Goal: Task Accomplishment & Management: Complete application form

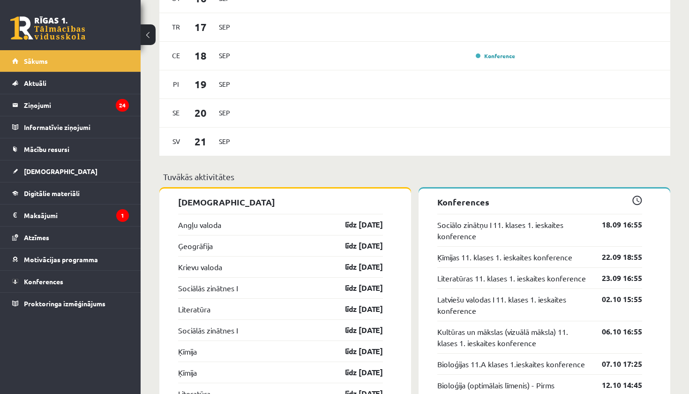
scroll to position [642, 0]
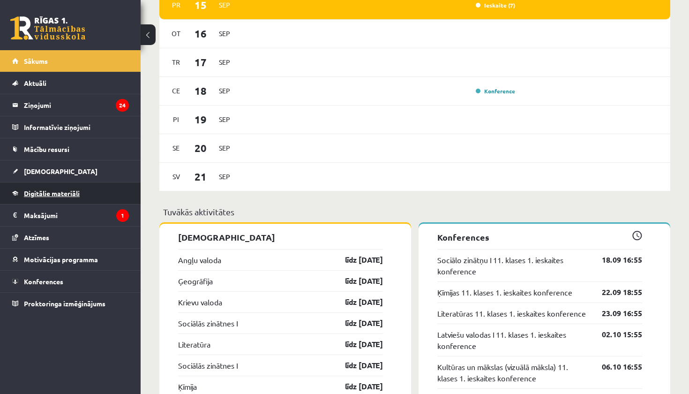
click at [55, 193] on span "Digitālie materiāli" at bounding box center [52, 193] width 56 height 8
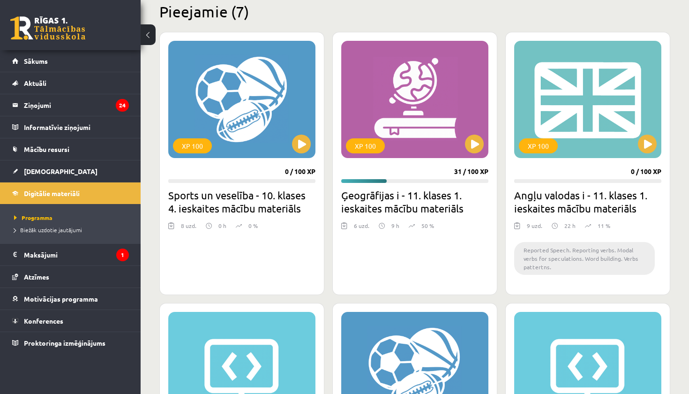
scroll to position [243, 0]
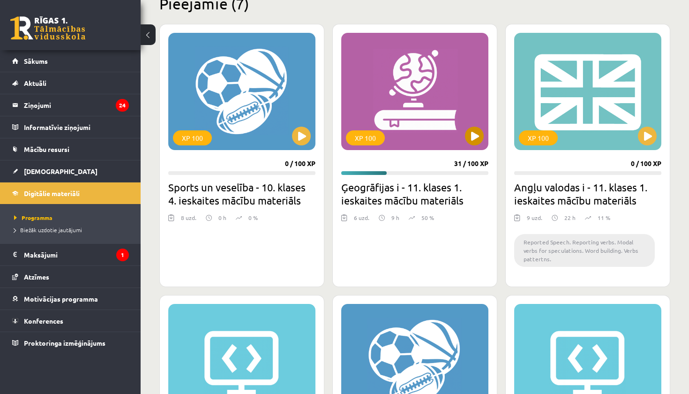
click at [404, 118] on div "XP 100" at bounding box center [414, 91] width 147 height 117
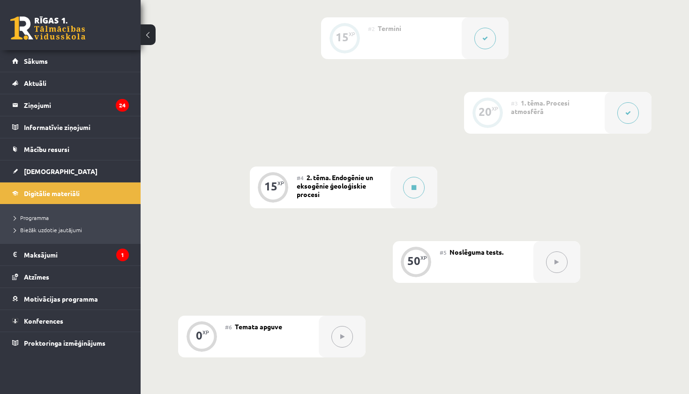
scroll to position [313, 0]
click at [419, 187] on button at bounding box center [414, 185] width 22 height 22
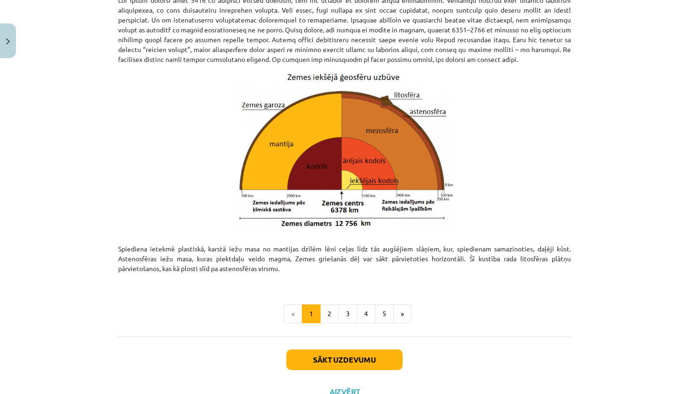
scroll to position [904, 0]
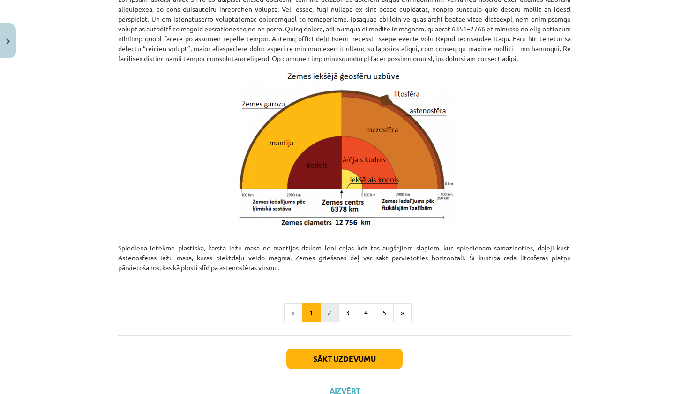
click at [327, 309] on button "2" at bounding box center [329, 312] width 19 height 19
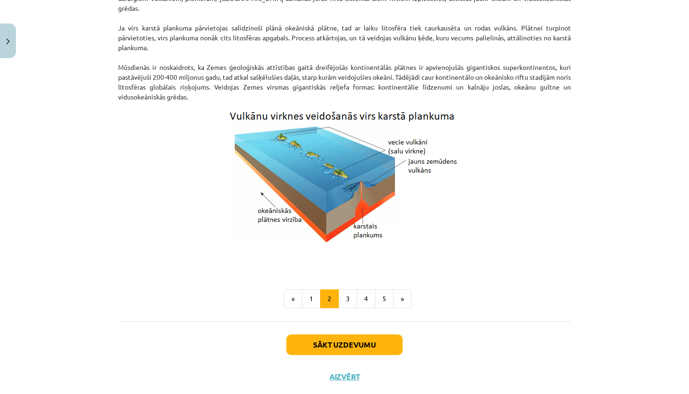
scroll to position [903, 0]
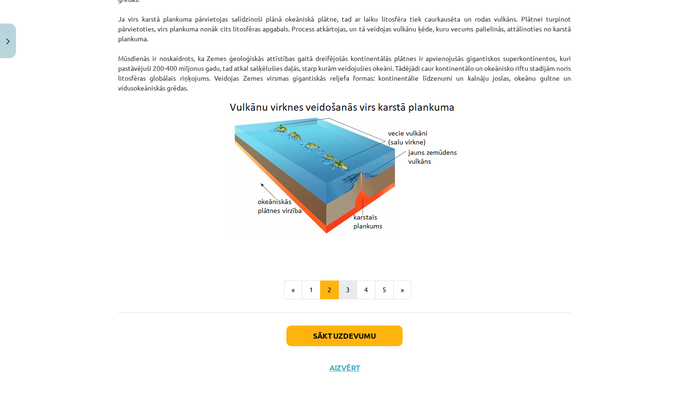
click at [347, 287] on button "3" at bounding box center [348, 289] width 19 height 19
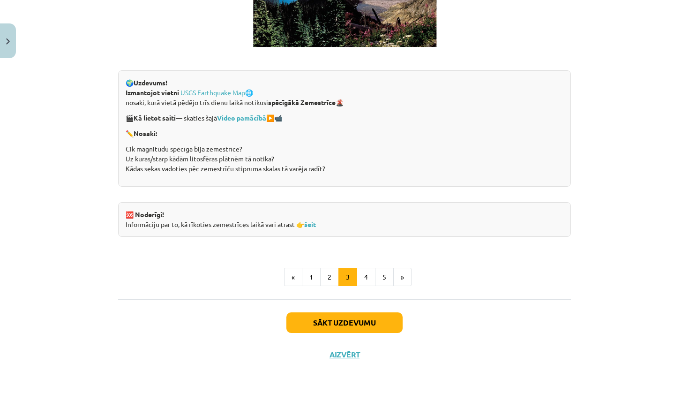
scroll to position [1780, 0]
click at [366, 279] on button "4" at bounding box center [366, 277] width 19 height 19
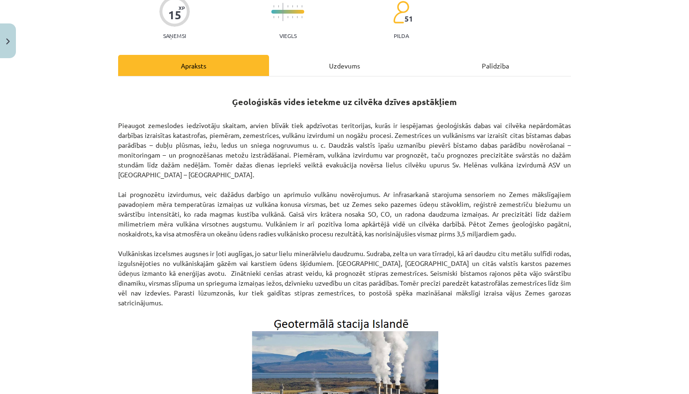
scroll to position [86, 0]
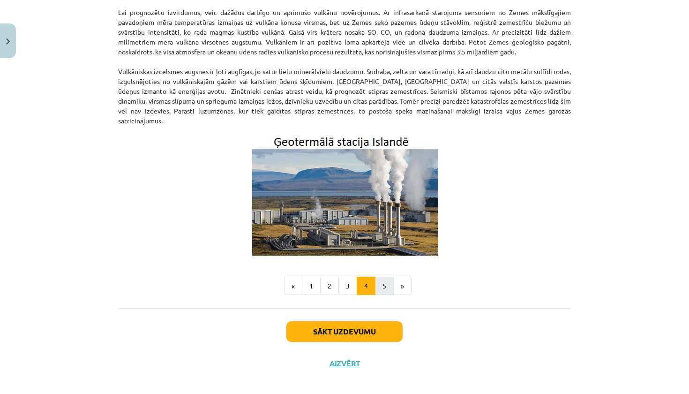
click at [386, 277] on button "5" at bounding box center [384, 286] width 19 height 19
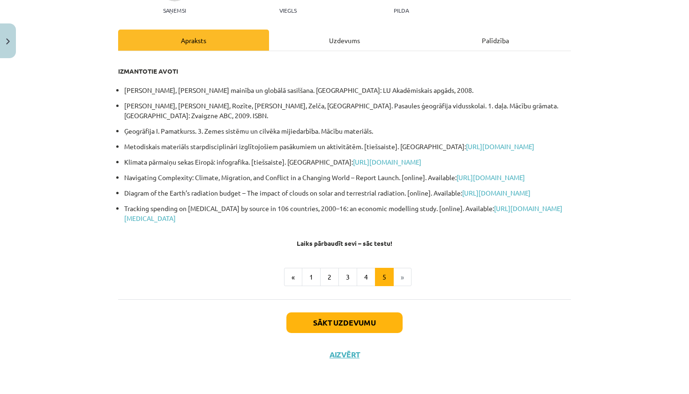
click at [351, 323] on button "Sākt uzdevumu" at bounding box center [344, 322] width 116 height 21
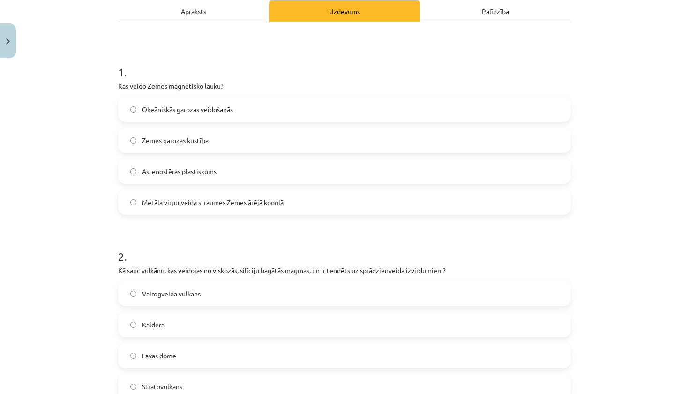
scroll to position [23, 0]
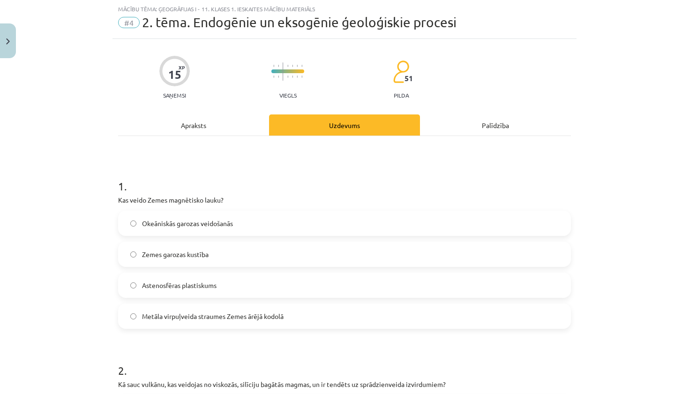
click at [346, 319] on label "Metāla virpuļveida straumes Zemes ārējā kodolā" at bounding box center [344, 315] width 451 height 23
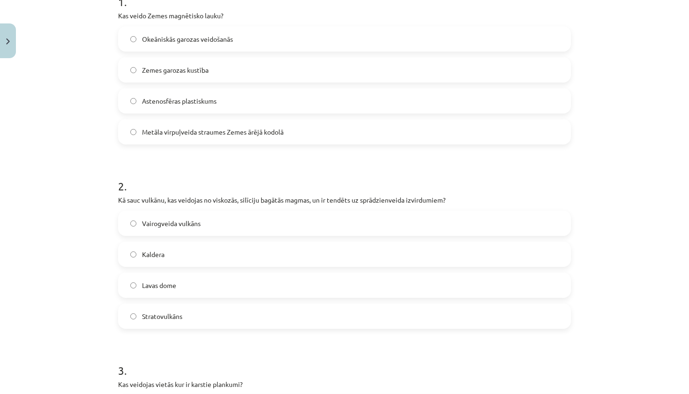
scroll to position [210, 0]
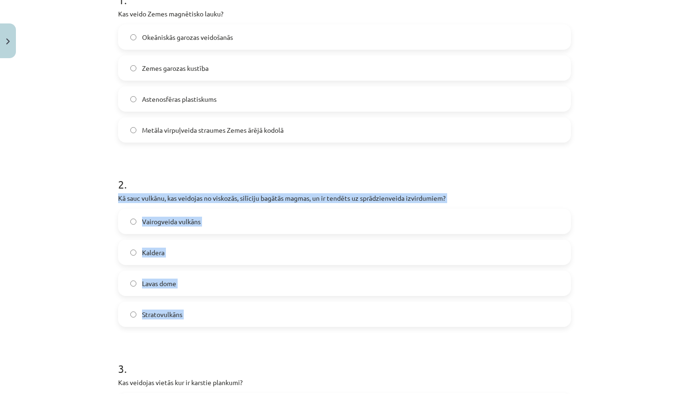
drag, startPoint x: 117, startPoint y: 195, endPoint x: 164, endPoint y: 339, distance: 151.4
copy div "Kā sauc vulkānu, kas veidojas no viskozās, silīciju bagātās magmas, un ir tendē…"
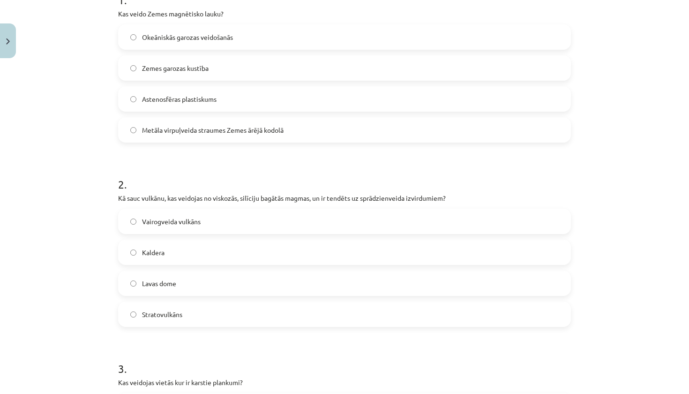
click at [95, 291] on div "Mācību tēma: Ģeogrāfijas i - 11. klases 1. ieskaites mācību materiāls #4 2. tēm…" at bounding box center [344, 197] width 689 height 394
click at [167, 279] on span "Lavas dome" at bounding box center [159, 284] width 34 height 10
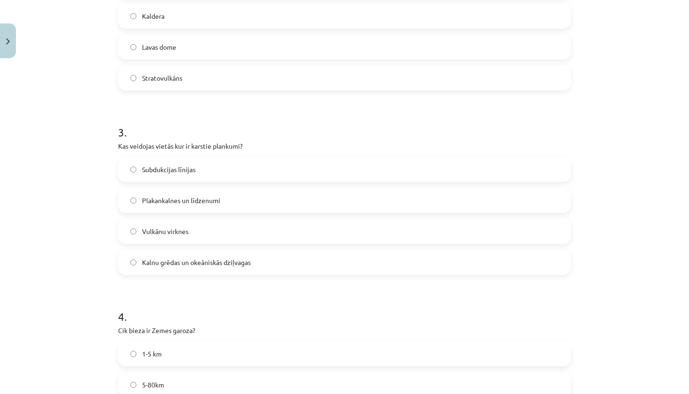
scroll to position [446, 0]
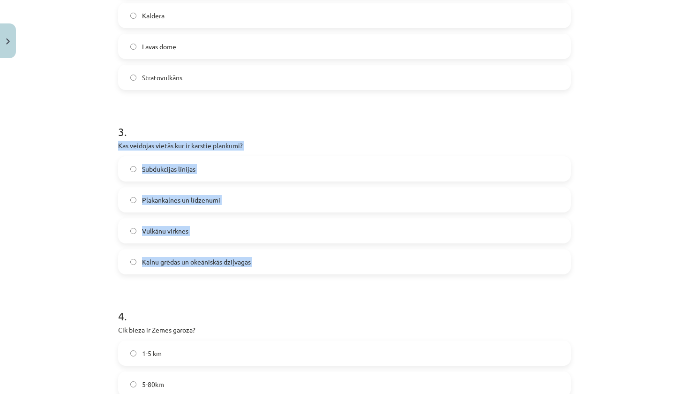
drag, startPoint x: 117, startPoint y: 143, endPoint x: 158, endPoint y: 286, distance: 148.8
click at [158, 286] on div "15 XP Saņemsi Viegls 51 pilda Apraksts Uzdevums Palīdzība 1 . Kas veido Zemes m…" at bounding box center [345, 172] width 464 height 1112
copy div "Kas veidojas vietās kur ir karstie plankumi? Subdukcijas līnijas Plakankalnes u…"
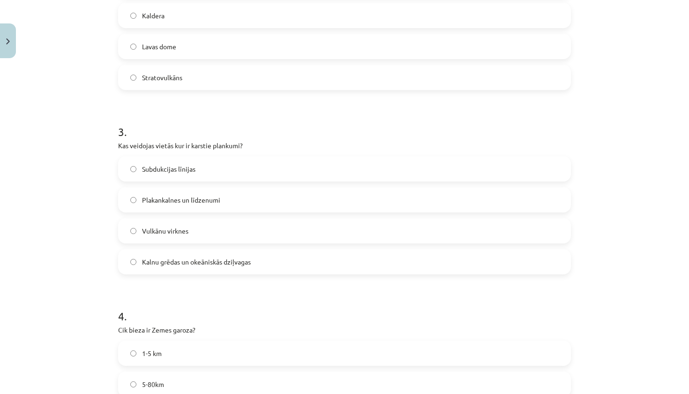
click at [83, 262] on div "Mācību tēma: Ģeogrāfijas i - 11. klases 1. ieskaites mācību materiāls #4 2. tēm…" at bounding box center [344, 197] width 689 height 394
click at [160, 236] on label "Vulkānu virknes" at bounding box center [344, 230] width 451 height 23
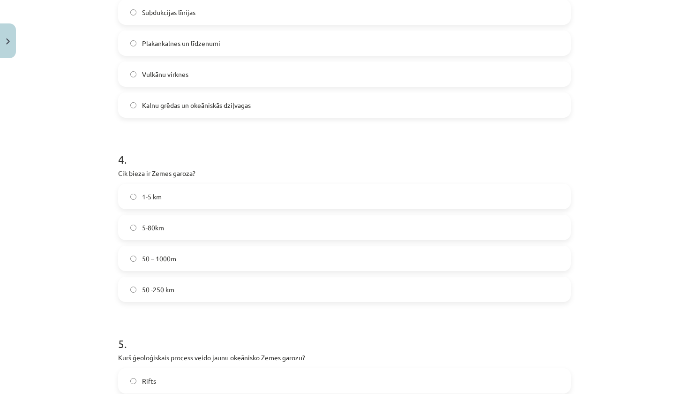
scroll to position [604, 0]
click at [160, 226] on span "5-80km" at bounding box center [153, 226] width 22 height 10
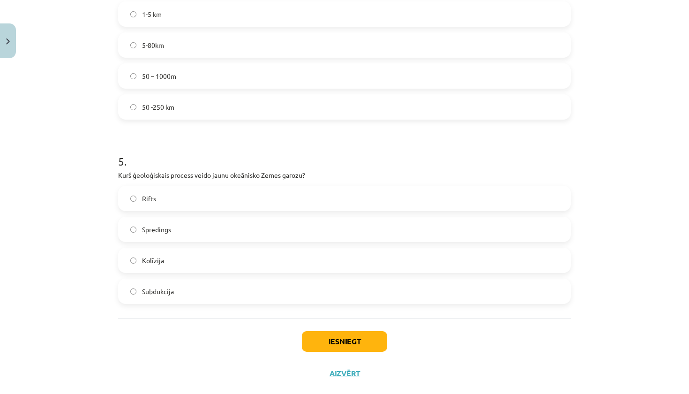
scroll to position [791, 0]
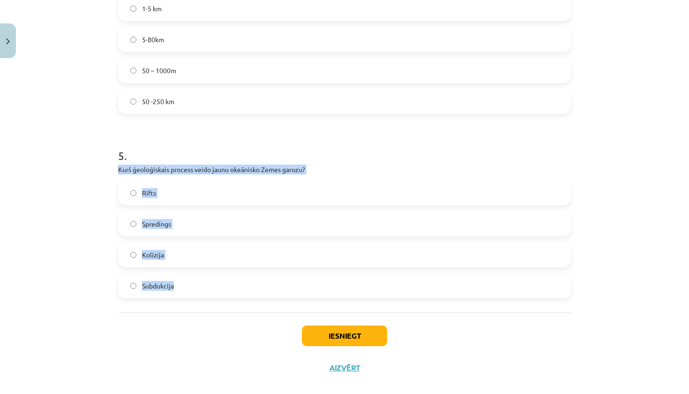
drag, startPoint x: 113, startPoint y: 167, endPoint x: 161, endPoint y: 308, distance: 148.7
copy div "Kurš ģeoloģiskais process veido jaunu okeānisko Zemes garozu? Rifts Spredings K…"
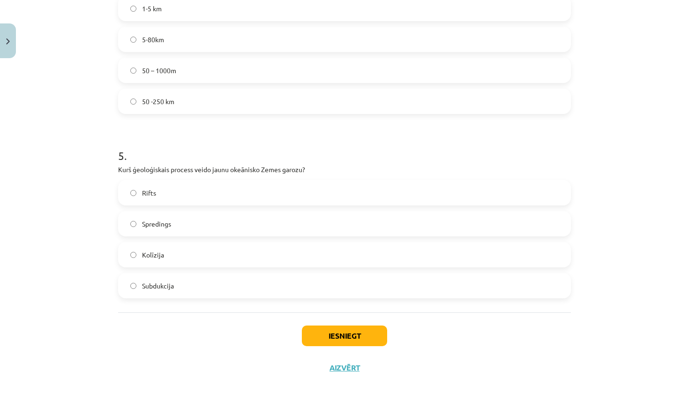
click at [90, 268] on div "Mācību tēma: Ģeogrāfijas i - 11. klases 1. ieskaites mācību materiāls #4 2. tēm…" at bounding box center [344, 197] width 689 height 394
click at [145, 226] on span "Spredings" at bounding box center [156, 224] width 29 height 10
click at [320, 331] on button "Iesniegt" at bounding box center [344, 335] width 85 height 21
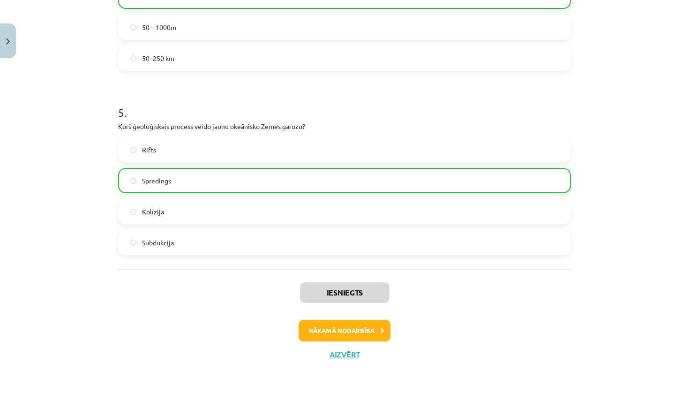
scroll to position [835, 0]
click at [339, 353] on button "Aizvērt" at bounding box center [345, 354] width 36 height 9
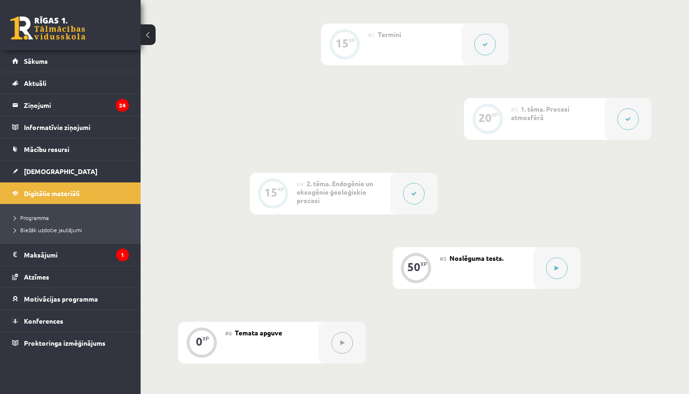
scroll to position [369, 0]
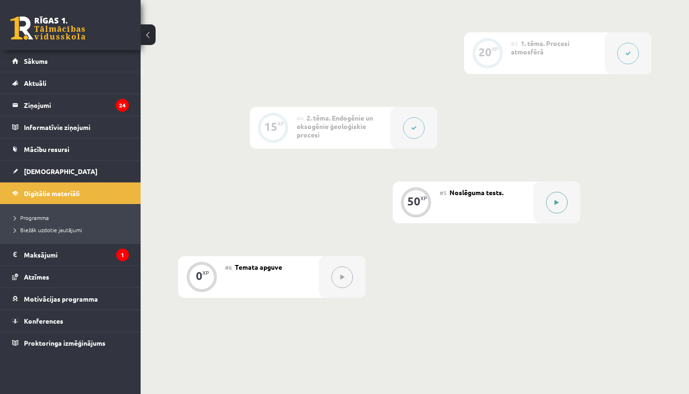
click at [562, 203] on button at bounding box center [557, 203] width 22 height 22
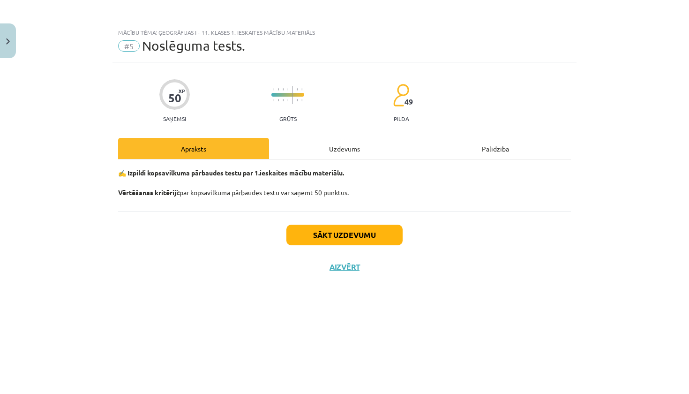
click at [353, 233] on button "Sākt uzdevumu" at bounding box center [344, 235] width 116 height 21
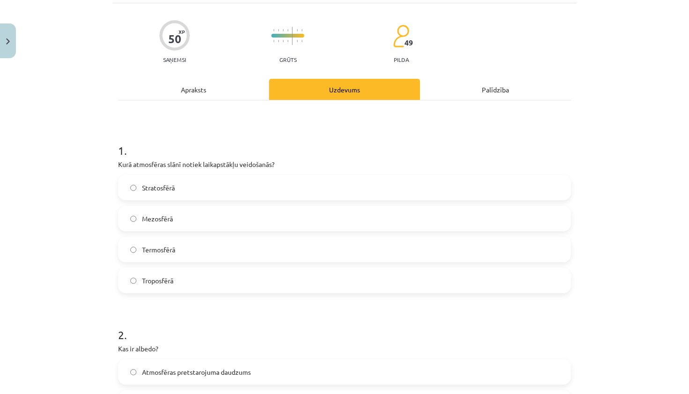
scroll to position [85, 0]
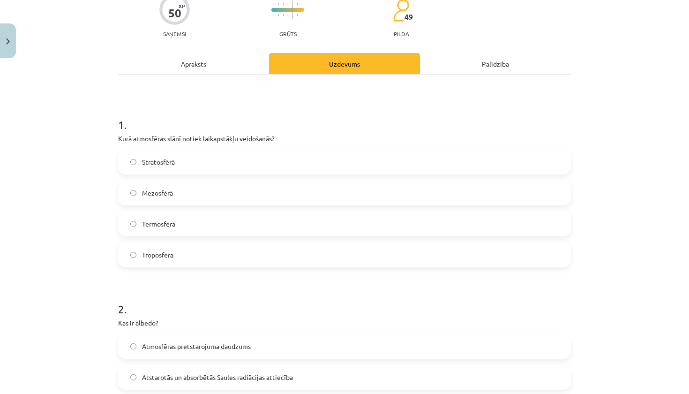
click at [343, 255] on label "Troposfērā" at bounding box center [344, 254] width 451 height 23
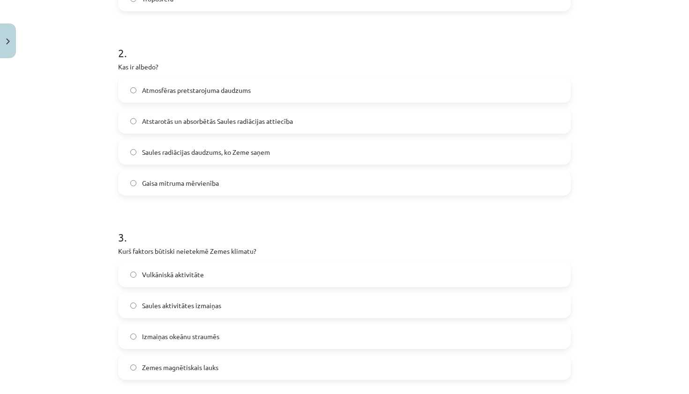
scroll to position [342, 0]
click at [345, 117] on label "Atstarotās un absorbētās Saules radiācijas attiecība" at bounding box center [344, 119] width 451 height 23
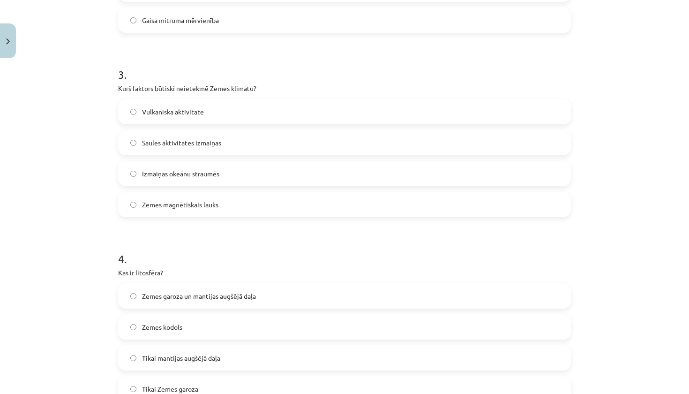
scroll to position [504, 0]
click at [270, 201] on label "Zemes magnētiskais lauks" at bounding box center [344, 203] width 451 height 23
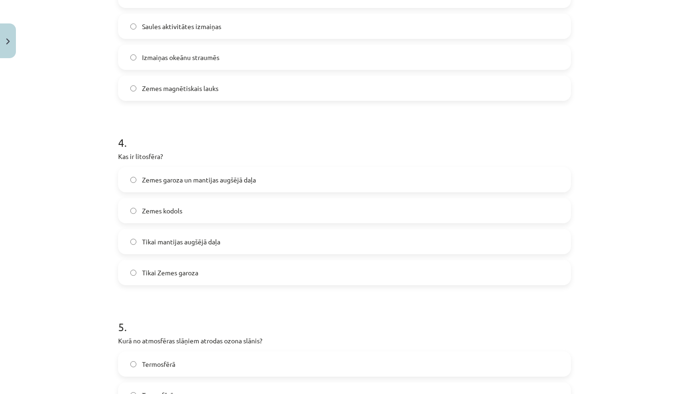
scroll to position [620, 0]
drag, startPoint x: 117, startPoint y: 156, endPoint x: 199, endPoint y: 227, distance: 108.4
click at [106, 186] on div "Mācību tēma: Ģeogrāfijas i - 11. klases 1. ieskaites mācību materiāls #5 Noslēg…" at bounding box center [344, 197] width 689 height 394
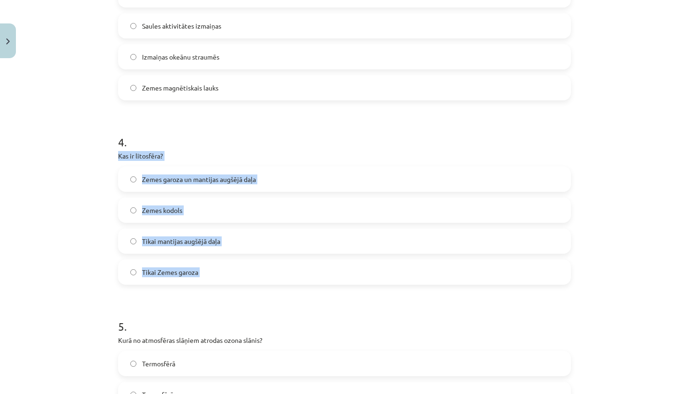
drag, startPoint x: 116, startPoint y: 154, endPoint x: 137, endPoint y: 292, distance: 139.4
copy div "Kas ir litosfēra? Zemes garoza un mantijas augšējā daļa Zemes kodols Tikai mant…"
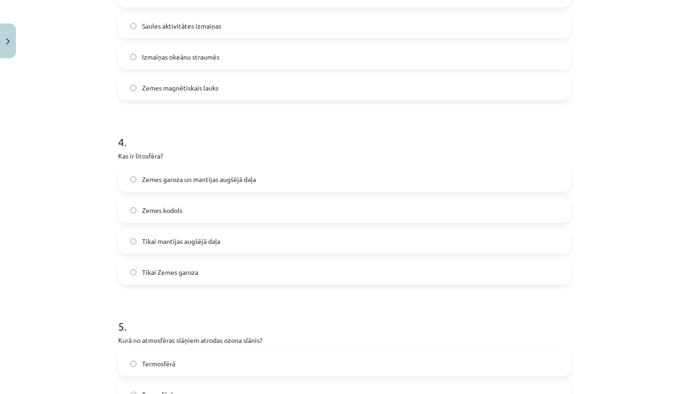
click at [72, 265] on div "Mācību tēma: Ģeogrāfijas i - 11. klases 1. ieskaites mācību materiāls #5 Noslēg…" at bounding box center [344, 197] width 689 height 394
click at [210, 187] on label "Zemes garoza un mantijas augšējā daļa" at bounding box center [344, 178] width 451 height 23
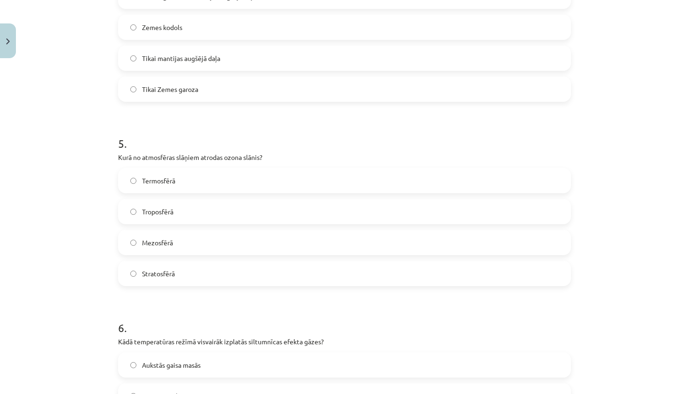
scroll to position [805, 0]
click at [183, 273] on label "Stratosfērā" at bounding box center [344, 271] width 451 height 23
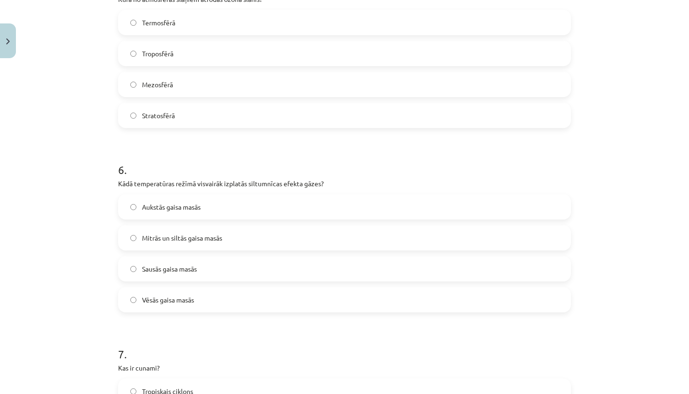
scroll to position [963, 0]
click at [171, 234] on span "Mitrās un siltās gaisa masās" at bounding box center [182, 236] width 80 height 10
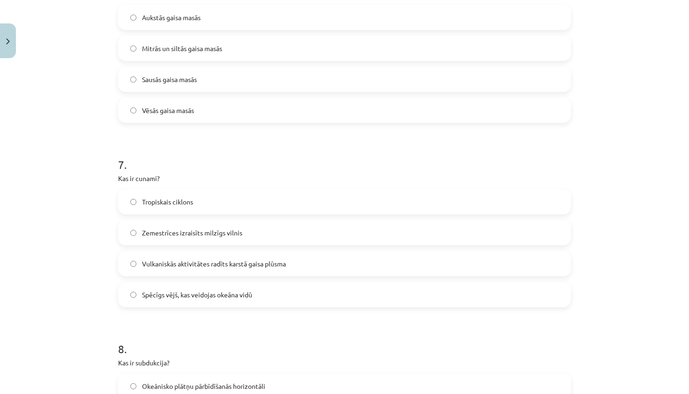
scroll to position [1153, 0]
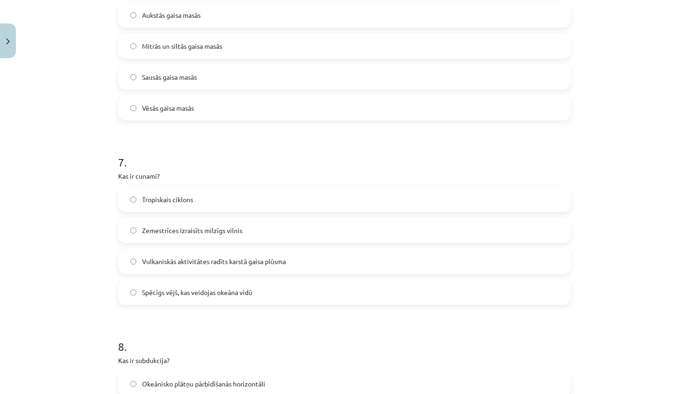
click at [171, 234] on span "Zemestrīces izraisīts milzīgs vilnis" at bounding box center [192, 231] width 100 height 10
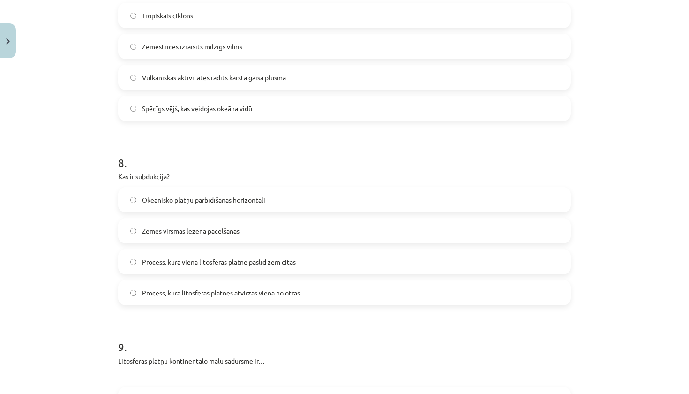
scroll to position [1338, 0]
click at [180, 262] on span "Process, kurā viena litosfēras plātne paslīd zem citas" at bounding box center [219, 261] width 154 height 10
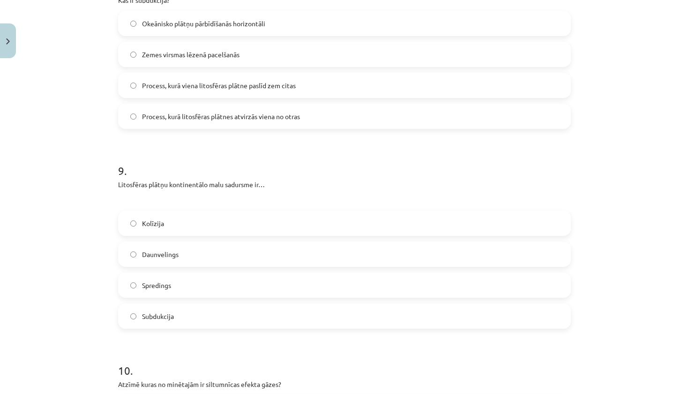
scroll to position [1514, 0]
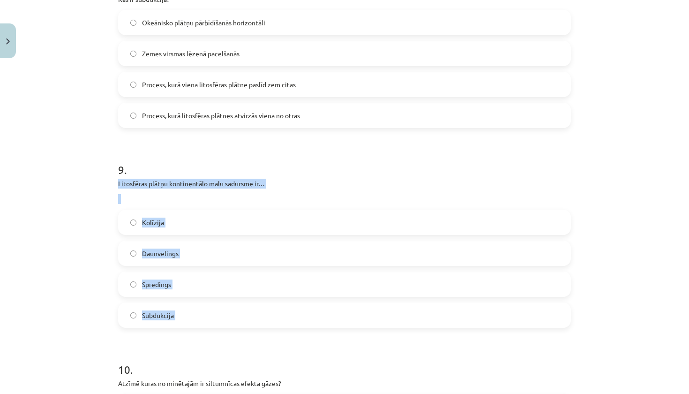
drag, startPoint x: 117, startPoint y: 184, endPoint x: 166, endPoint y: 331, distance: 155.5
copy div "Litosfēras plātņu kontinentālo malu sadursme ir… Kolīzija Daunvelings Spredings…"
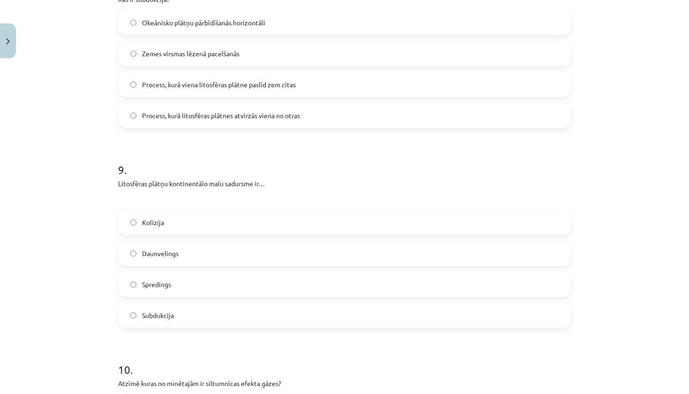
click at [66, 269] on div "Mācību tēma: Ģeogrāfijas i - 11. klases 1. ieskaites mācību materiāls #5 Noslēg…" at bounding box center [344, 197] width 689 height 394
click at [188, 225] on label "Kolīzija" at bounding box center [344, 222] width 451 height 23
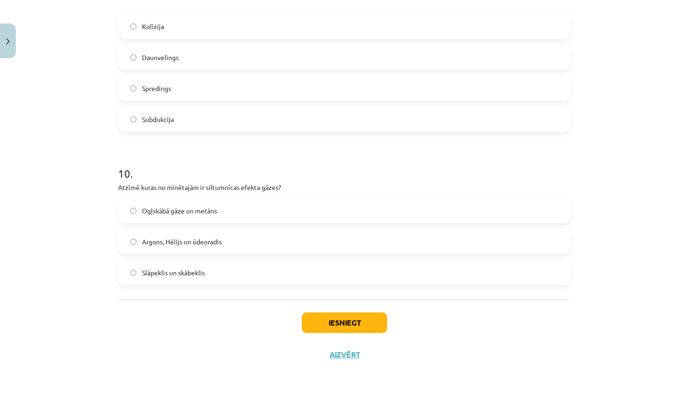
scroll to position [1711, 0]
click at [206, 215] on label "Ogļskābā gāze un metāns" at bounding box center [344, 210] width 451 height 23
click at [324, 319] on button "Iesniegt" at bounding box center [344, 322] width 85 height 21
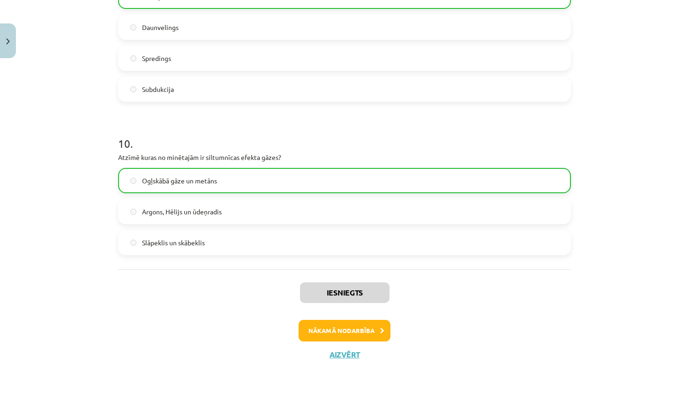
scroll to position [1741, 0]
click at [343, 354] on button "Aizvērt" at bounding box center [345, 354] width 36 height 9
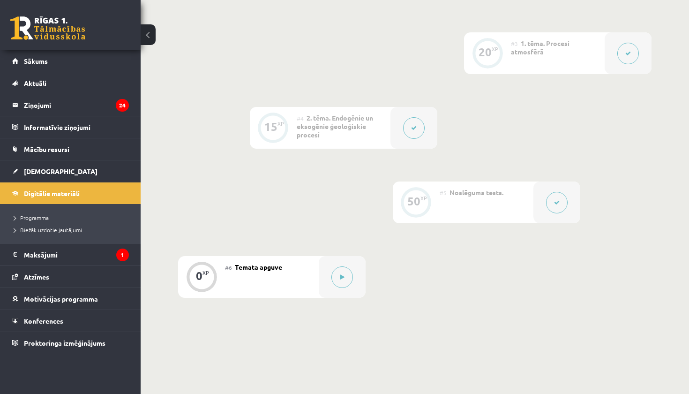
scroll to position [366, 0]
click at [347, 286] on button at bounding box center [342, 281] width 22 height 22
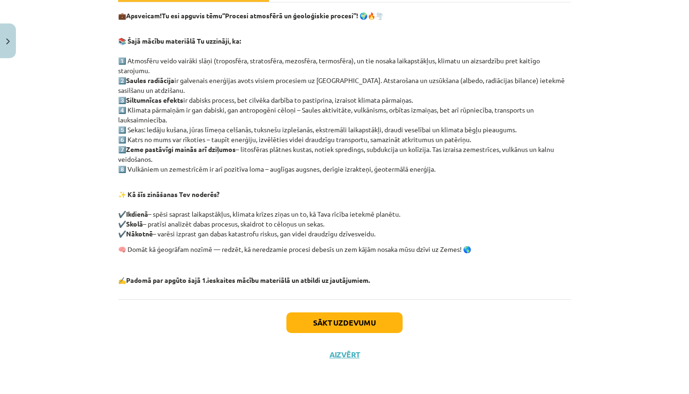
scroll to position [158, 0]
click at [338, 322] on button "Sākt uzdevumu" at bounding box center [344, 322] width 116 height 21
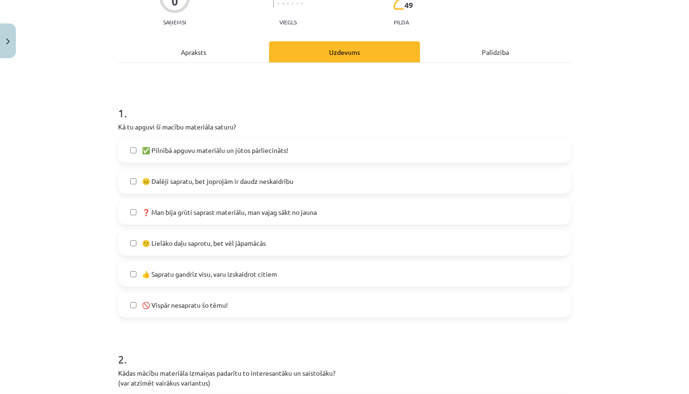
scroll to position [98, 0]
click at [295, 281] on label "👍 Sapratu gandrīz visu, varu izskaidrot citiem" at bounding box center [344, 272] width 451 height 23
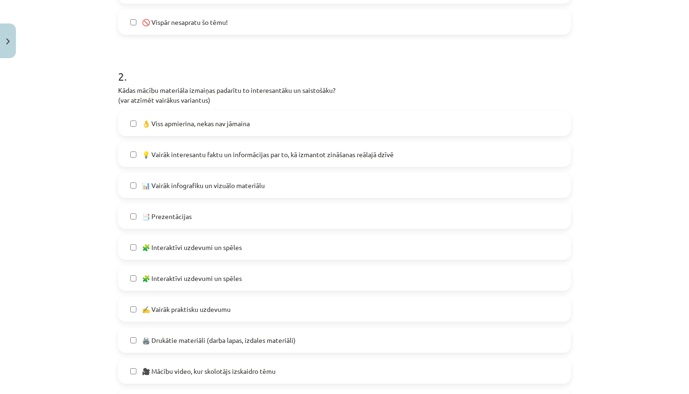
scroll to position [382, 0]
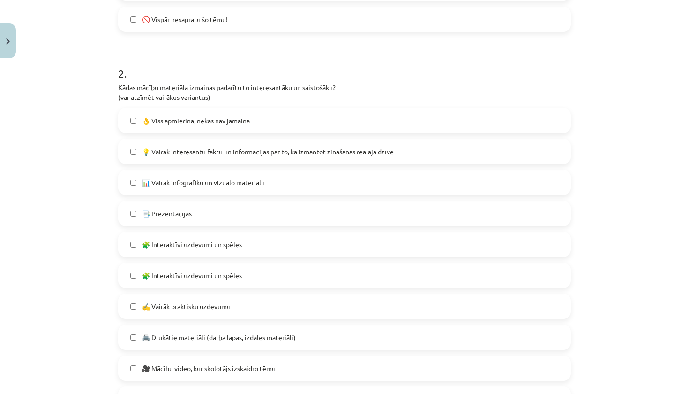
click at [298, 161] on label "💡 Vairāk interesantu faktu un informācijas par to, kā izmantot zināšanas reālaj…" at bounding box center [344, 151] width 451 height 23
click at [289, 194] on label "📊 Vairāk infografiku un vizuālo materiālu" at bounding box center [344, 182] width 451 height 23
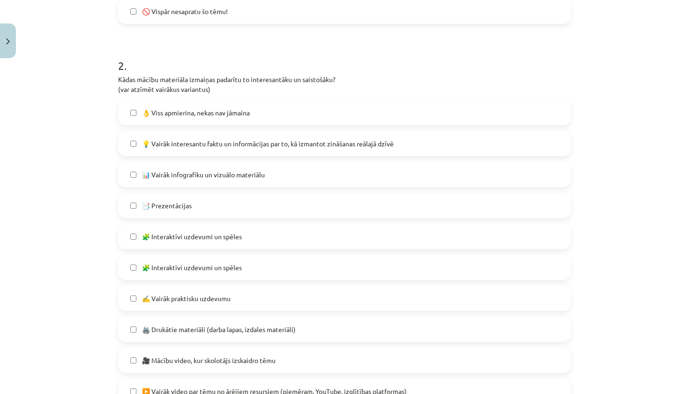
scroll to position [392, 0]
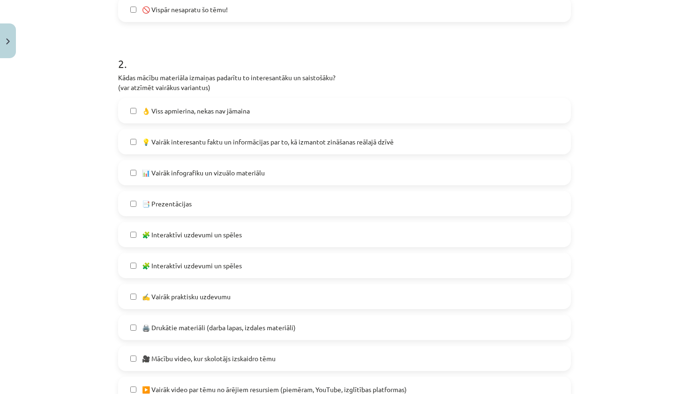
click at [266, 244] on label "🧩 Interaktīvi uzdevumi un spēles" at bounding box center [344, 234] width 451 height 23
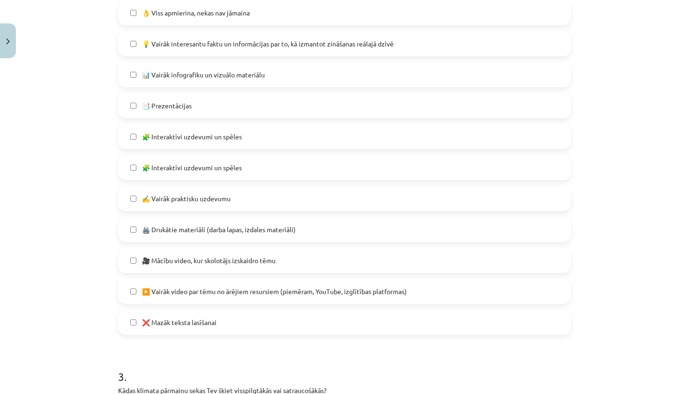
scroll to position [491, 0]
click at [267, 203] on label "✍️ Vairāk praktisku uzdevumu" at bounding box center [344, 196] width 451 height 23
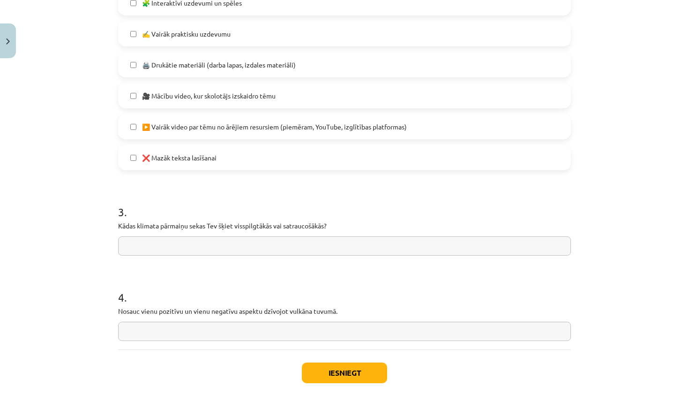
scroll to position [655, 0]
click at [341, 369] on button "Iesniegt" at bounding box center [344, 371] width 85 height 21
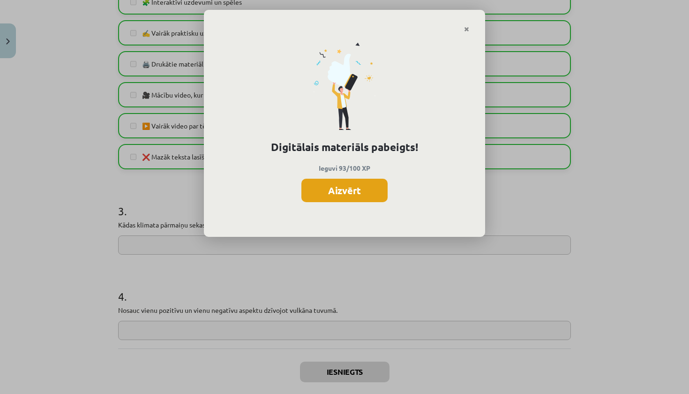
click at [348, 199] on button "Aizvērt" at bounding box center [344, 190] width 86 height 23
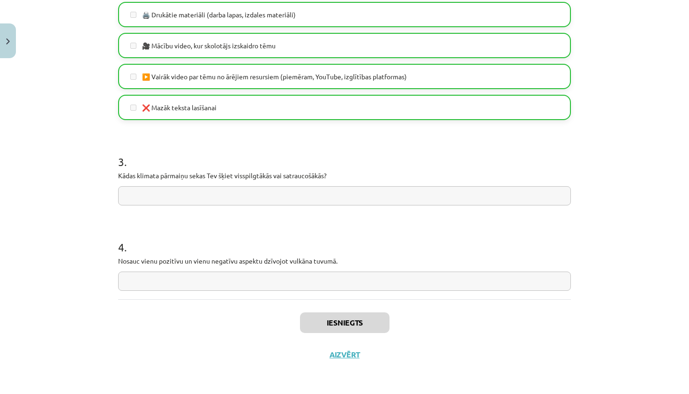
scroll to position [706, 0]
click at [341, 354] on button "Aizvērt" at bounding box center [345, 354] width 36 height 9
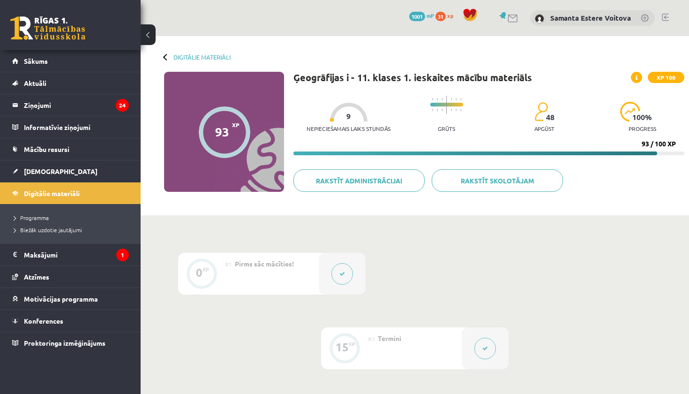
scroll to position [0, 0]
click at [218, 54] on link "Digitālie materiāli" at bounding box center [201, 56] width 57 height 7
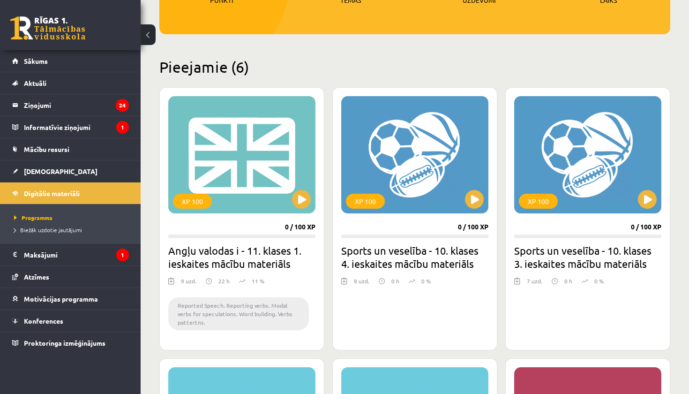
scroll to position [161, 0]
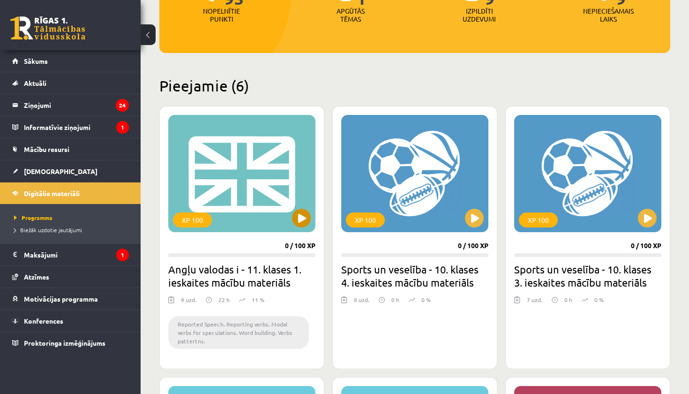
click at [297, 211] on button at bounding box center [301, 218] width 19 height 19
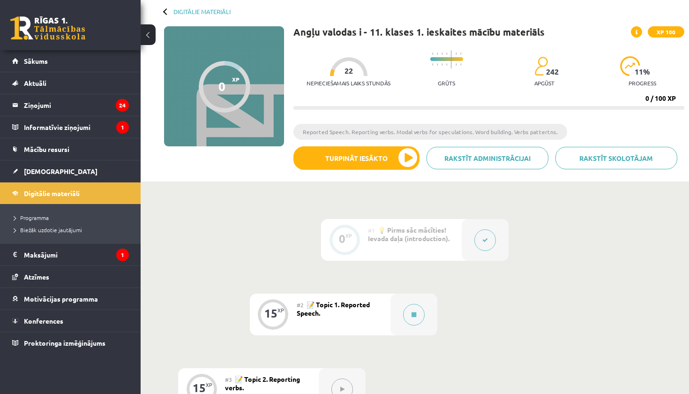
scroll to position [75, 0]
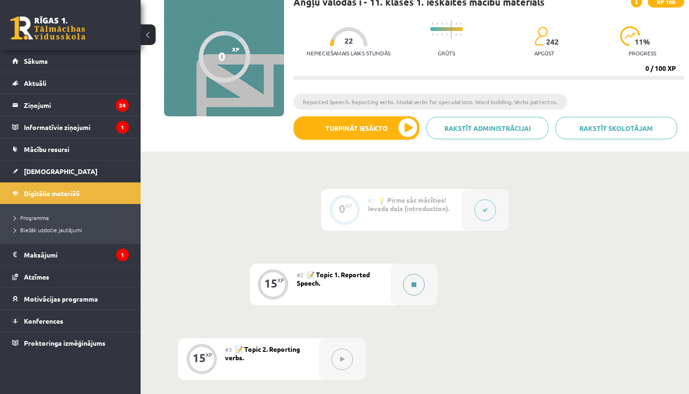
click at [414, 280] on button at bounding box center [414, 285] width 22 height 22
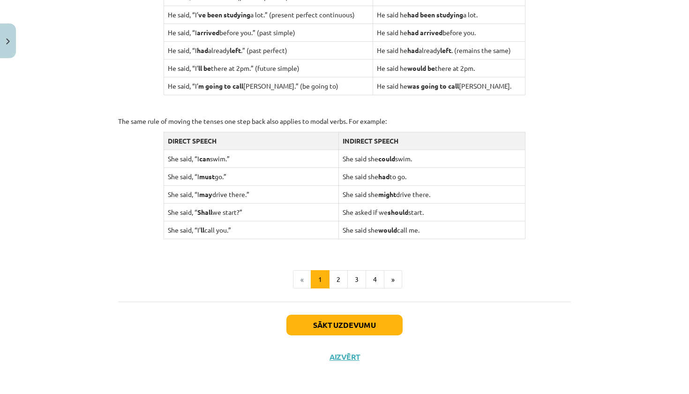
scroll to position [871, 0]
click at [334, 275] on button "2" at bounding box center [338, 280] width 19 height 19
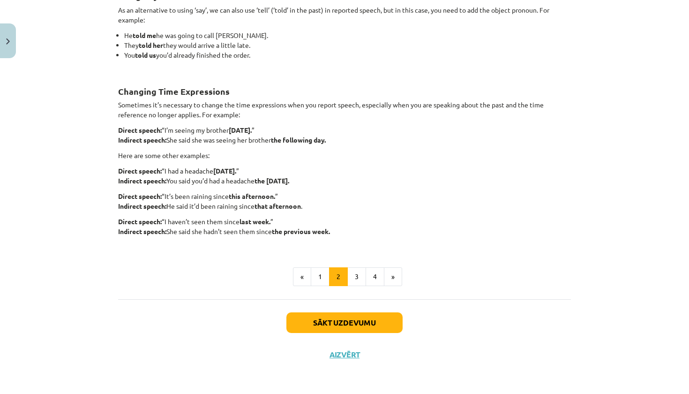
scroll to position [189, 0]
click at [324, 271] on button "1" at bounding box center [320, 276] width 19 height 19
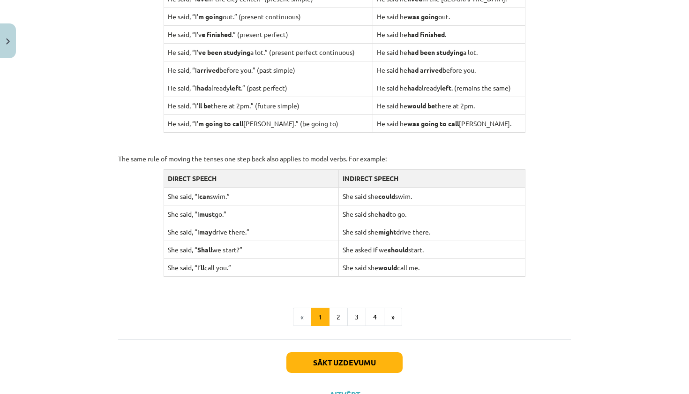
scroll to position [834, 0]
click at [337, 314] on button "2" at bounding box center [338, 316] width 19 height 19
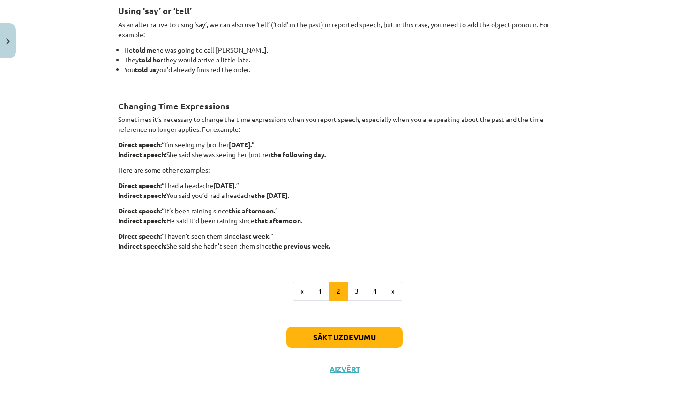
scroll to position [175, 0]
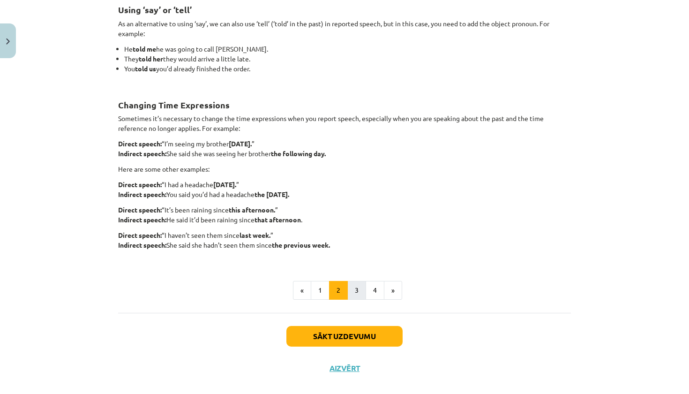
click at [351, 294] on button "3" at bounding box center [356, 290] width 19 height 19
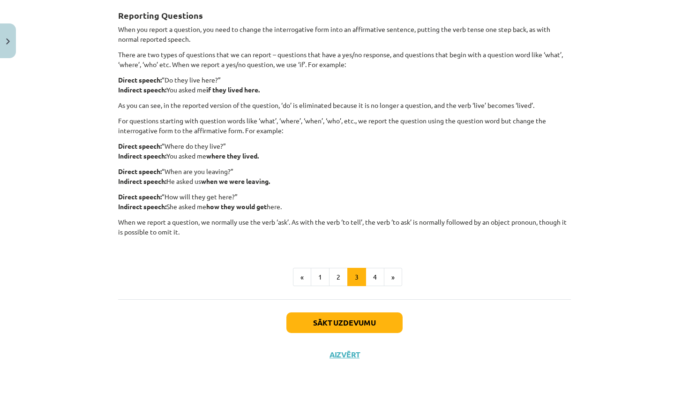
scroll to position [170, 0]
click at [373, 271] on button "4" at bounding box center [375, 277] width 19 height 19
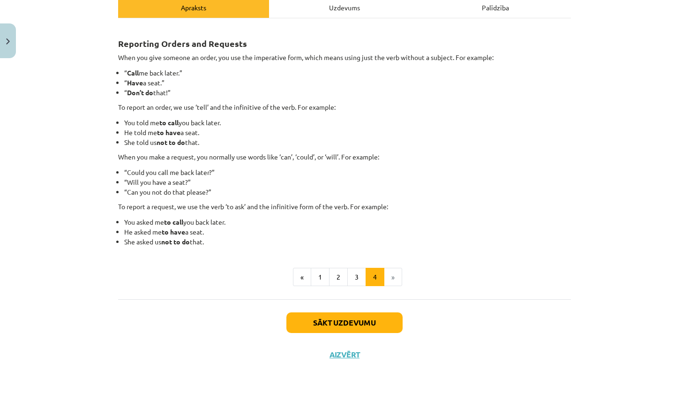
scroll to position [142, 0]
click at [363, 316] on button "Sākt uzdevumu" at bounding box center [344, 322] width 116 height 21
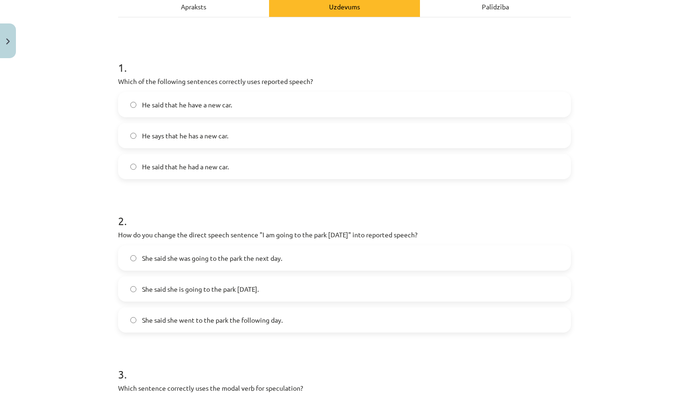
scroll to position [23, 0]
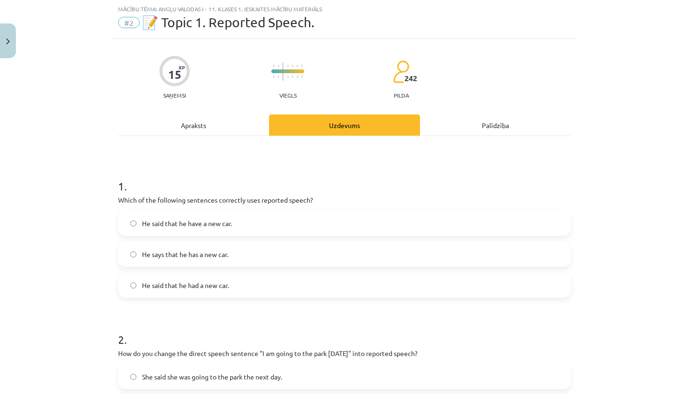
click at [316, 284] on label "He said that he had a new car." at bounding box center [344, 284] width 451 height 23
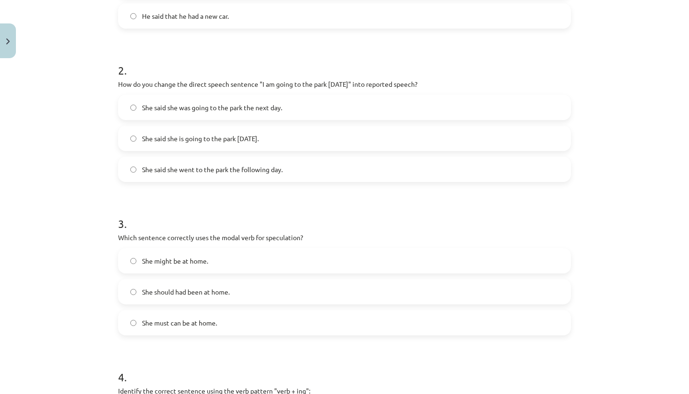
scroll to position [294, 0]
click at [323, 134] on label "She said she is going to the park tomorrow." at bounding box center [344, 137] width 451 height 23
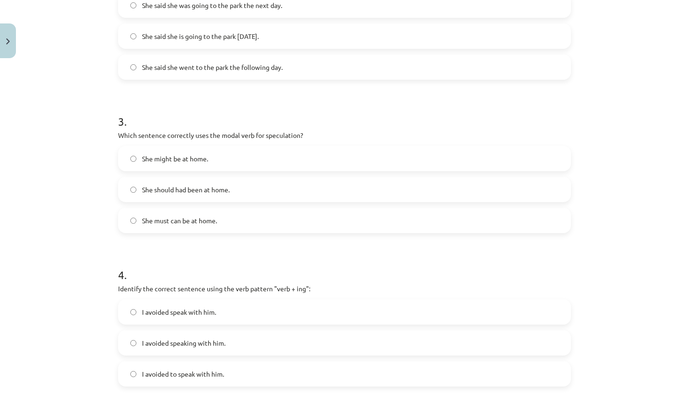
scroll to position [405, 0]
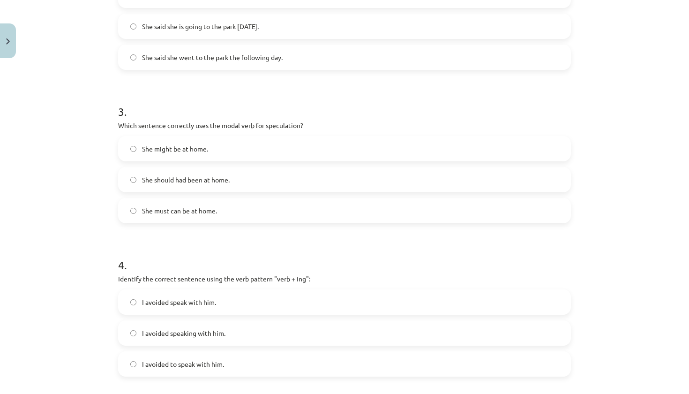
click at [333, 143] on label "She might be at home." at bounding box center [344, 148] width 451 height 23
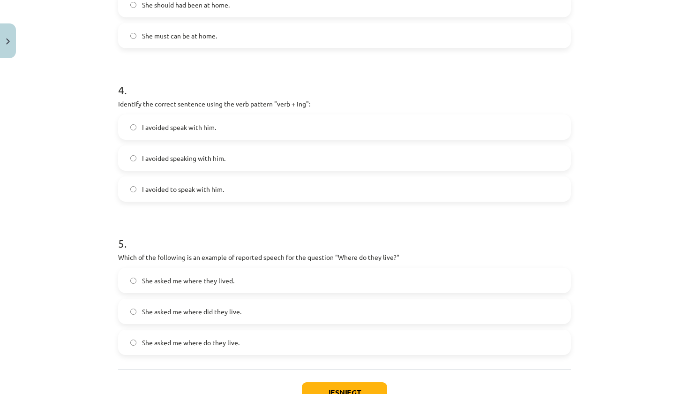
scroll to position [572, 0]
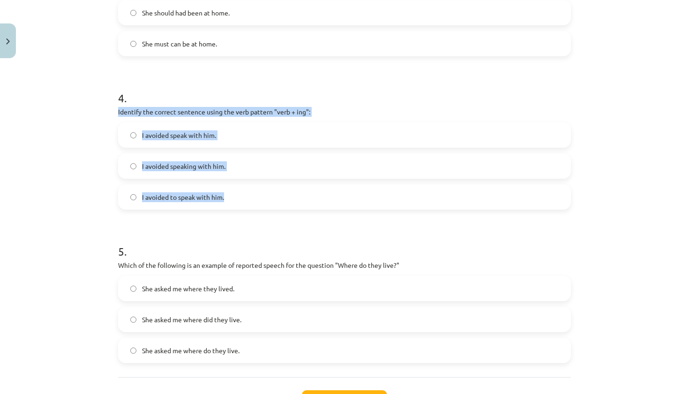
drag, startPoint x: 117, startPoint y: 113, endPoint x: 181, endPoint y: 205, distance: 111.9
copy div "Identify the correct sentence using the verb pattern "verb + ing": I avoided sp…"
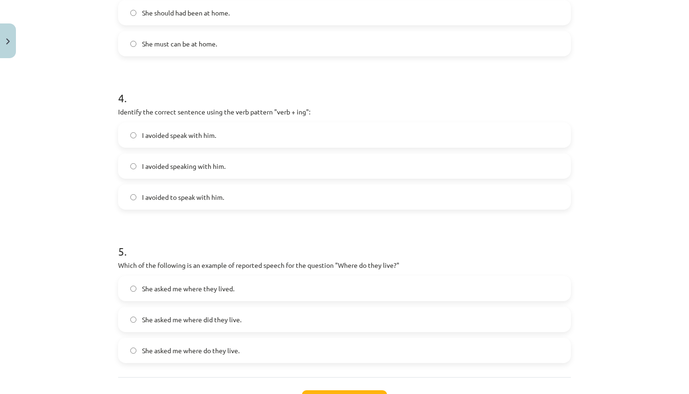
click at [84, 205] on div "Mācību tēma: Angļu valodas i - 11. klases 1. ieskaites mācību materiāls #2 📝 To…" at bounding box center [344, 197] width 689 height 394
click at [232, 168] on label "I avoided speaking with him." at bounding box center [344, 165] width 451 height 23
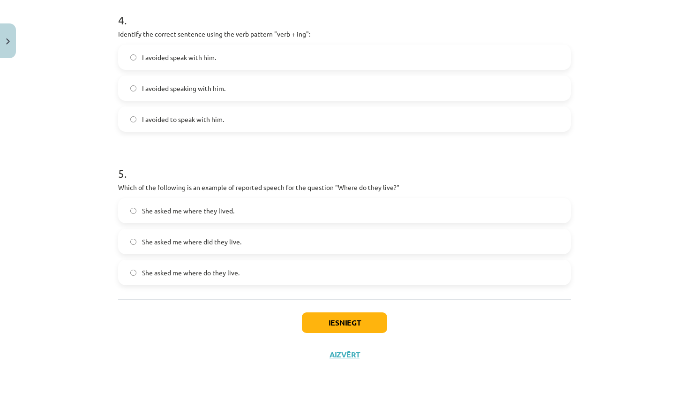
scroll to position [651, 0]
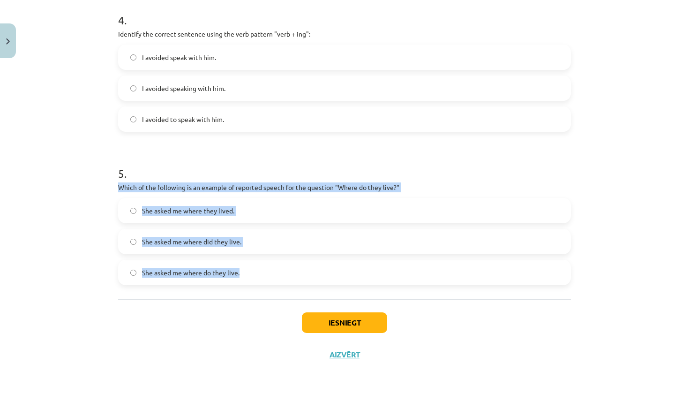
drag, startPoint x: 119, startPoint y: 186, endPoint x: 196, endPoint y: 286, distance: 126.6
copy div "Which of the following is an example of reported speech for the question "Where…"
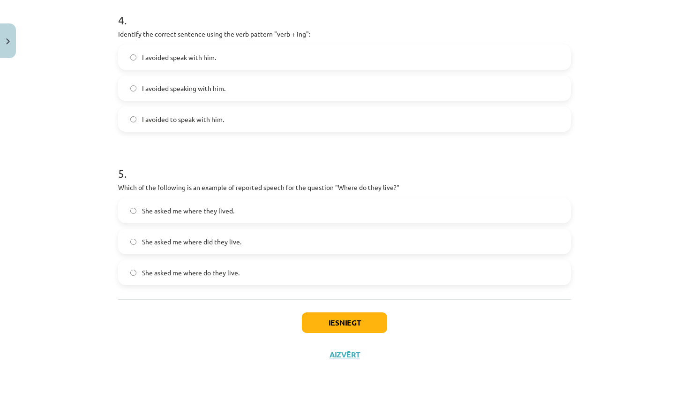
click at [213, 319] on div "Iesniegt Aizvērt" at bounding box center [344, 332] width 453 height 66
click at [593, 1] on div "Mācību tēma: Angļu valodas i - 11. klases 1. ieskaites mācību materiāls #2 📝 To…" at bounding box center [344, 197] width 689 height 394
click at [275, 200] on label "She asked me where they lived." at bounding box center [344, 210] width 451 height 23
click at [341, 324] on button "Iesniegt" at bounding box center [344, 322] width 85 height 21
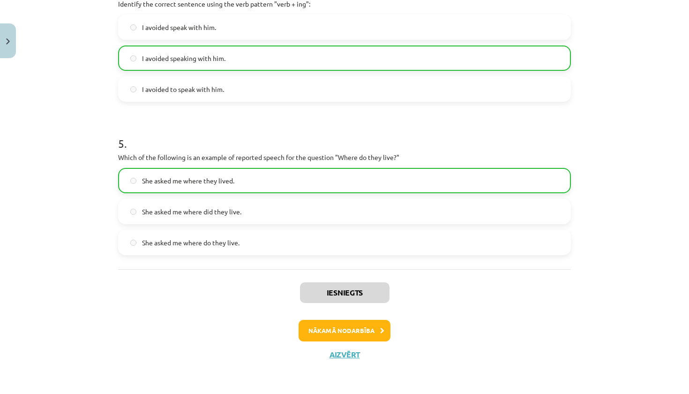
scroll to position [680, 0]
click at [339, 355] on button "Aizvērt" at bounding box center [345, 354] width 36 height 9
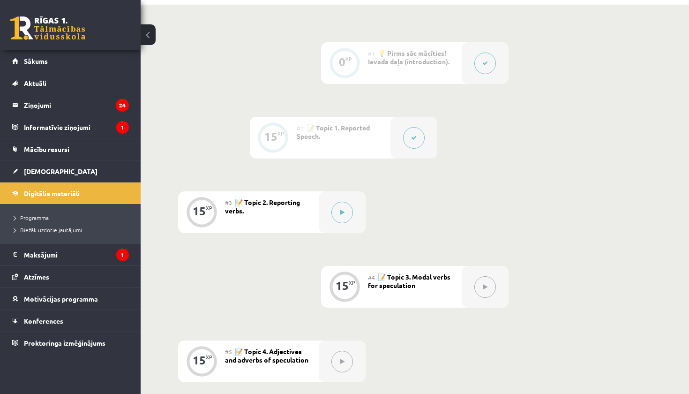
scroll to position [232, 0]
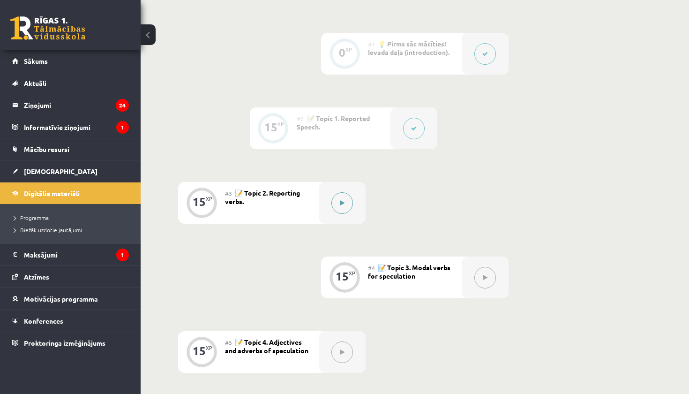
click at [342, 203] on icon at bounding box center [342, 203] width 4 height 6
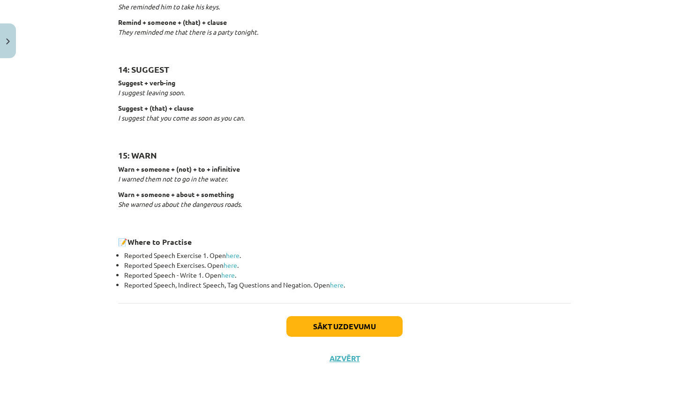
scroll to position [1413, 0]
click at [340, 316] on button "Sākt uzdevumu" at bounding box center [344, 326] width 116 height 21
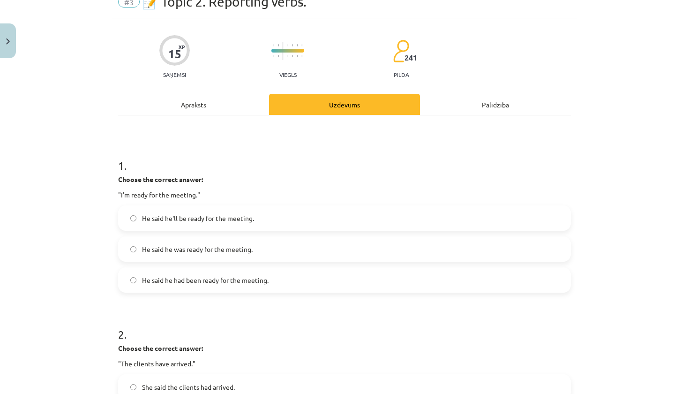
scroll to position [45, 0]
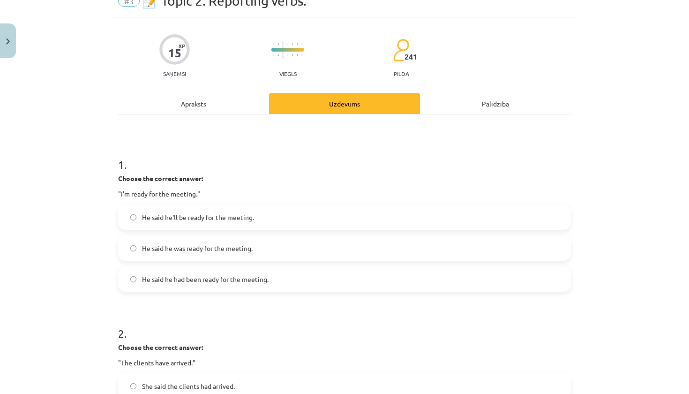
click at [366, 245] on label "He said he was ready for the meeting." at bounding box center [344, 247] width 451 height 23
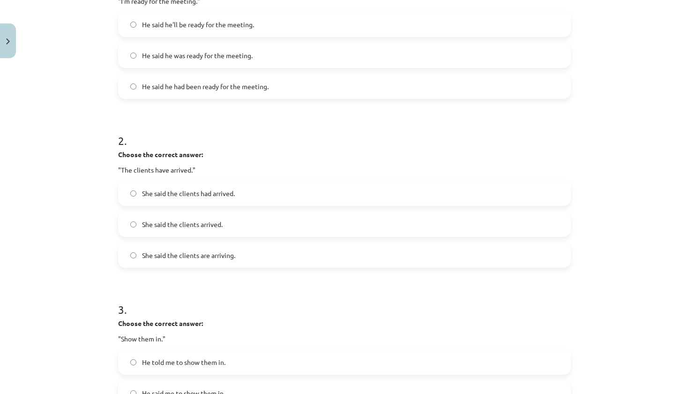
scroll to position [244, 0]
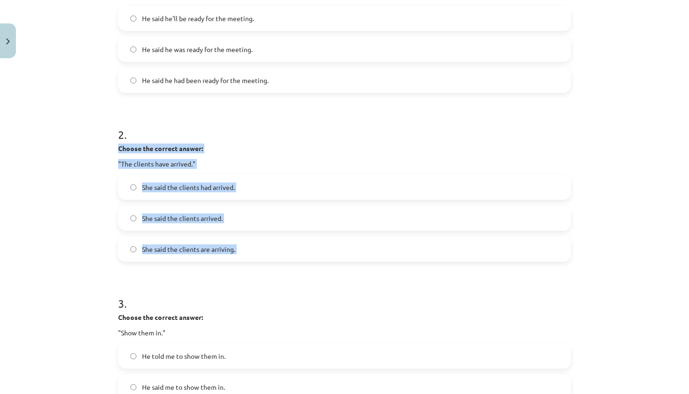
drag, startPoint x: 117, startPoint y: 146, endPoint x: 201, endPoint y: 266, distance: 146.3
click at [201, 266] on div "15 XP Saņemsi Viegls 241 pilda Apraksts Uzdevums Palīdzība 1 . Choose the corre…" at bounding box center [345, 336] width 464 height 1035
copy div "Choose the correct answer: "The clients have arrived." She said the clients had…"
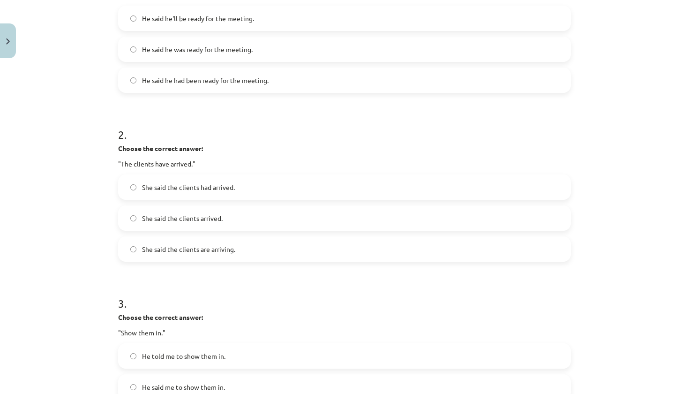
click at [230, 293] on h1 "3 ." at bounding box center [344, 294] width 453 height 29
click at [251, 194] on label "She said the clients had arrived." at bounding box center [344, 186] width 451 height 23
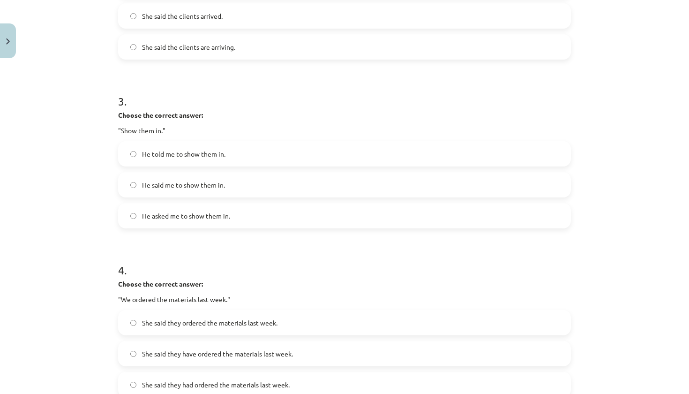
scroll to position [447, 0]
click at [254, 160] on label "He told me to show them in." at bounding box center [344, 152] width 451 height 23
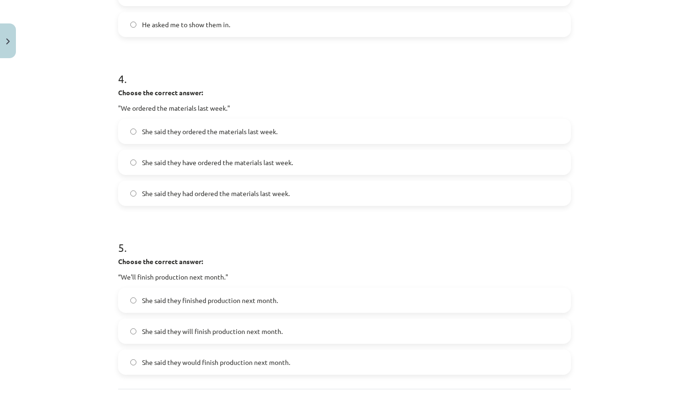
scroll to position [636, 0]
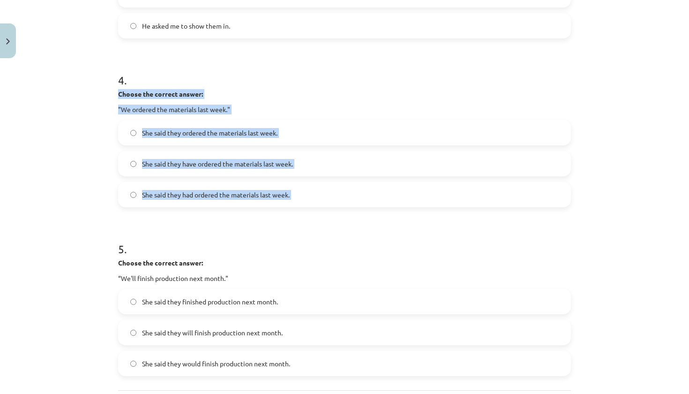
drag, startPoint x: 118, startPoint y: 91, endPoint x: 197, endPoint y: 223, distance: 153.7
copy div "Choose the correct answer: "We ordered the materials last week." She said they …"
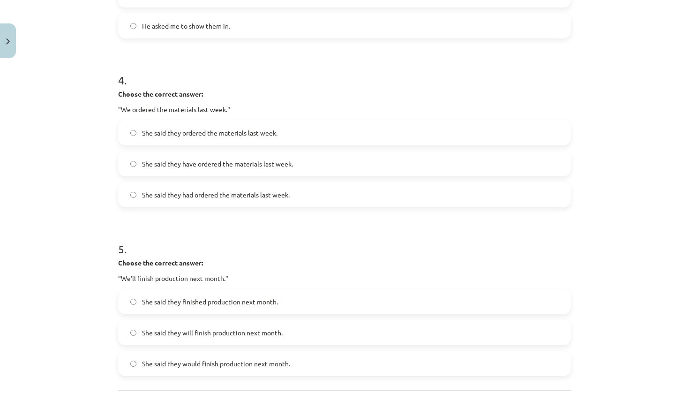
click at [248, 136] on span "She said they ordered the materials last week." at bounding box center [210, 133] width 136 height 10
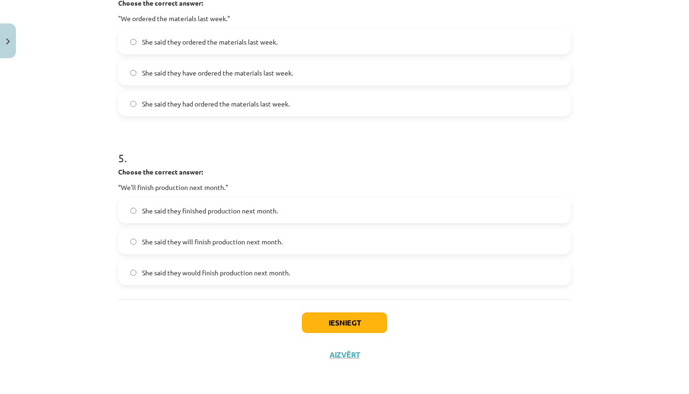
scroll to position [728, 0]
click at [225, 247] on label "She said they will finish production next month." at bounding box center [344, 241] width 451 height 23
click at [332, 319] on button "Iesniegt" at bounding box center [344, 322] width 85 height 21
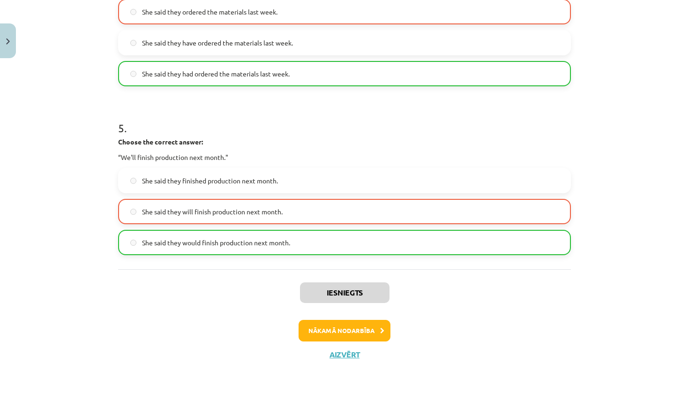
scroll to position [758, 0]
click at [342, 351] on button "Aizvērt" at bounding box center [345, 354] width 36 height 9
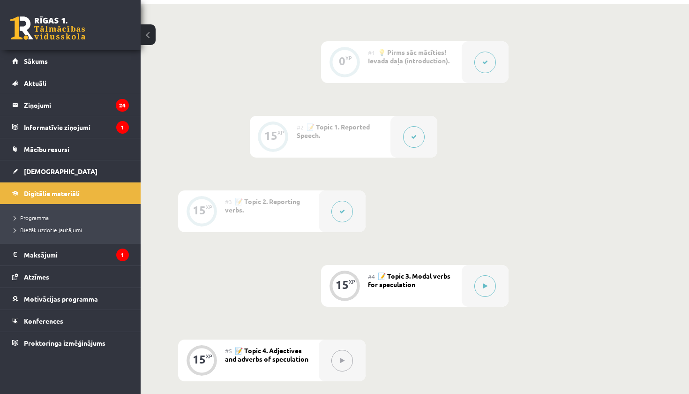
scroll to position [231, 0]
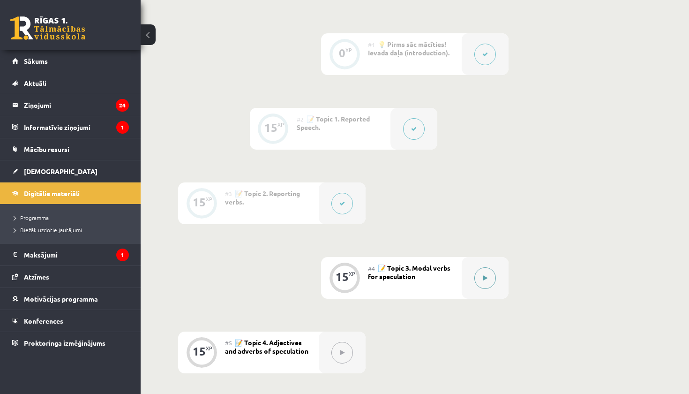
click at [464, 284] on div at bounding box center [485, 278] width 47 height 42
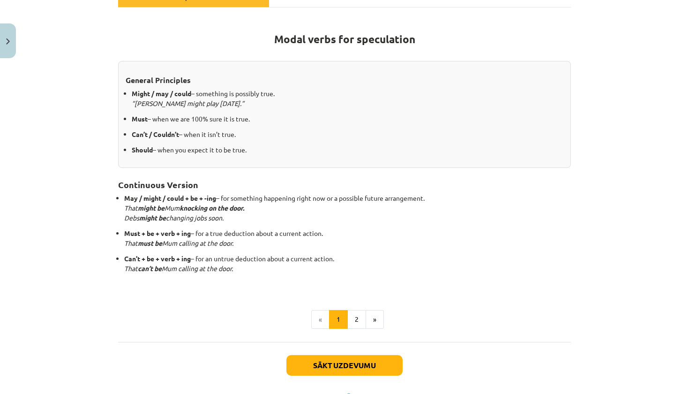
scroll to position [153, 0]
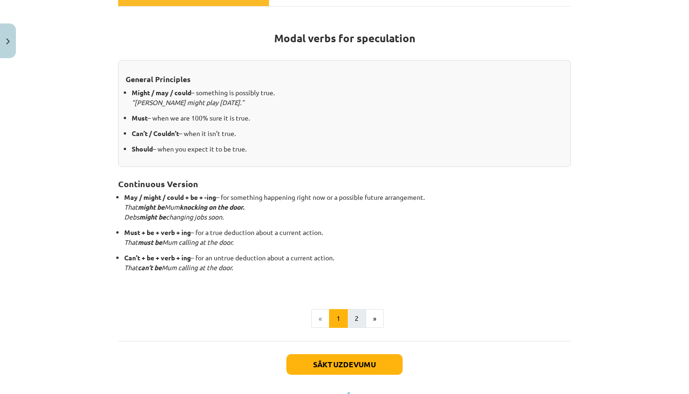
click at [358, 316] on button "2" at bounding box center [356, 318] width 19 height 19
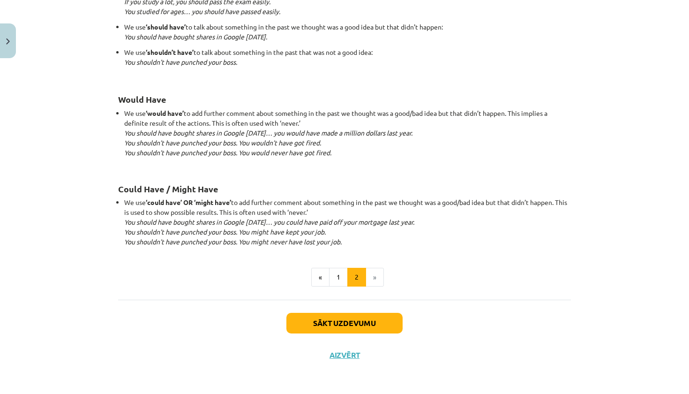
scroll to position [867, 0]
click at [342, 321] on button "Sākt uzdevumu" at bounding box center [344, 323] width 116 height 21
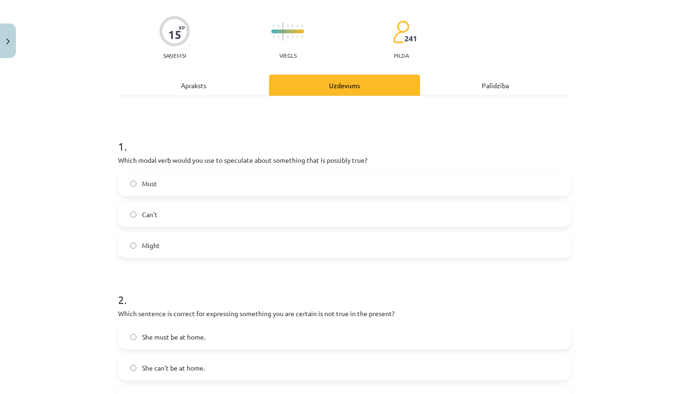
scroll to position [66, 0]
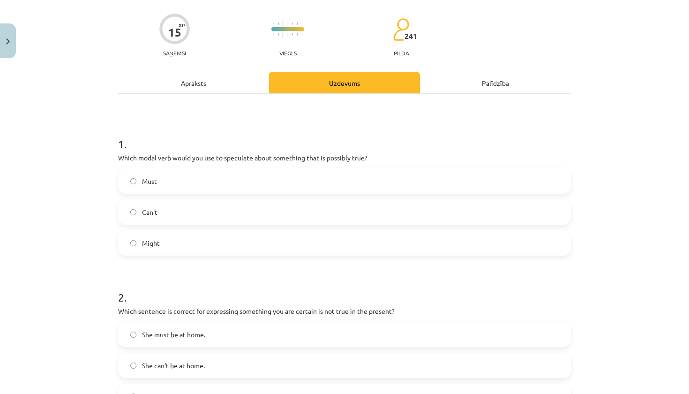
click at [384, 181] on label "Must" at bounding box center [344, 180] width 451 height 23
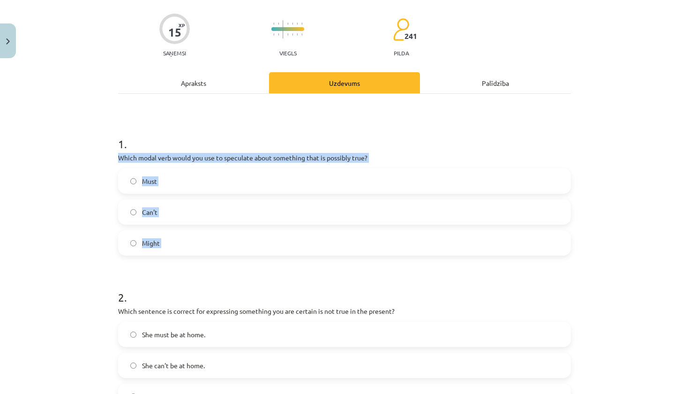
drag, startPoint x: 117, startPoint y: 156, endPoint x: 144, endPoint y: 265, distance: 112.1
copy div "Which modal verb would you use to speculate about something that is possibly tr…"
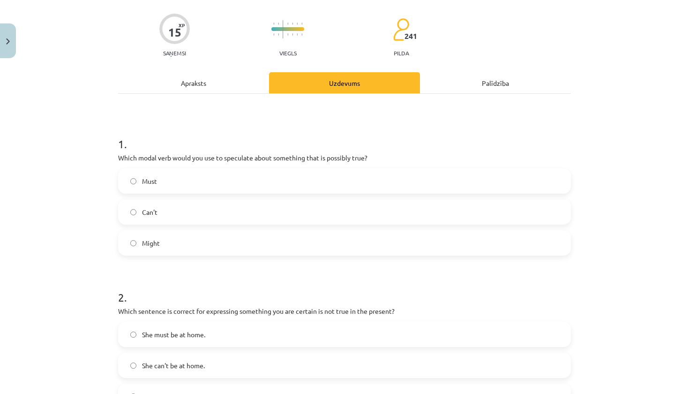
click at [248, 237] on label "Might" at bounding box center [344, 242] width 451 height 23
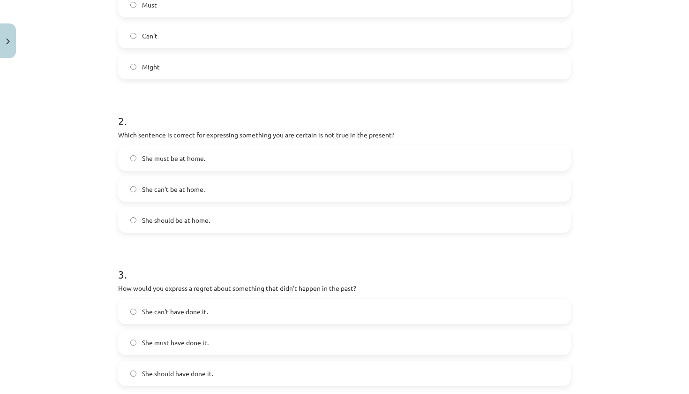
scroll to position [239, 0]
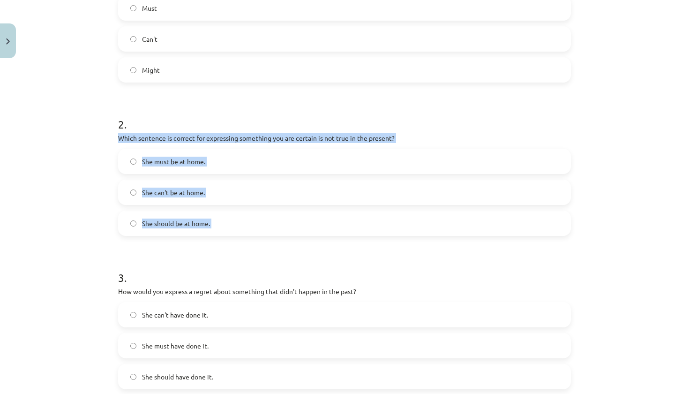
drag, startPoint x: 115, startPoint y: 136, endPoint x: 207, endPoint y: 256, distance: 150.4
click at [207, 256] on div "15 XP Saņemsi Viegls 241 pilda Apraksts Uzdevums Palīdzība 1 . Which modal verb…" at bounding box center [345, 302] width 464 height 957
copy div "Which sentence is correct for expressing something you are certain is not true …"
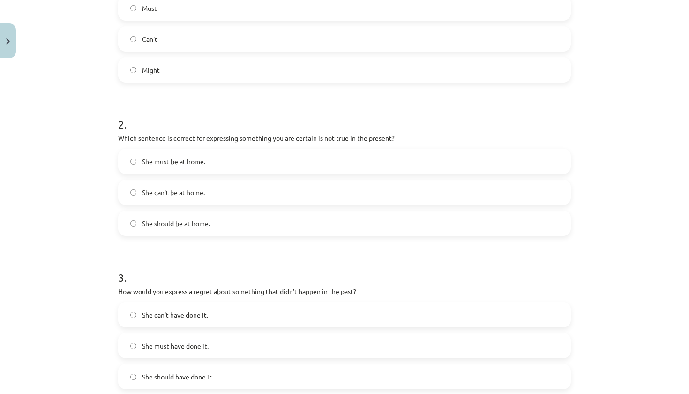
click at [250, 254] on form "1 . Which modal verb would you use to speculate about something that is possibl…" at bounding box center [344, 322] width 453 height 748
click at [272, 182] on label "She can't be at home." at bounding box center [344, 192] width 451 height 23
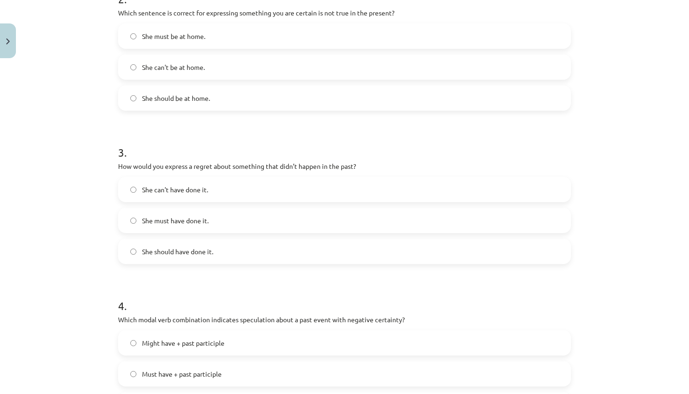
scroll to position [375, 0]
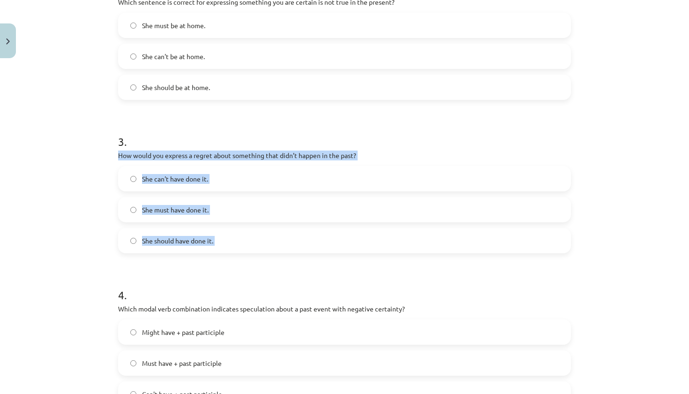
drag, startPoint x: 116, startPoint y: 153, endPoint x: 187, endPoint y: 253, distance: 122.1
click at [189, 254] on div "15 XP Saņemsi Viegls 241 pilda Apraksts Uzdevums Palīdzība 1 . Which modal verb…" at bounding box center [345, 166] width 464 height 957
copy div "How would you express a regret about something that didn’t happen in the past? …"
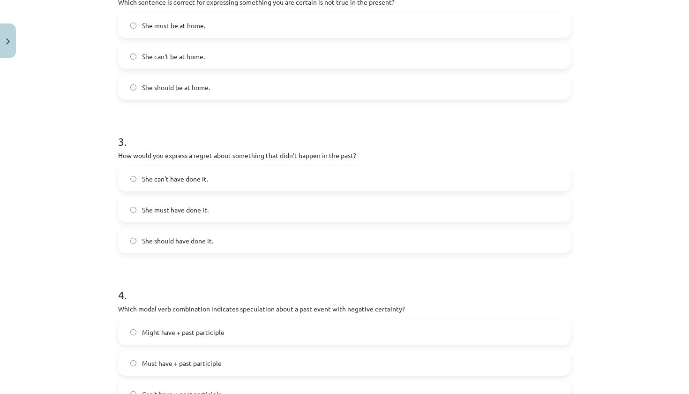
click at [300, 129] on h1 "3 ." at bounding box center [344, 133] width 453 height 29
click at [257, 239] on label "She should have done it." at bounding box center [344, 240] width 451 height 23
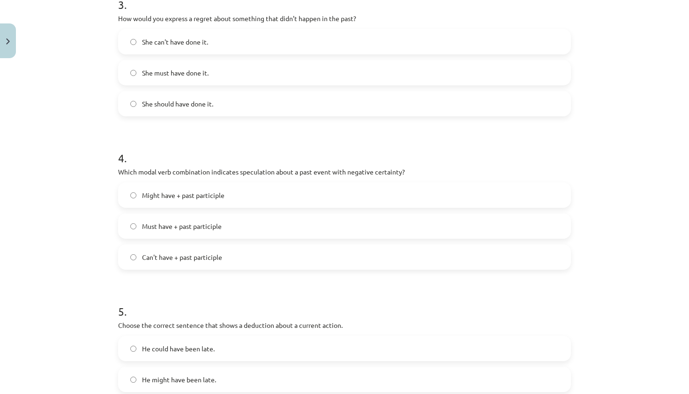
scroll to position [516, 0]
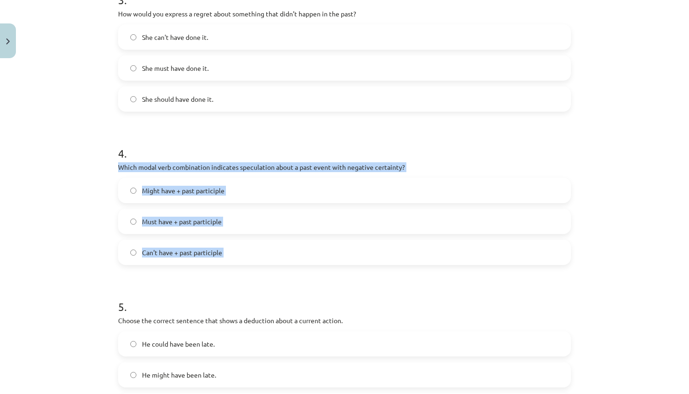
drag, startPoint x: 115, startPoint y: 165, endPoint x: 178, endPoint y: 271, distance: 123.4
click at [178, 271] on div "15 XP Saņemsi Viegls 241 pilda Apraksts Uzdevums Palīdzība 1 . Which modal verb…" at bounding box center [345, 24] width 464 height 957
copy div "Which modal verb combination indicates speculation about a past event with nega…"
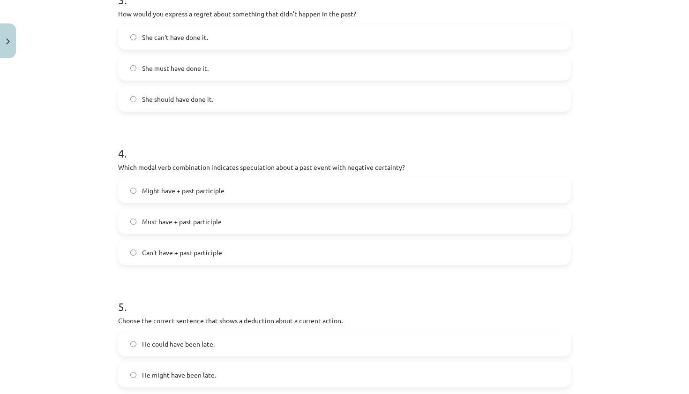
click at [196, 284] on h1 "5 ." at bounding box center [344, 298] width 453 height 29
click at [226, 255] on label "Can't have + past participle" at bounding box center [344, 252] width 451 height 23
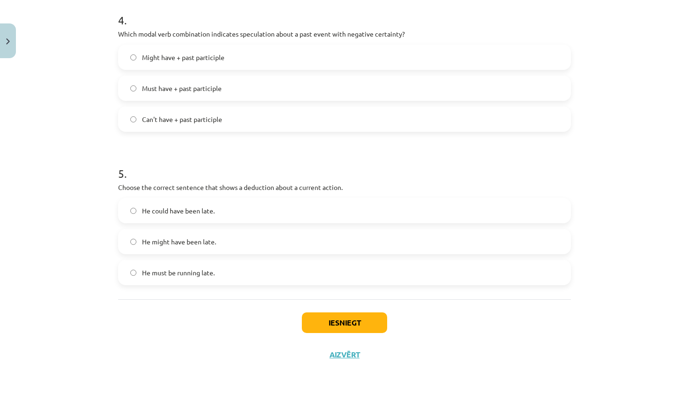
scroll to position [651, 0]
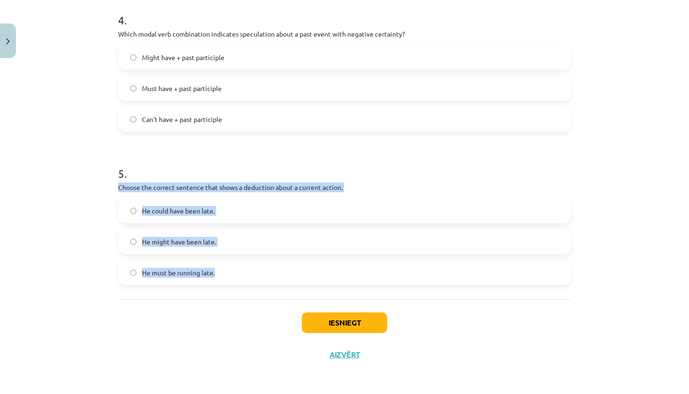
drag, startPoint x: 115, startPoint y: 185, endPoint x: 194, endPoint y: 284, distance: 126.8
copy div "Choose the correct sentence that shows a deduction about a current action. He c…"
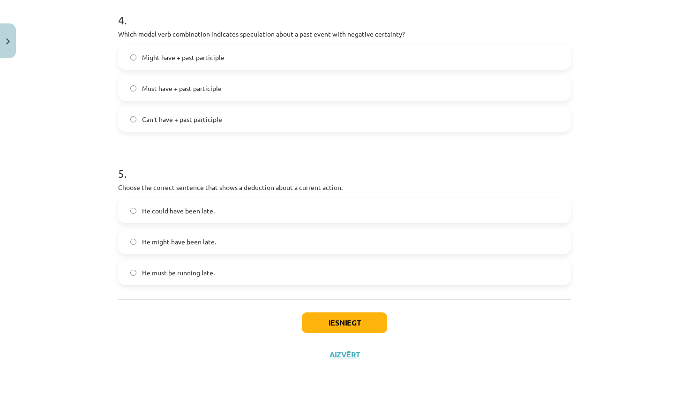
click at [227, 325] on div "Iesniegt Aizvērt" at bounding box center [344, 332] width 453 height 66
click at [213, 269] on span "He must be running late." at bounding box center [178, 273] width 73 height 10
click at [332, 321] on button "Iesniegt" at bounding box center [344, 322] width 85 height 21
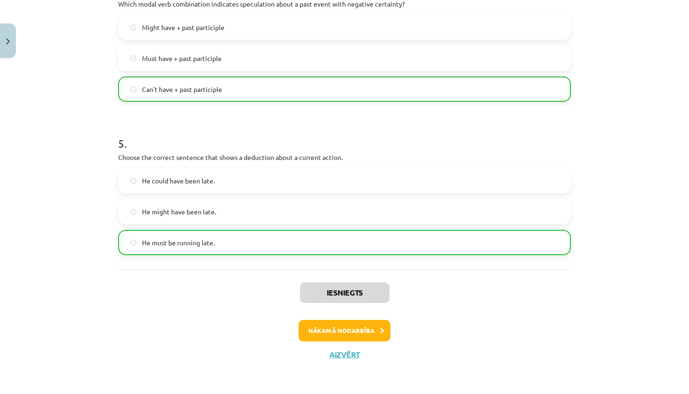
scroll to position [680, 0]
click at [339, 352] on button "Aizvērt" at bounding box center [345, 354] width 36 height 9
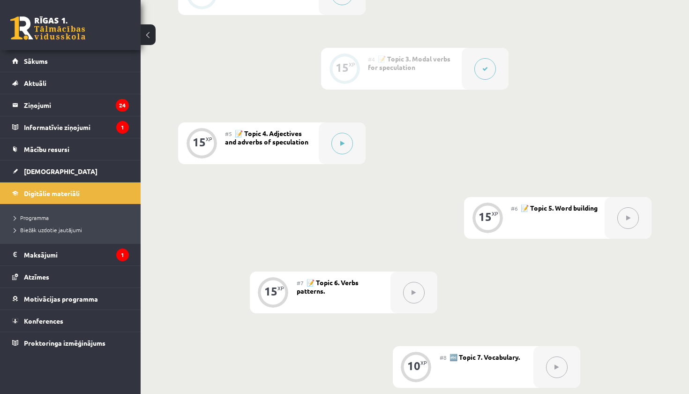
scroll to position [428, 0]
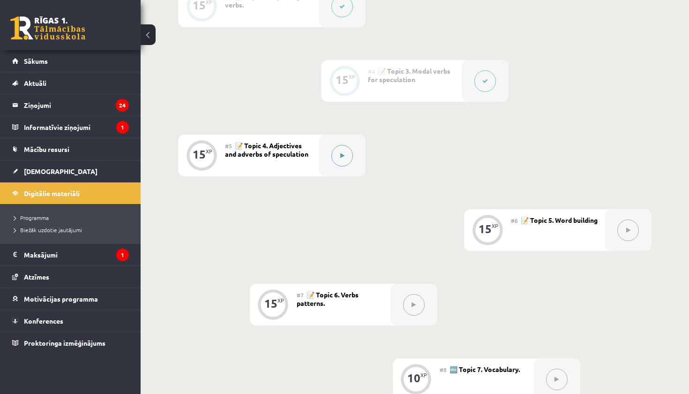
click at [342, 148] on button at bounding box center [342, 156] width 22 height 22
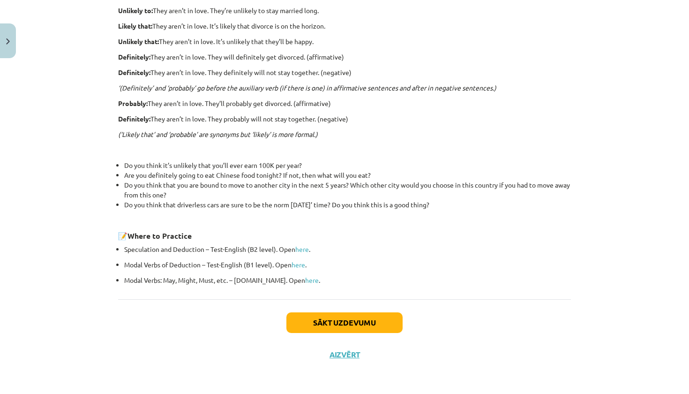
scroll to position [254, 0]
click at [330, 321] on button "Sākt uzdevumu" at bounding box center [344, 322] width 116 height 21
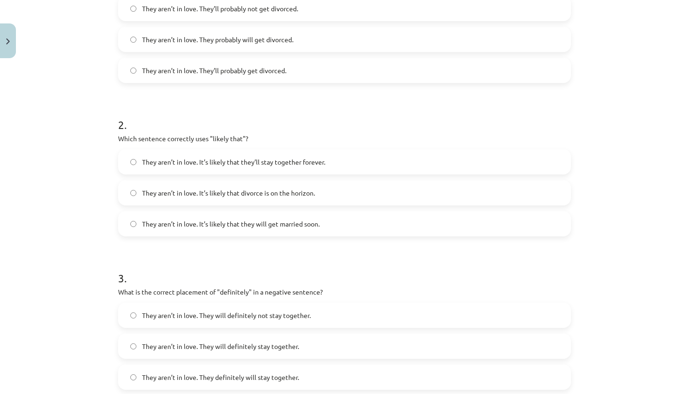
scroll to position [23, 0]
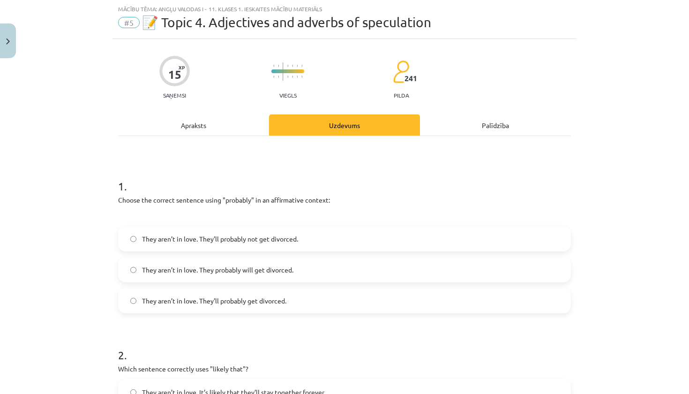
click at [314, 294] on label "They aren’t in love. They’ll probably get divorced." at bounding box center [344, 300] width 451 height 23
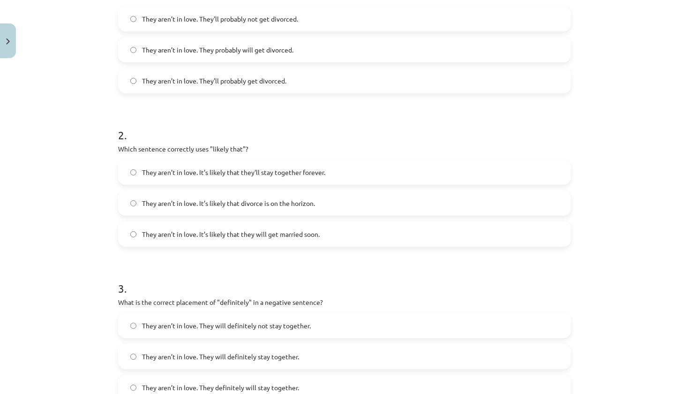
scroll to position [244, 0]
click at [318, 211] on label "They aren’t in love. It’s likely that divorce is on the horizon." at bounding box center [344, 202] width 451 height 23
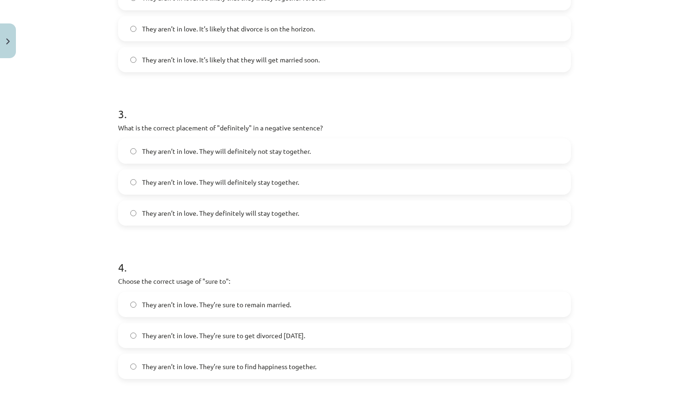
scroll to position [418, 0]
click at [264, 148] on span "They aren’t in love. They will definitely not stay together." at bounding box center [226, 151] width 169 height 10
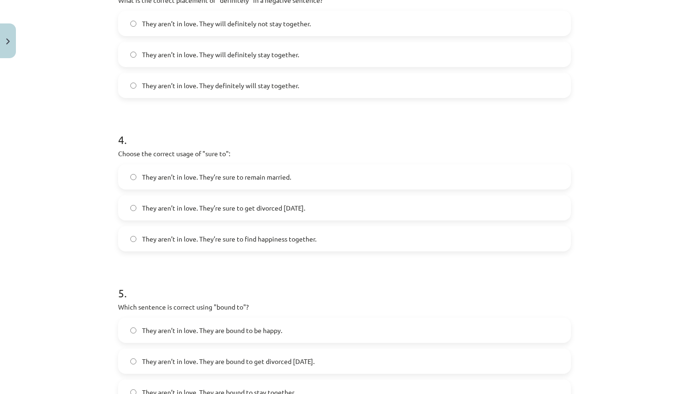
scroll to position [546, 0]
click at [271, 213] on label "They aren’t in love. They’re sure to get divorced within six months." at bounding box center [344, 207] width 451 height 23
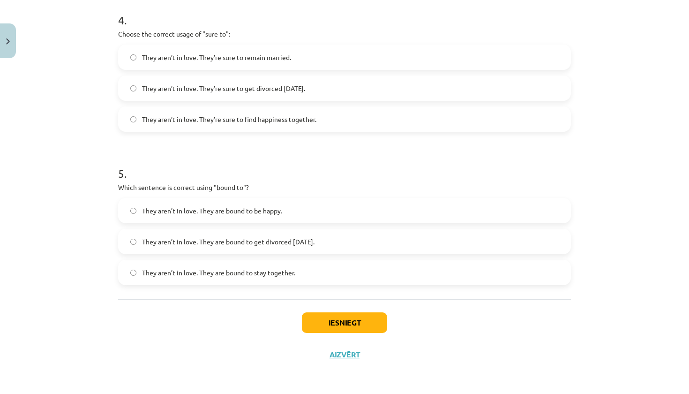
scroll to position [666, 0]
click at [244, 244] on span "They aren’t in love. They are bound to get divorced within six months." at bounding box center [228, 242] width 173 height 10
click at [331, 323] on button "Iesniegt" at bounding box center [344, 322] width 85 height 21
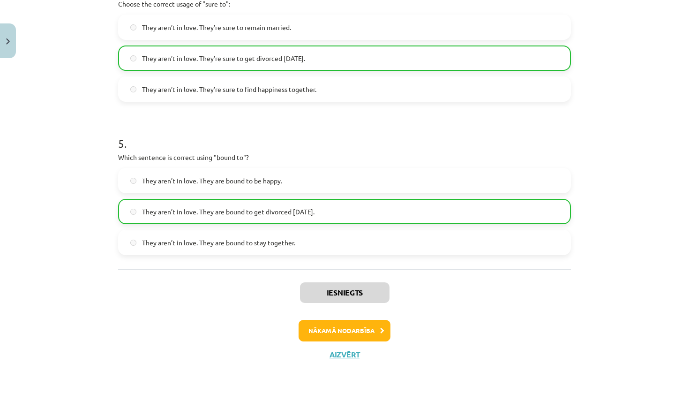
scroll to position [696, 0]
click at [341, 355] on button "Aizvērt" at bounding box center [345, 354] width 36 height 9
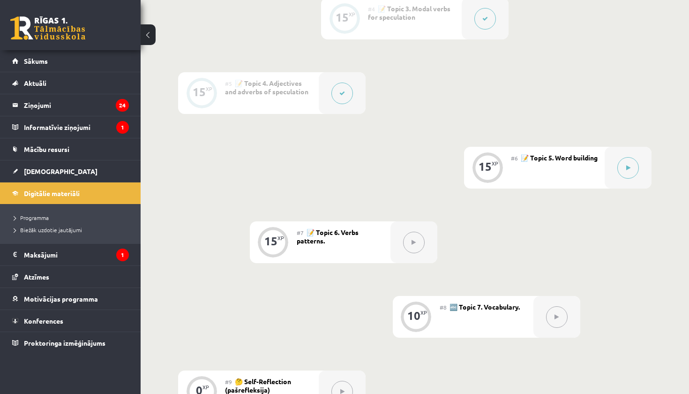
scroll to position [493, 0]
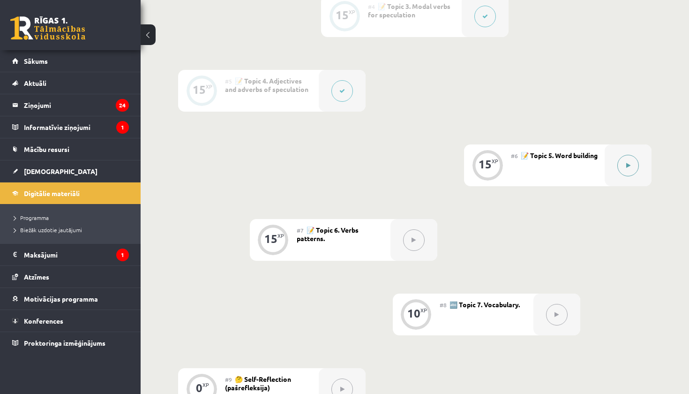
click at [633, 175] on button at bounding box center [628, 166] width 22 height 22
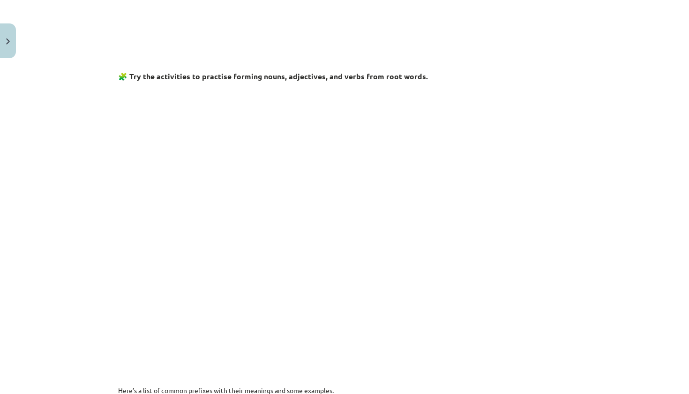
scroll to position [394, 0]
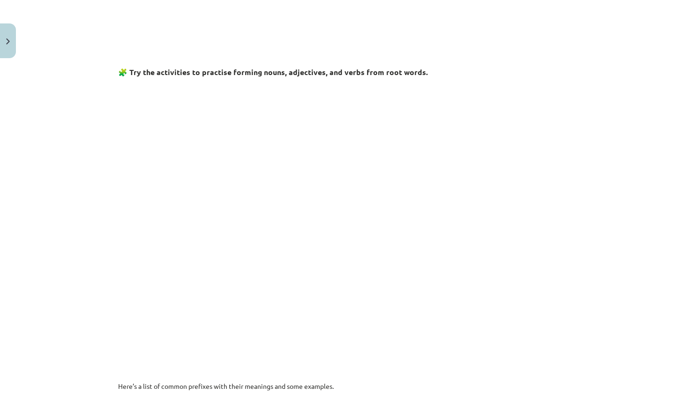
click at [87, 256] on div "Mācību tēma: Angļu valodas i - 11. klases 1. ieskaites mācību materiāls #6 📝 To…" at bounding box center [344, 197] width 689 height 394
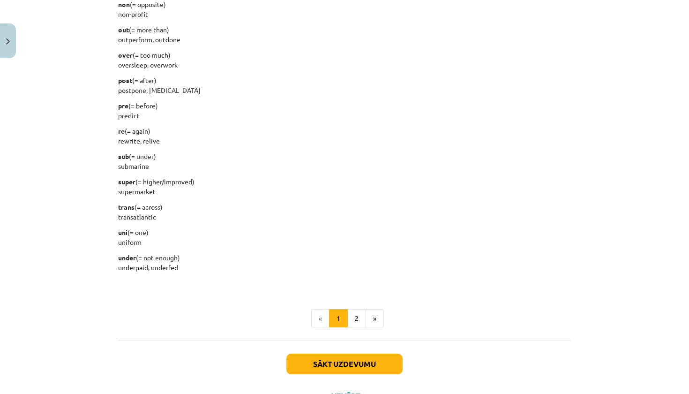
scroll to position [1077, 0]
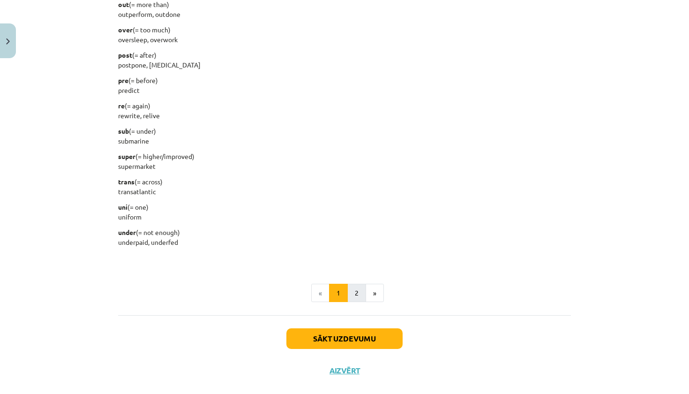
click at [361, 294] on button "2" at bounding box center [356, 293] width 19 height 19
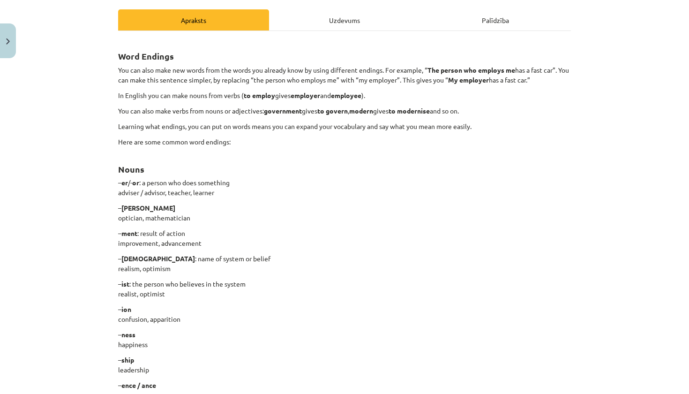
scroll to position [0, 0]
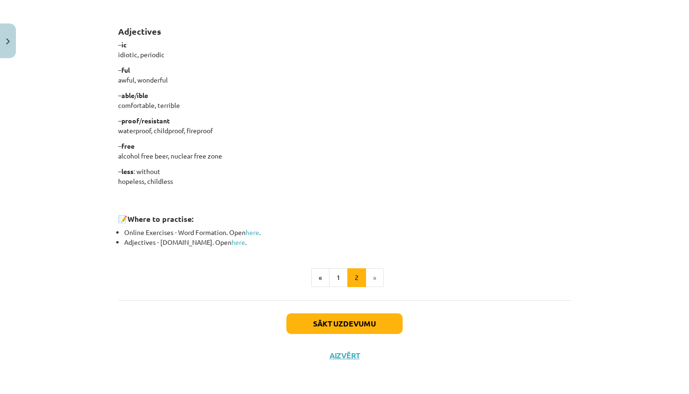
click at [349, 325] on button "Sākt uzdevumu" at bounding box center [344, 323] width 116 height 21
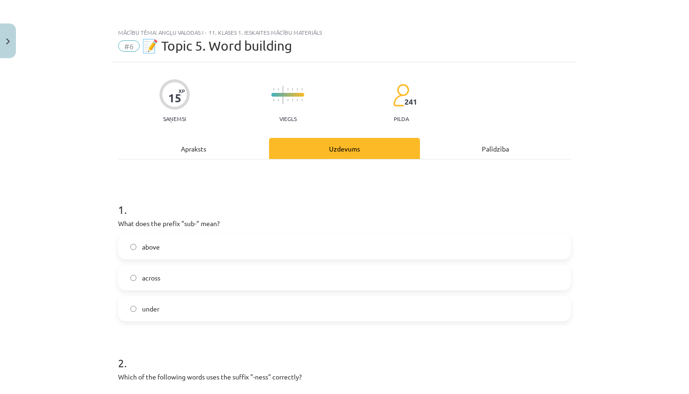
click at [224, 152] on div "Apraksts" at bounding box center [193, 148] width 151 height 21
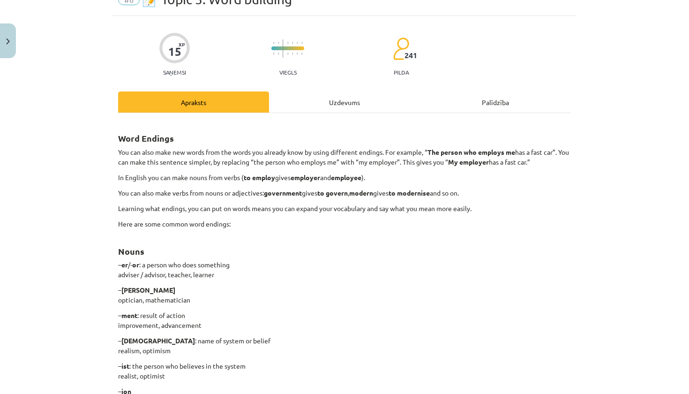
scroll to position [41, 0]
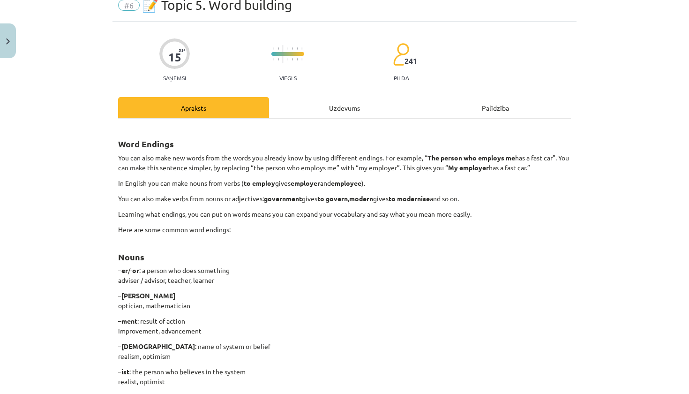
click at [339, 112] on div "Uzdevums" at bounding box center [344, 107] width 151 height 21
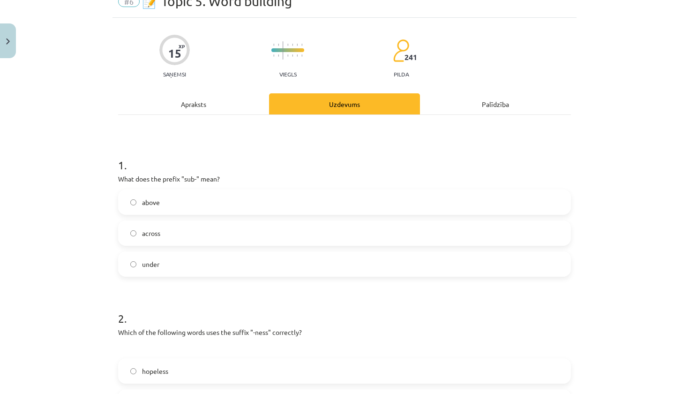
scroll to position [43, 0]
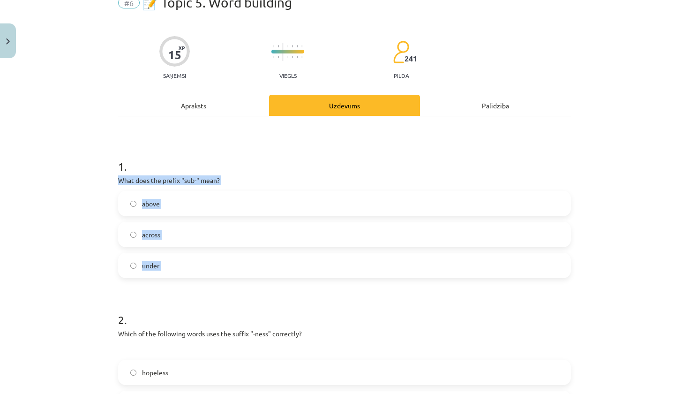
drag, startPoint x: 114, startPoint y: 180, endPoint x: 157, endPoint y: 284, distance: 112.8
copy div "What does the prefix "sub-" mean? above across under"
click at [179, 299] on h1 "2 ." at bounding box center [344, 311] width 453 height 29
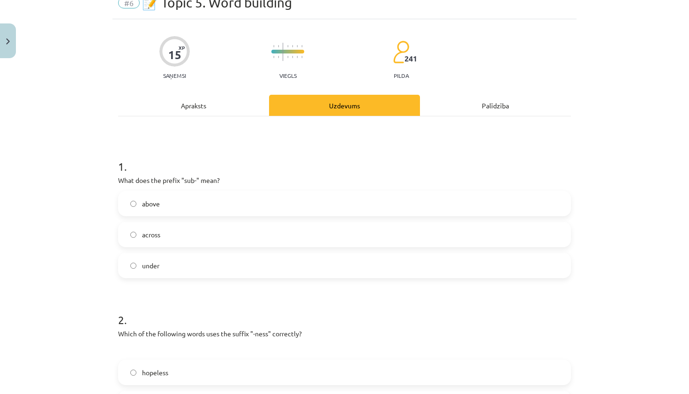
click at [167, 276] on label "under" at bounding box center [344, 265] width 451 height 23
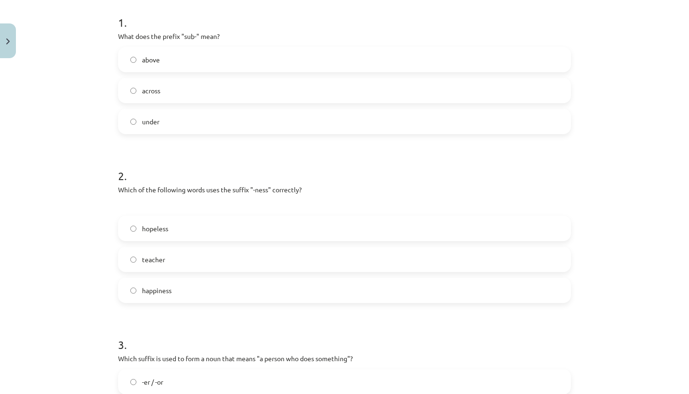
scroll to position [188, 0]
click at [185, 286] on label "happiness" at bounding box center [344, 289] width 451 height 23
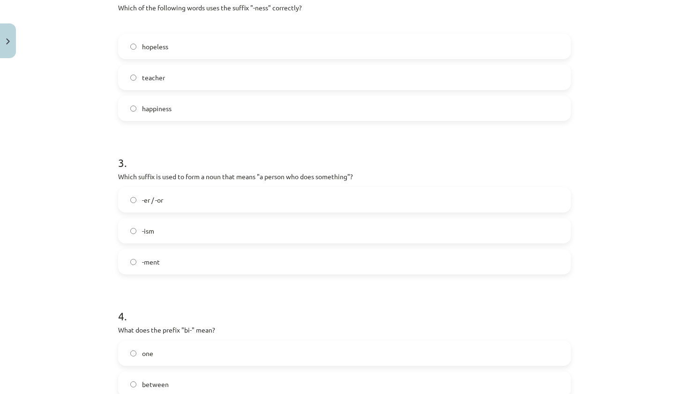
scroll to position [370, 0]
click at [173, 197] on label "-er / -or" at bounding box center [344, 198] width 451 height 23
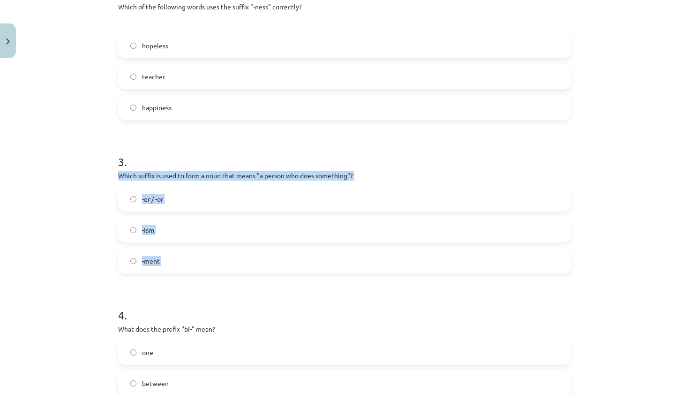
drag, startPoint x: 116, startPoint y: 173, endPoint x: 158, endPoint y: 280, distance: 114.9
click at [158, 280] on div "15 XP Saņemsi Viegls 241 pilda Apraksts Uzdevums Palīdzība 1 . What does the pr…" at bounding box center [345, 178] width 464 height 973
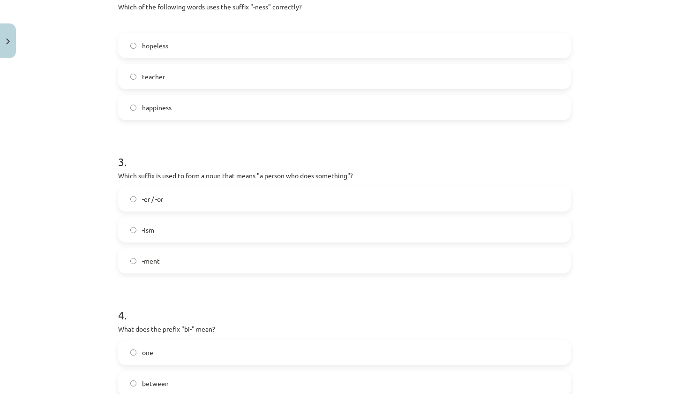
click at [186, 296] on h1 "4 ." at bounding box center [344, 306] width 453 height 29
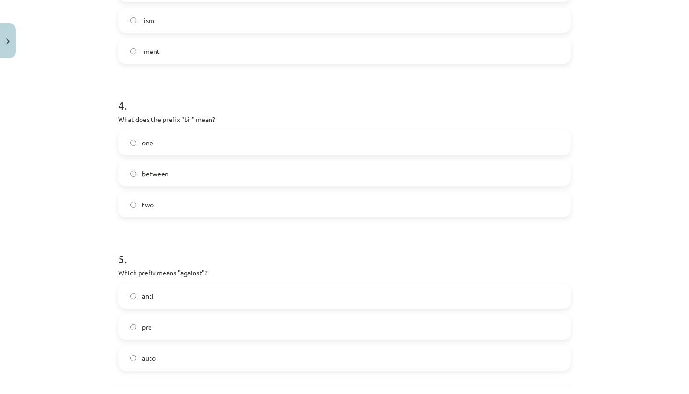
scroll to position [580, 0]
drag, startPoint x: 117, startPoint y: 117, endPoint x: 142, endPoint y: 216, distance: 102.6
click at [187, 199] on label "two" at bounding box center [344, 203] width 451 height 23
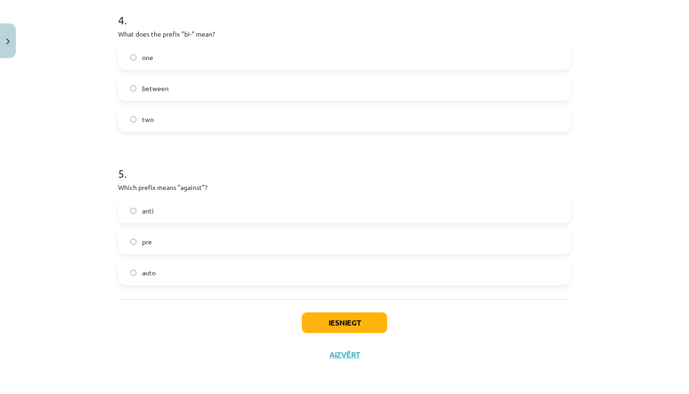
scroll to position [666, 0]
drag, startPoint x: 115, startPoint y: 185, endPoint x: 158, endPoint y: 297, distance: 120.2
click at [201, 327] on div "Iesniegt Aizvērt" at bounding box center [344, 332] width 453 height 66
click at [223, 207] on label "anti" at bounding box center [344, 210] width 451 height 23
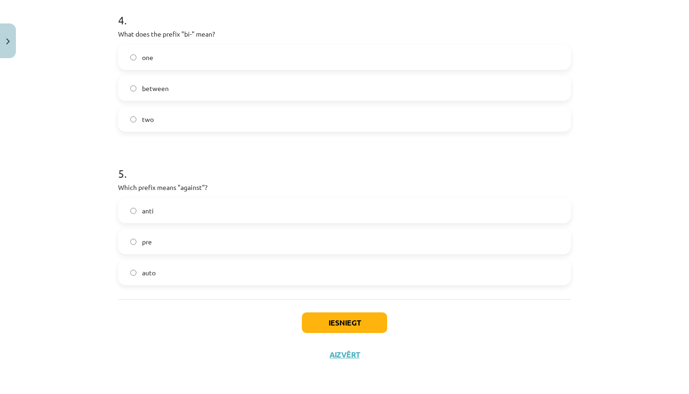
click at [330, 317] on button "Iesniegt" at bounding box center [344, 322] width 85 height 21
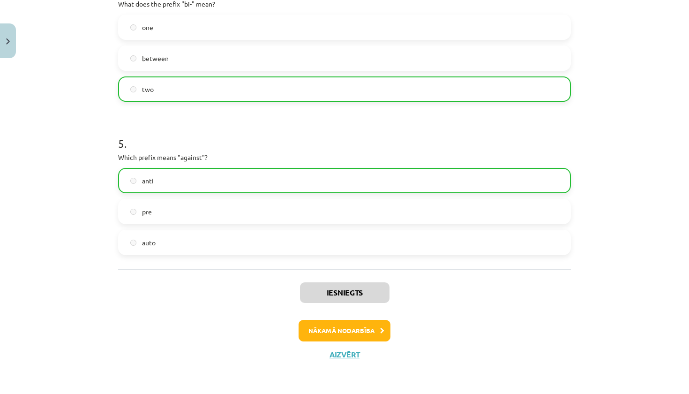
scroll to position [696, 0]
click at [344, 352] on button "Aizvērt" at bounding box center [345, 354] width 36 height 9
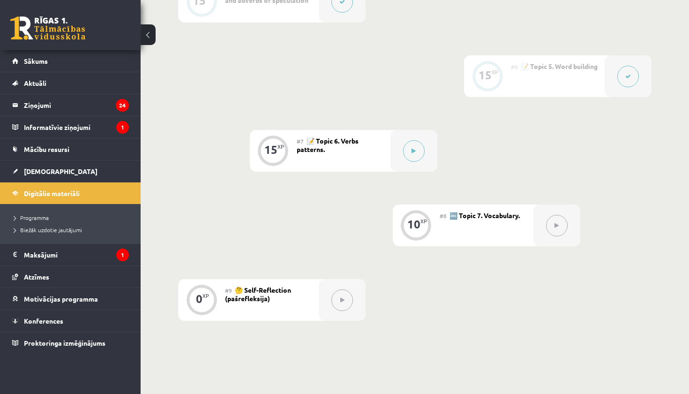
scroll to position [537, 0]
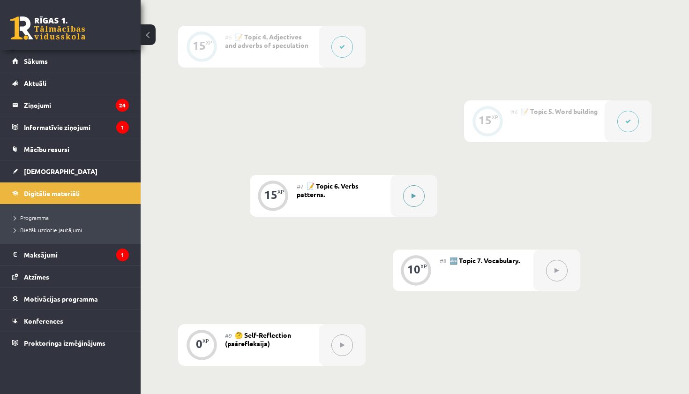
click at [406, 197] on button at bounding box center [414, 196] width 22 height 22
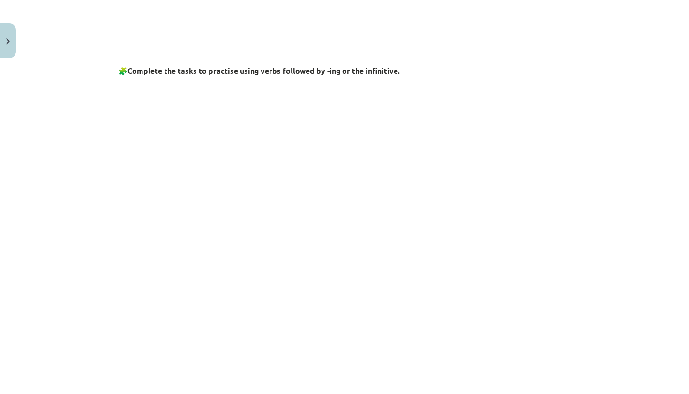
scroll to position [341, 0]
drag, startPoint x: 118, startPoint y: 203, endPoint x: 92, endPoint y: 226, distance: 34.5
click at [92, 226] on div "Mācību tēma: Angļu valodas i - 11. klases 1. ieskaites mācību materiāls #7 📝 To…" at bounding box center [344, 197] width 689 height 394
click at [91, 233] on div "Mācību tēma: Angļu valodas i - 11. klases 1. ieskaites mācību materiāls #7 📝 To…" at bounding box center [344, 197] width 689 height 394
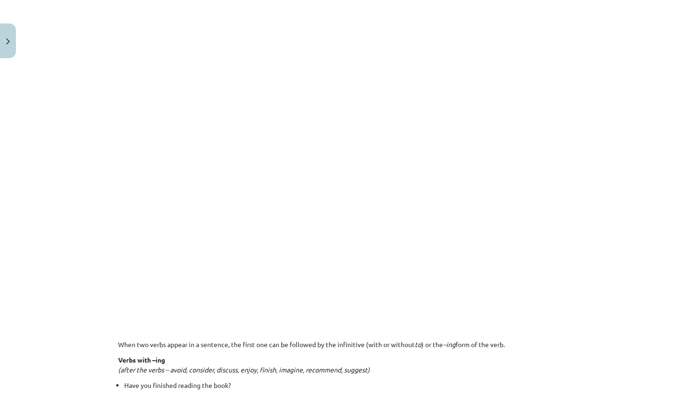
scroll to position [421, 0]
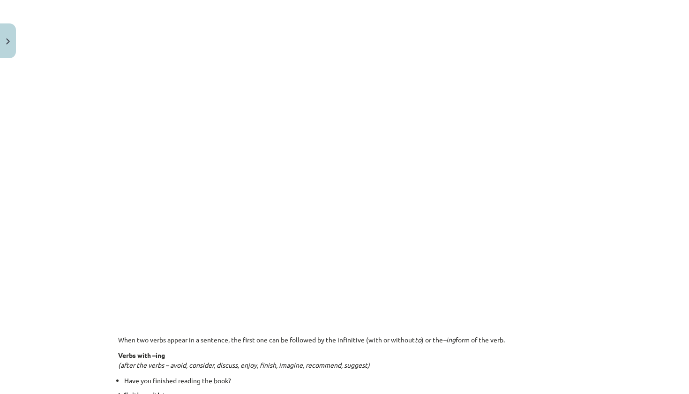
drag, startPoint x: 104, startPoint y: 231, endPoint x: 54, endPoint y: 236, distance: 49.9
click at [54, 236] on div "Mācību tēma: Angļu valodas i - 11. klases 1. ieskaites mācību materiāls #7 📝 To…" at bounding box center [344, 197] width 689 height 394
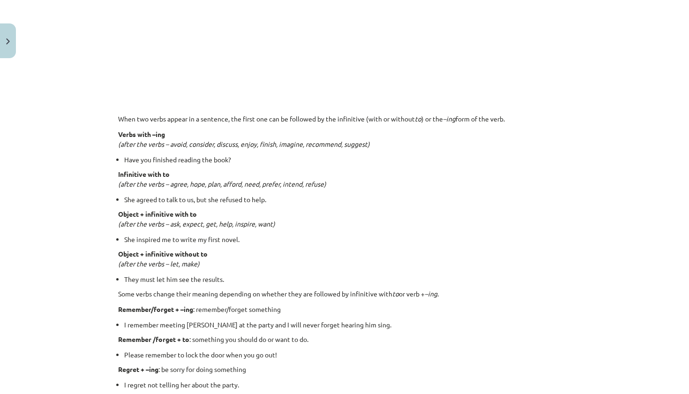
scroll to position [643, 0]
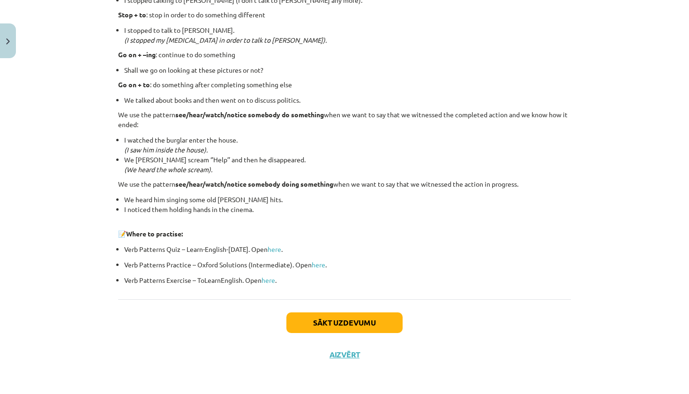
click at [336, 326] on button "Sākt uzdevumu" at bounding box center [344, 322] width 116 height 21
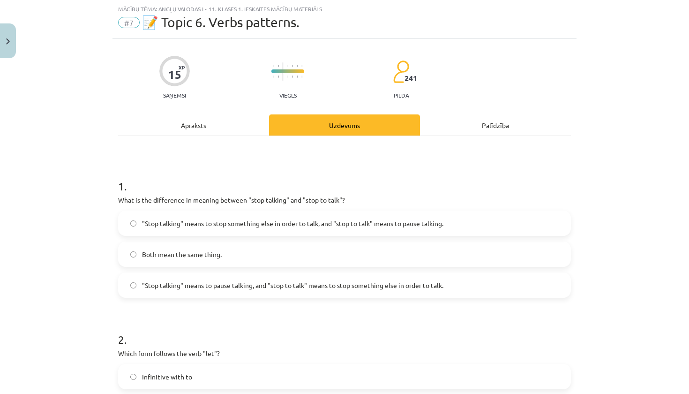
scroll to position [24, 0]
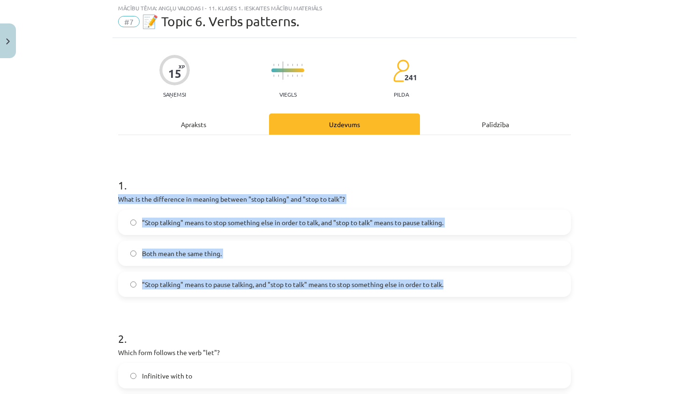
drag, startPoint x: 116, startPoint y: 199, endPoint x: 209, endPoint y: 296, distance: 134.3
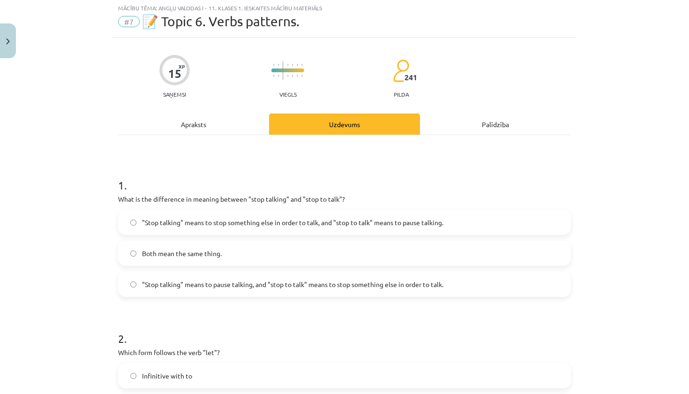
click at [88, 277] on div "Mācību tēma: Angļu valodas i - 11. klases 1. ieskaites mācību materiāls #7 📝 To…" at bounding box center [344, 197] width 689 height 394
click at [369, 283] on span ""Stop talking" means to pause talking, and "stop to talk" means to stop somethi…" at bounding box center [292, 284] width 301 height 10
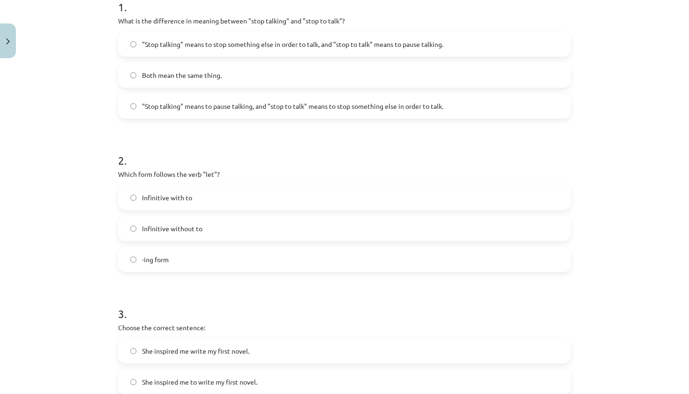
scroll to position [203, 0]
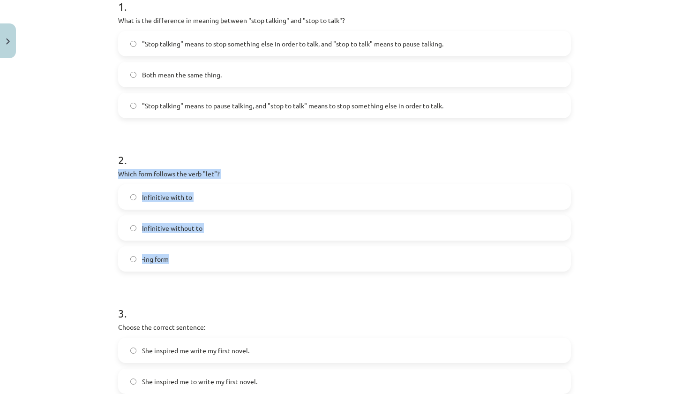
drag, startPoint x: 116, startPoint y: 172, endPoint x: 158, endPoint y: 267, distance: 103.7
click at [158, 267] on div "15 XP Saņemsi Viegls 241 pilda Apraksts Uzdevums Palīdzība 1 . What is the diff…" at bounding box center [345, 337] width 464 height 957
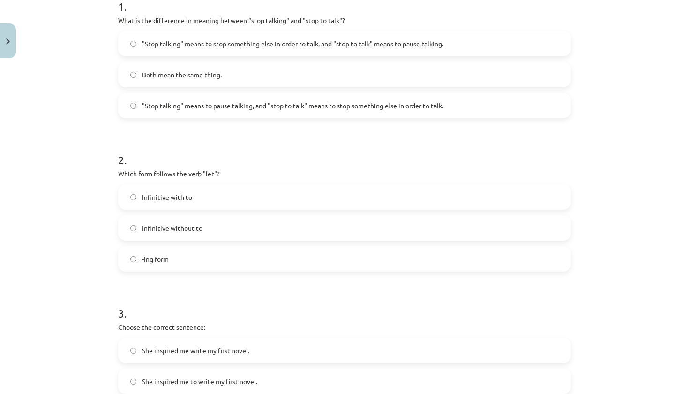
click at [194, 147] on h1 "2 ." at bounding box center [344, 151] width 453 height 29
click at [195, 227] on span "Infinitive without to" at bounding box center [172, 228] width 60 height 10
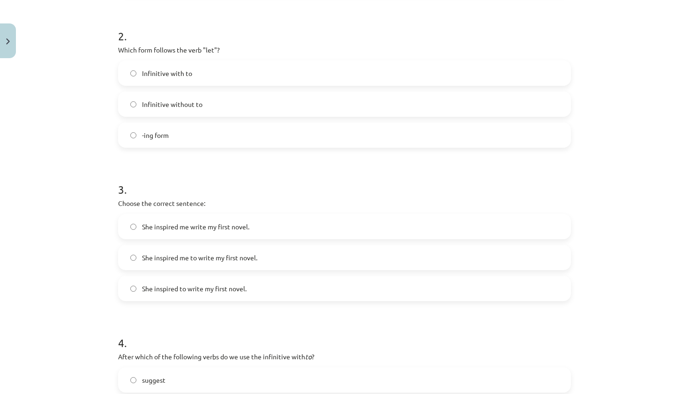
scroll to position [328, 0]
click at [219, 262] on label "She inspired me to write my first novel." at bounding box center [344, 256] width 451 height 23
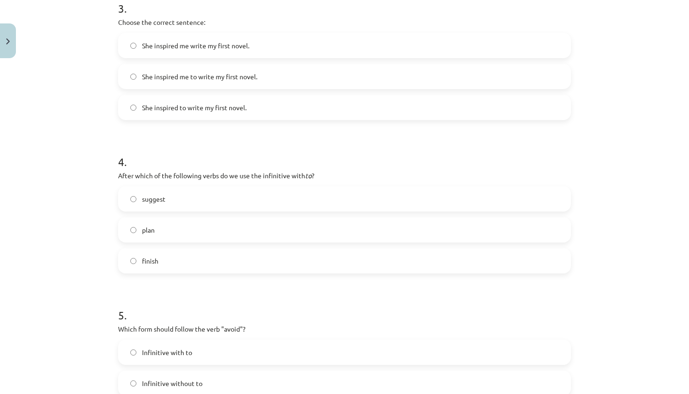
scroll to position [509, 0]
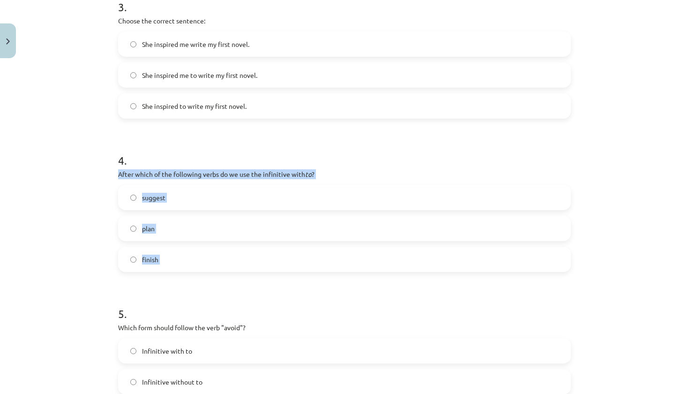
drag, startPoint x: 115, startPoint y: 173, endPoint x: 148, endPoint y: 272, distance: 104.5
click at [148, 272] on div "15 XP Saņemsi Viegls 241 pilda Apraksts Uzdevums Palīdzība 1 . What is the diff…" at bounding box center [345, 31] width 464 height 957
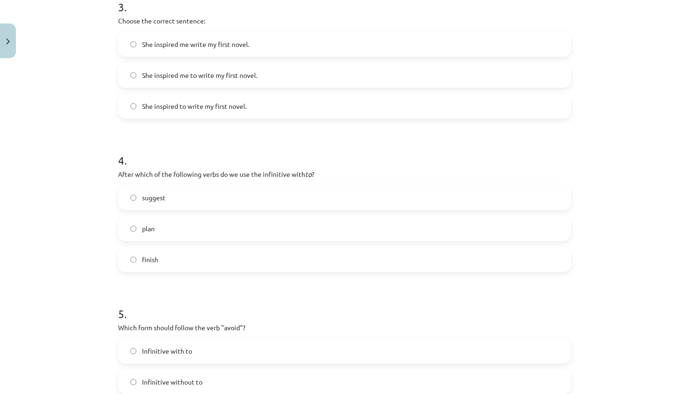
click at [166, 136] on form "1 . What is the difference in meaning between "stop talking" and "stop to talk"…" at bounding box center [344, 51] width 453 height 748
click at [145, 226] on span "plan" at bounding box center [148, 229] width 13 height 10
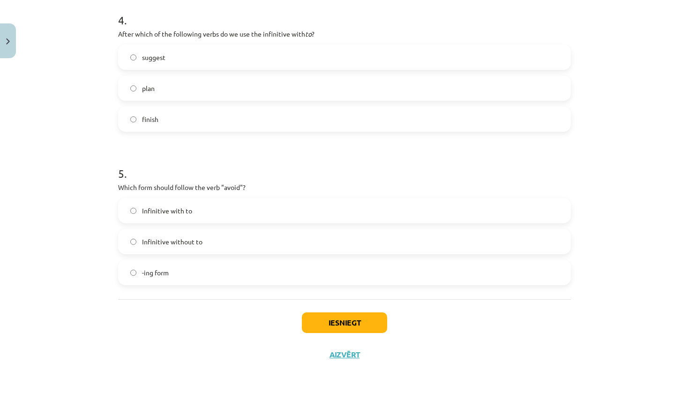
scroll to position [651, 0]
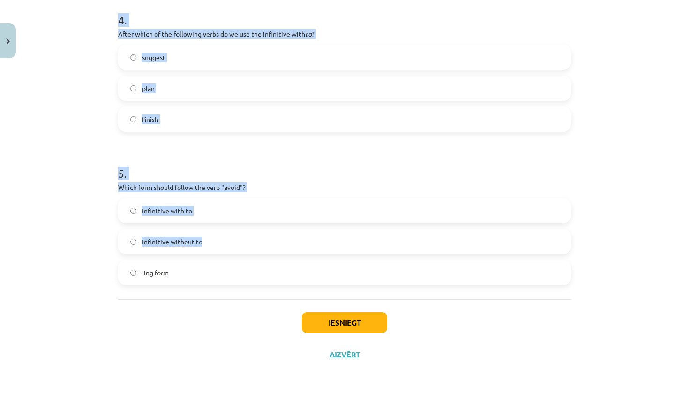
drag, startPoint x: 112, startPoint y: 184, endPoint x: 154, endPoint y: 245, distance: 74.1
click at [154, 246] on div "Mācību tēma: Angļu valodas i - 11. klases 1. ieskaites mācību materiāls #7 📝 To…" at bounding box center [344, 197] width 689 height 394
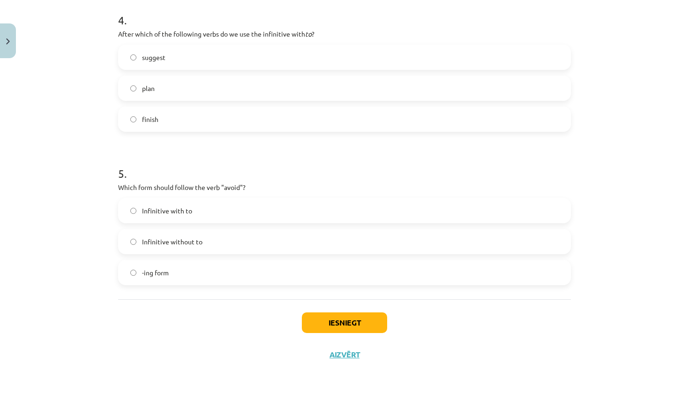
click at [88, 214] on div "Mācību tēma: Angļu valodas i - 11. klases 1. ieskaites mācību materiāls #7 📝 To…" at bounding box center [344, 197] width 689 height 394
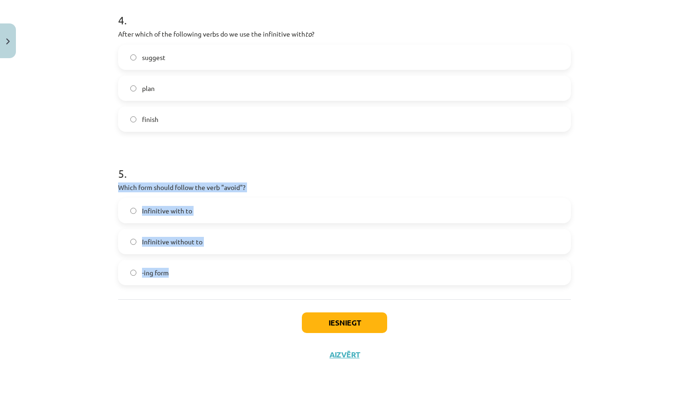
drag, startPoint x: 113, startPoint y: 185, endPoint x: 139, endPoint y: 291, distance: 108.9
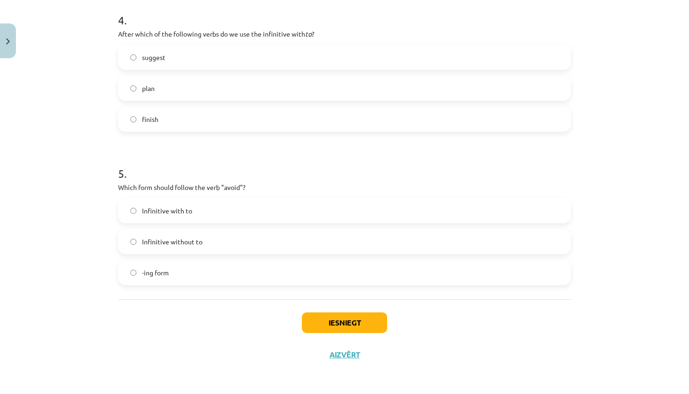
click at [46, 241] on div "Mācību tēma: Angļu valodas i - 11. klases 1. ieskaites mācību materiāls #7 📝 To…" at bounding box center [344, 197] width 689 height 394
click at [163, 276] on span "-ing form" at bounding box center [155, 273] width 27 height 10
click at [322, 324] on button "Iesniegt" at bounding box center [344, 322] width 85 height 21
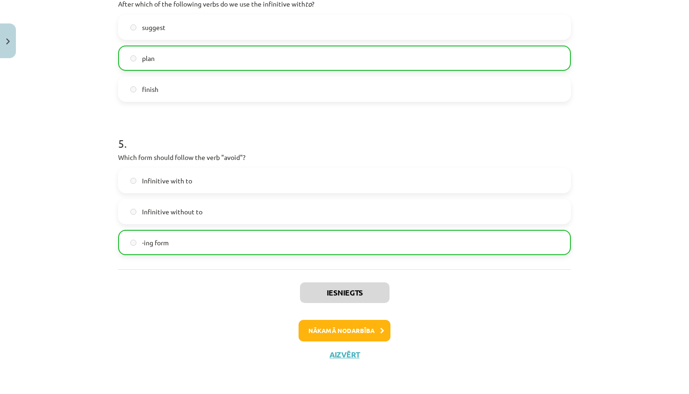
scroll to position [680, 0]
click at [349, 350] on button "Aizvērt" at bounding box center [345, 354] width 36 height 9
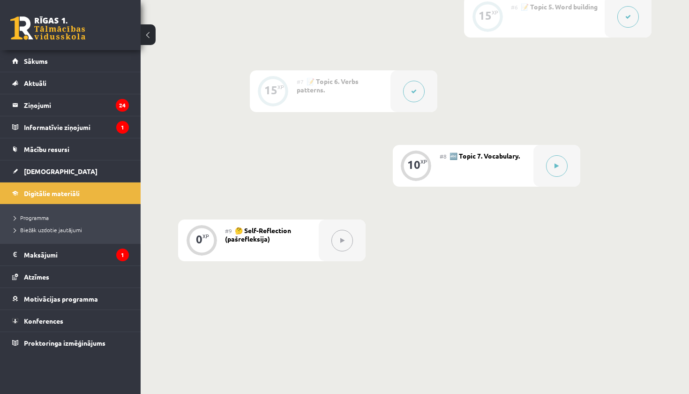
scroll to position [642, 0]
click at [553, 173] on button at bounding box center [557, 166] width 22 height 22
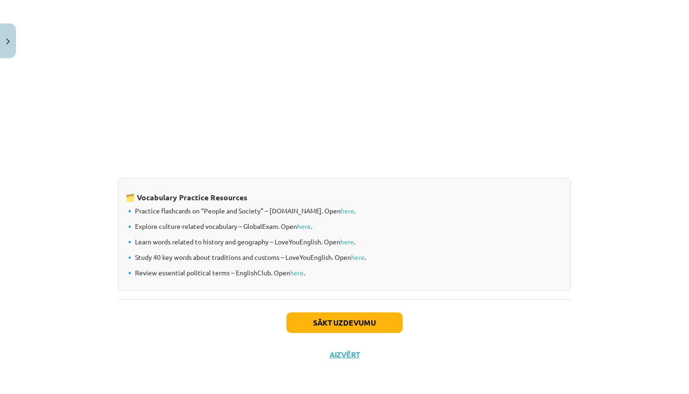
scroll to position [714, 0]
click at [369, 326] on button "Sākt uzdevumu" at bounding box center [344, 322] width 116 height 21
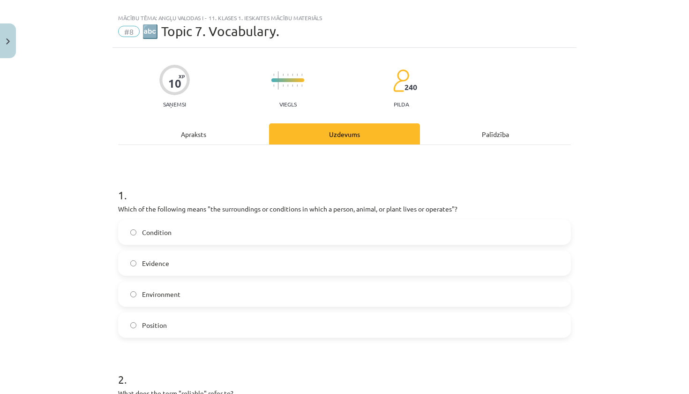
scroll to position [27, 0]
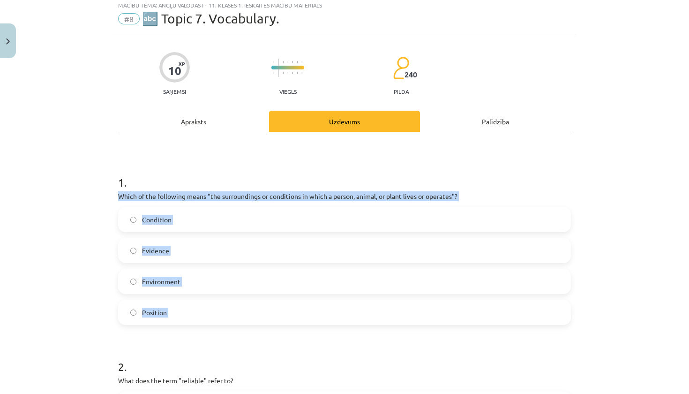
drag, startPoint x: 113, startPoint y: 195, endPoint x: 138, endPoint y: 331, distance: 138.8
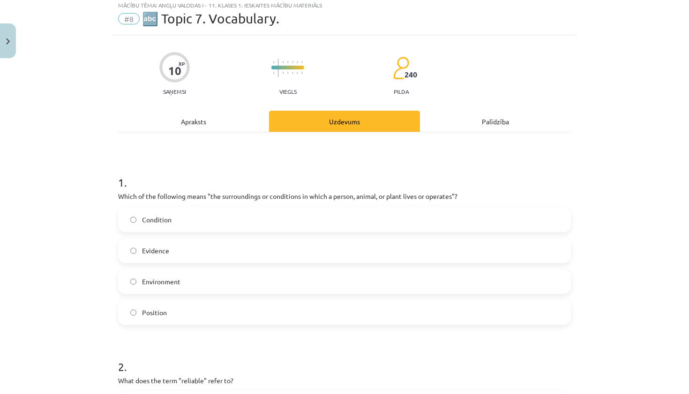
click at [87, 269] on div "Mācību tēma: Angļu valodas i - 11. klases 1. ieskaites mācību materiāls #8 🔤 To…" at bounding box center [344, 197] width 689 height 394
click at [567, 0] on div "Mācību tēma: Angļu valodas i - 11. klases 1. ieskaites mācību materiāls #8 🔤 To…" at bounding box center [345, 15] width 464 height 39
click at [175, 283] on span "Environment" at bounding box center [161, 282] width 38 height 10
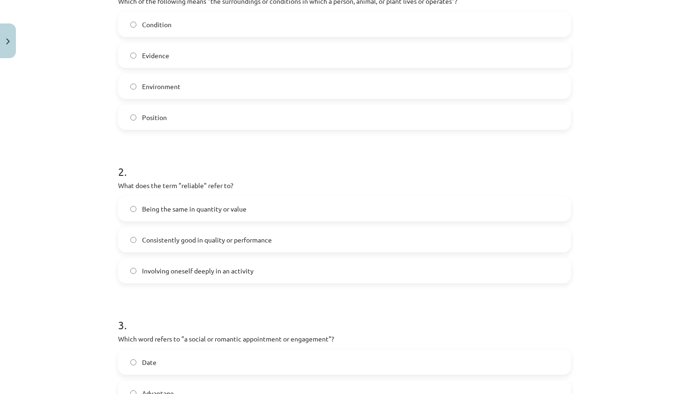
scroll to position [240, 0]
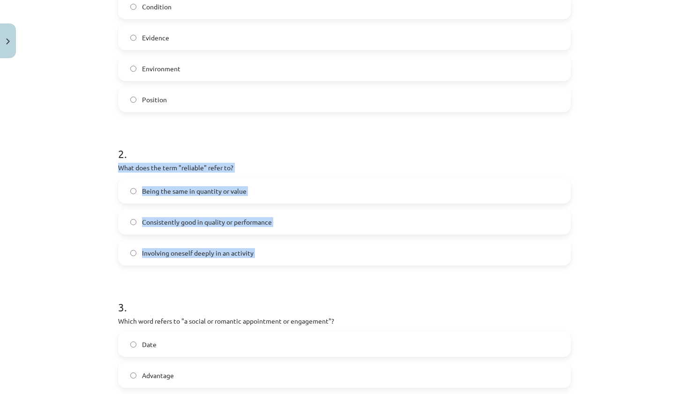
drag, startPoint x: 117, startPoint y: 167, endPoint x: 151, endPoint y: 282, distance: 119.3
click at [151, 282] on div "10 XP Saņemsi Viegls 240 pilda Apraksts Uzdevums Palīdzība 1 . Which of the fol…" at bounding box center [345, 316] width 464 height 988
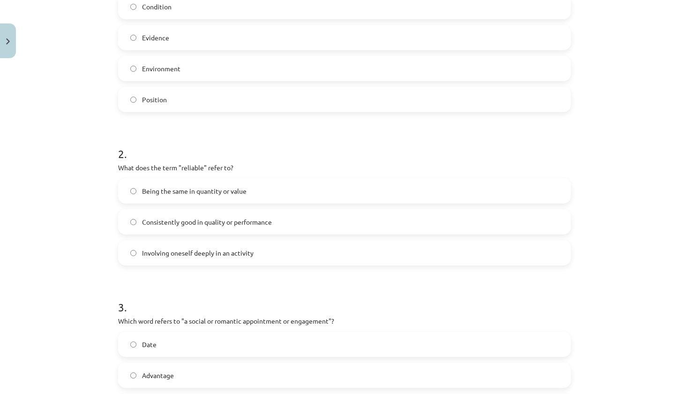
click at [166, 279] on form "1 . Which of the following means "the surroundings or conditions in which a per…" at bounding box center [344, 336] width 453 height 779
click at [231, 219] on span "Consistently good in quality or performance" at bounding box center [207, 222] width 130 height 10
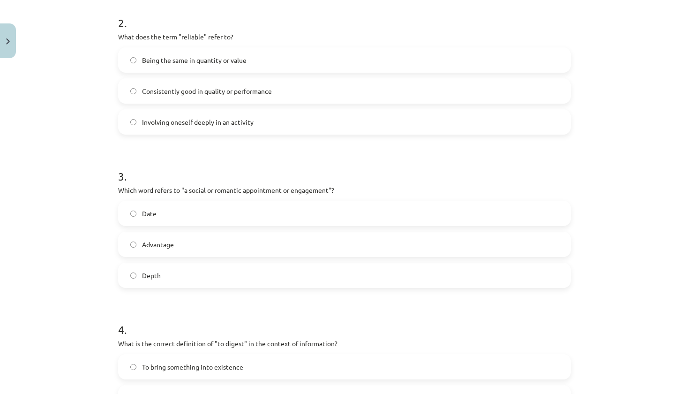
scroll to position [372, 0]
click at [221, 214] on label "Date" at bounding box center [344, 211] width 451 height 23
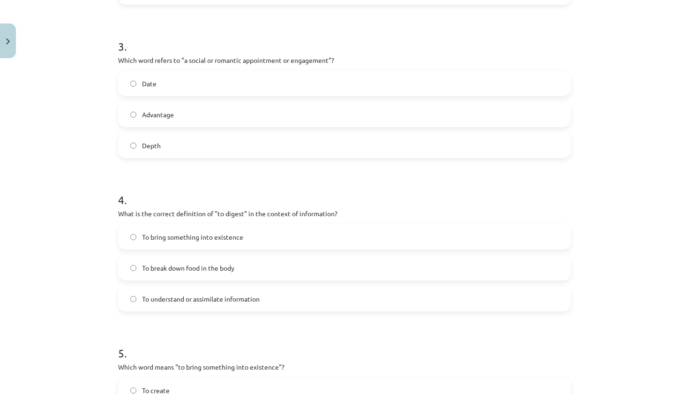
scroll to position [503, 0]
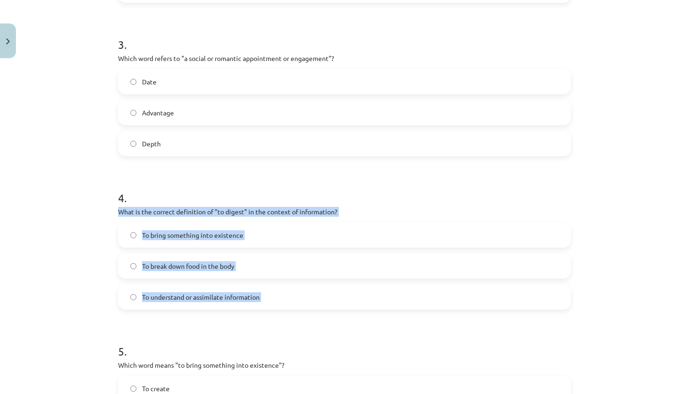
drag, startPoint x: 114, startPoint y: 211, endPoint x: 143, endPoint y: 313, distance: 105.4
click at [143, 313] on div "10 XP Saņemsi Viegls 240 pilda Apraksts Uzdevums Palīdzība 1 . Which of the fol…" at bounding box center [345, 54] width 464 height 988
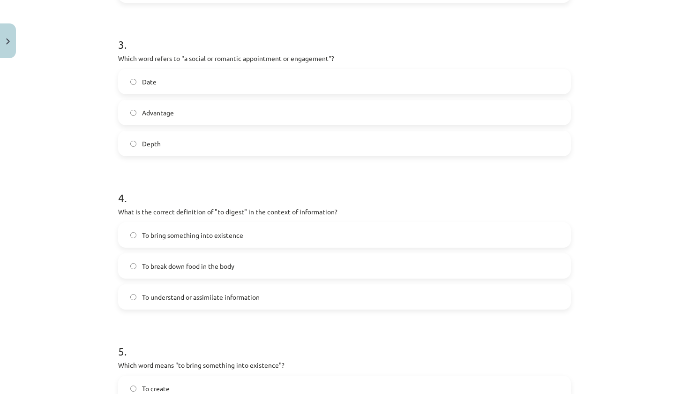
click at [172, 327] on form "1 . Which of the following means "the surroundings or conditions in which a per…" at bounding box center [344, 73] width 453 height 779
click at [192, 293] on span "To understand or assimilate information" at bounding box center [201, 297] width 118 height 10
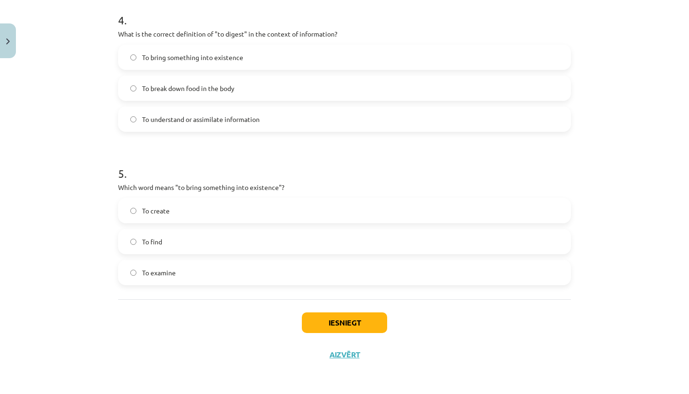
scroll to position [682, 0]
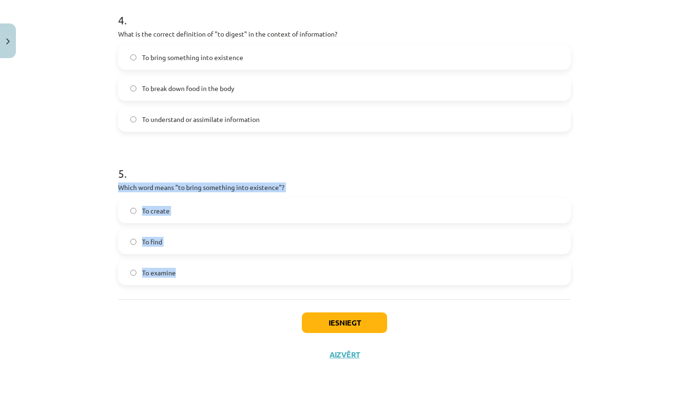
drag, startPoint x: 114, startPoint y: 185, endPoint x: 143, endPoint y: 291, distance: 110.2
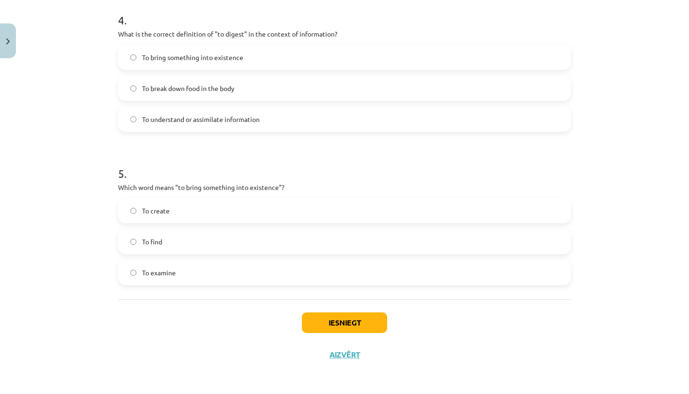
click at [158, 208] on span "To create" at bounding box center [156, 211] width 28 height 10
click at [336, 315] on button "Iesniegt" at bounding box center [344, 322] width 85 height 21
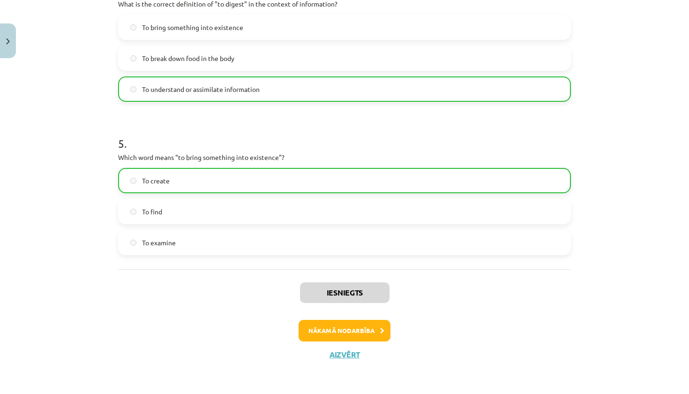
scroll to position [711, 0]
click at [344, 354] on button "Aizvērt" at bounding box center [345, 354] width 36 height 9
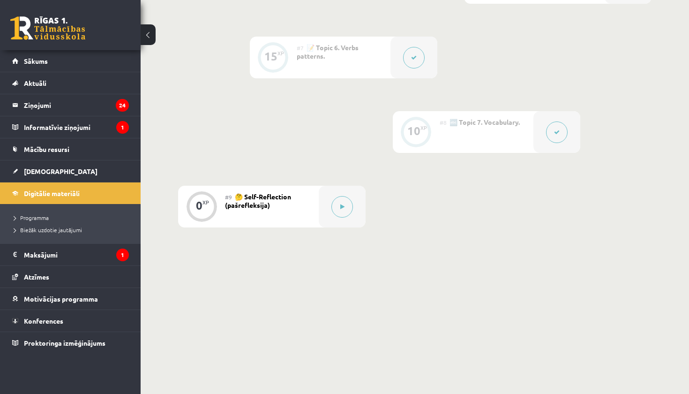
scroll to position [674, 0]
click at [339, 217] on button at bounding box center [342, 208] width 22 height 22
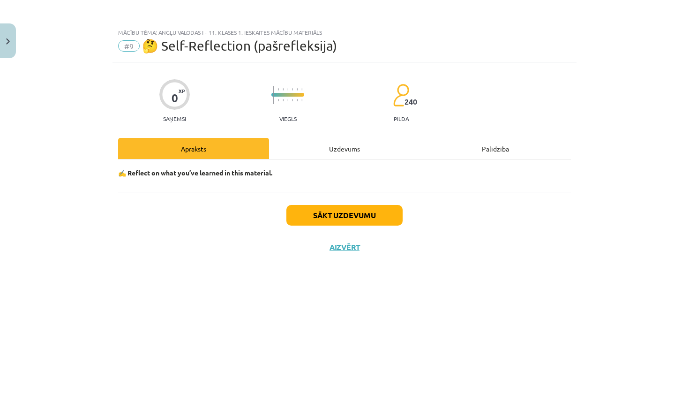
click at [339, 217] on button "Sākt uzdevumu" at bounding box center [344, 215] width 116 height 21
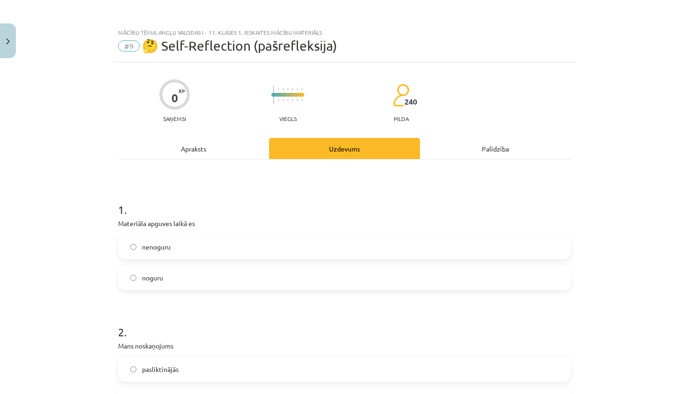
click at [175, 282] on label "noguru" at bounding box center [344, 277] width 451 height 23
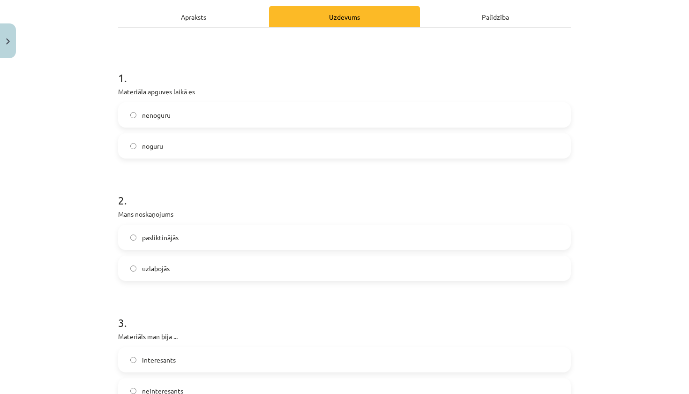
scroll to position [132, 0]
click at [194, 266] on label "uzlabojās" at bounding box center [344, 267] width 451 height 23
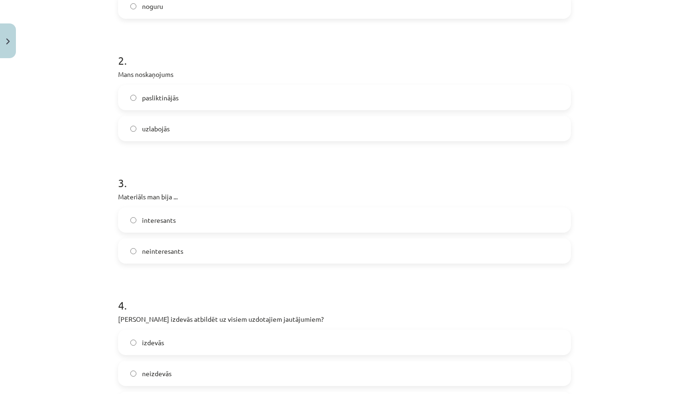
scroll to position [275, 0]
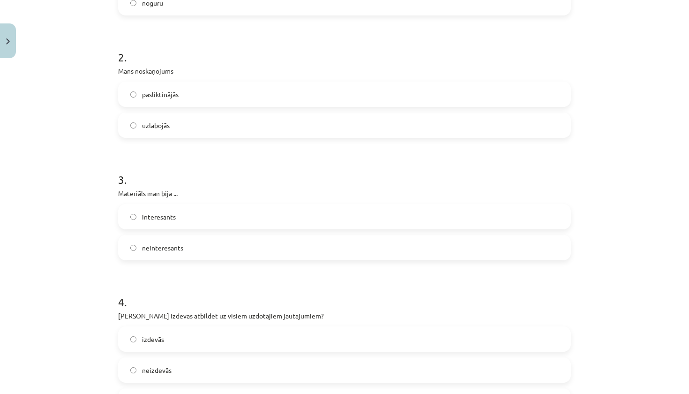
click at [195, 226] on label "interesants" at bounding box center [344, 216] width 451 height 23
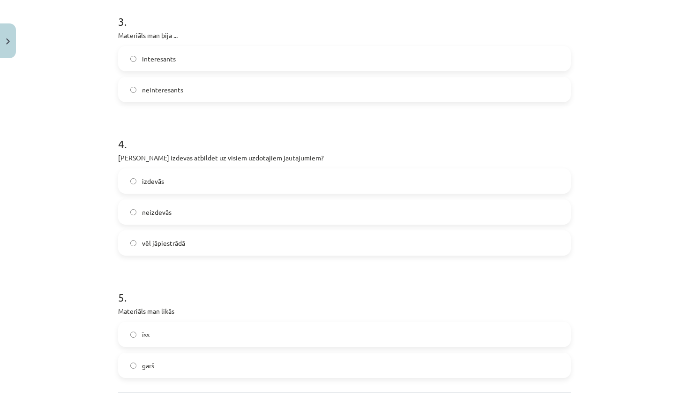
scroll to position [434, 0]
click at [171, 248] on label "vēl jāpiestrādā" at bounding box center [344, 241] width 451 height 23
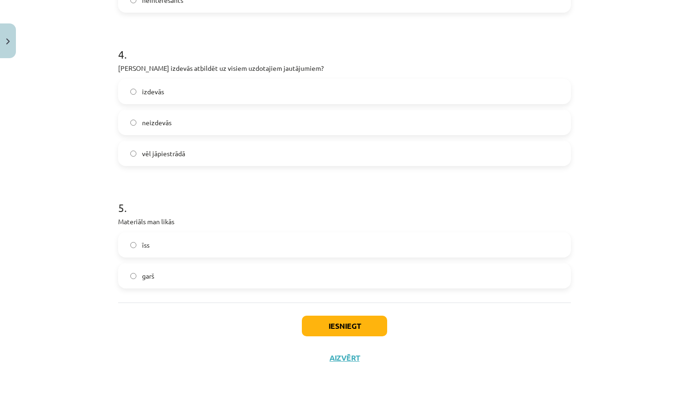
scroll to position [519, 0]
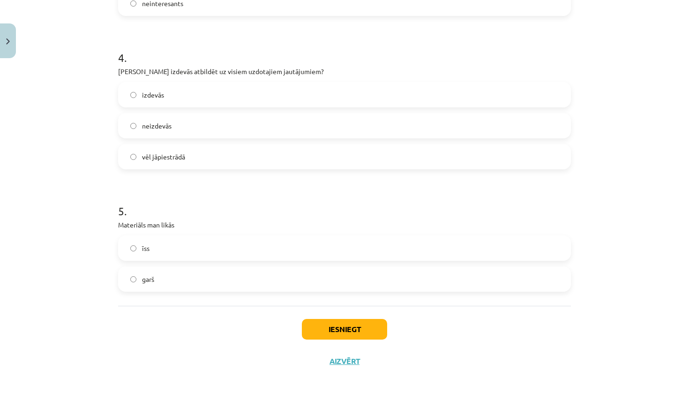
click at [161, 276] on label "garš" at bounding box center [344, 278] width 451 height 23
click at [335, 330] on button "Iesniegt" at bounding box center [344, 329] width 85 height 21
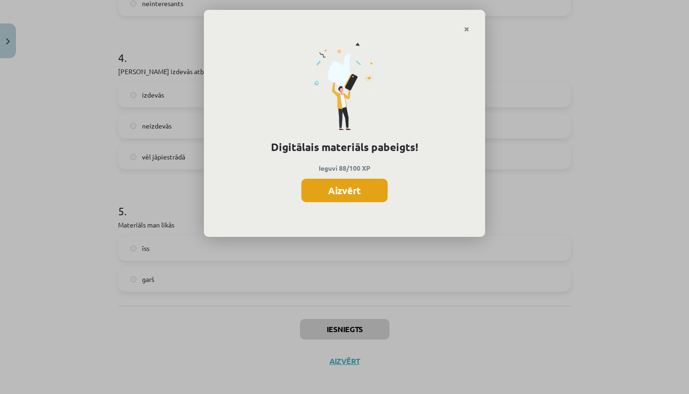
click at [355, 189] on button "Aizvērt" at bounding box center [344, 190] width 86 height 23
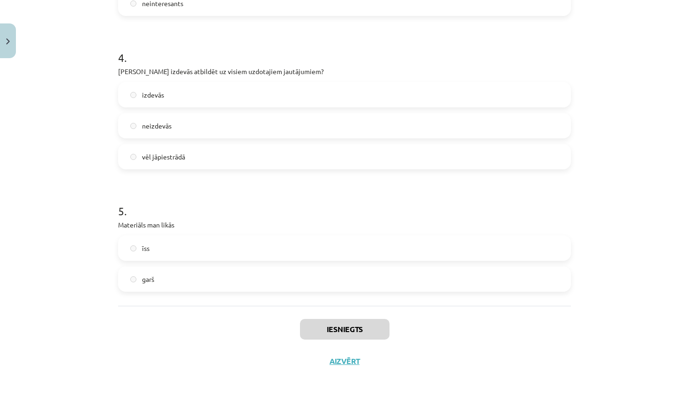
click at [346, 362] on button "Aizvērt" at bounding box center [345, 360] width 36 height 9
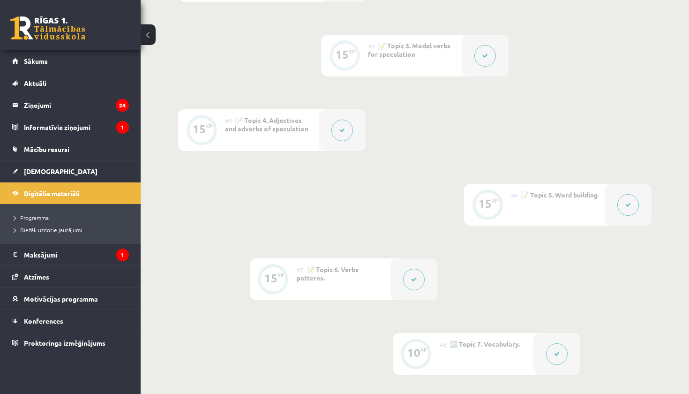
scroll to position [335, 0]
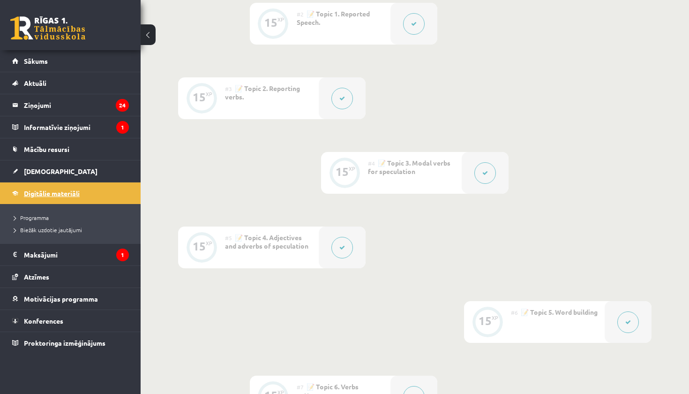
click at [64, 191] on span "Digitālie materiāli" at bounding box center [52, 193] width 56 height 8
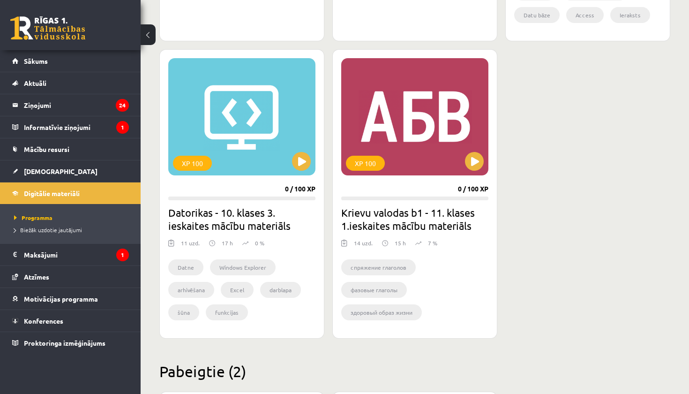
scroll to position [515, 0]
click at [420, 125] on div "XP 100" at bounding box center [414, 116] width 147 height 117
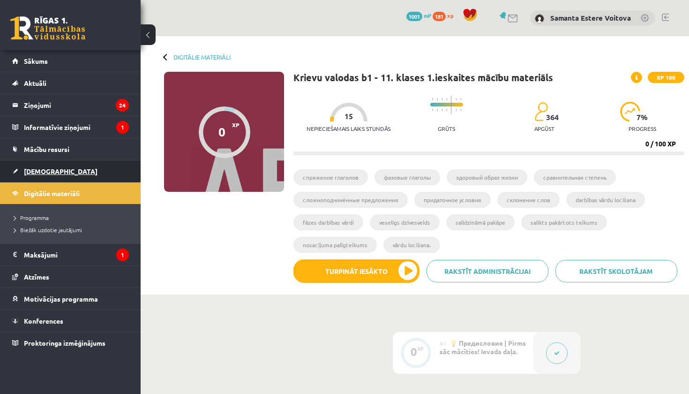
click at [32, 172] on span "[DEMOGRAPHIC_DATA]" at bounding box center [61, 171] width 74 height 8
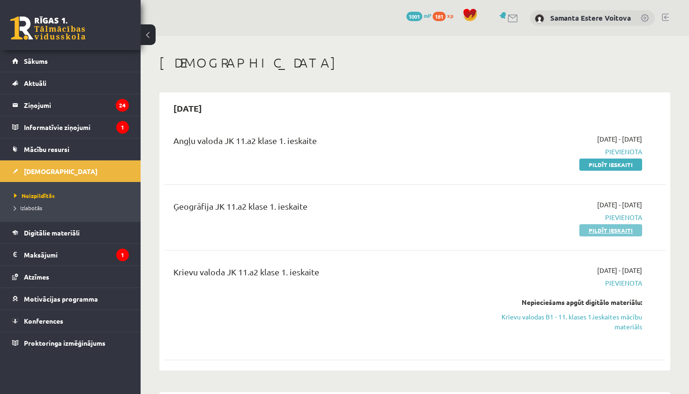
click at [622, 231] on link "Pildīt ieskaiti" at bounding box center [611, 230] width 63 height 12
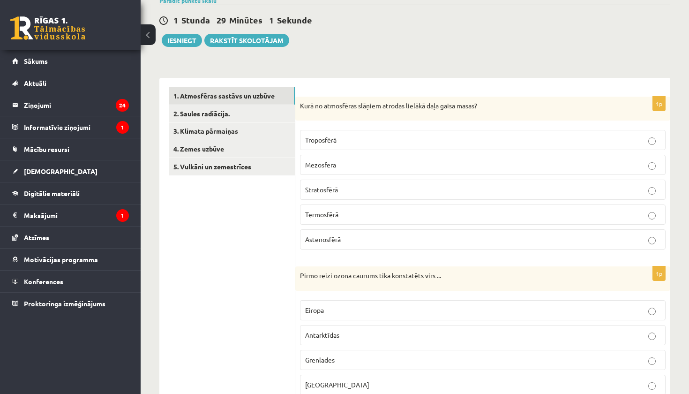
scroll to position [84, 0]
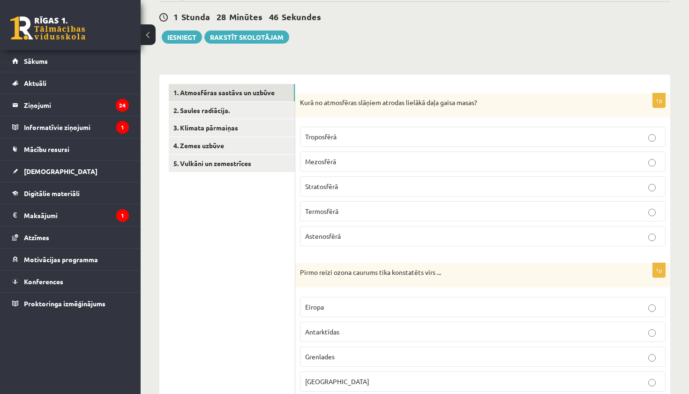
click at [414, 140] on p "Troposfērā" at bounding box center [482, 137] width 355 height 10
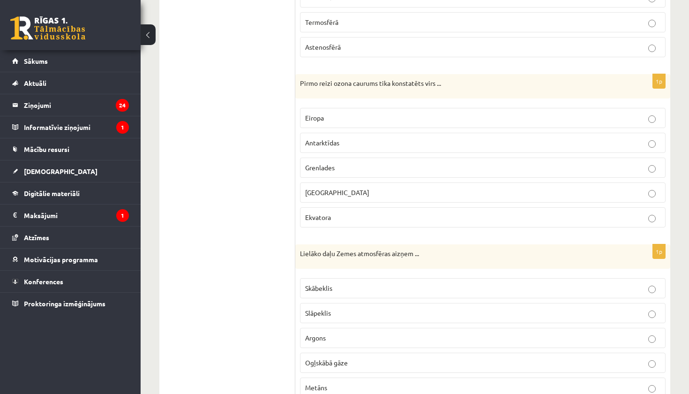
scroll to position [275, 0]
click at [411, 143] on p "Antarktīdas" at bounding box center [482, 141] width 355 height 10
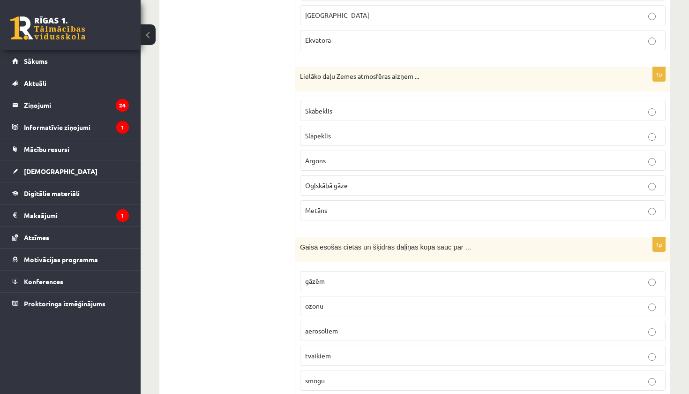
click at [315, 140] on label "Slāpeklis" at bounding box center [483, 136] width 366 height 20
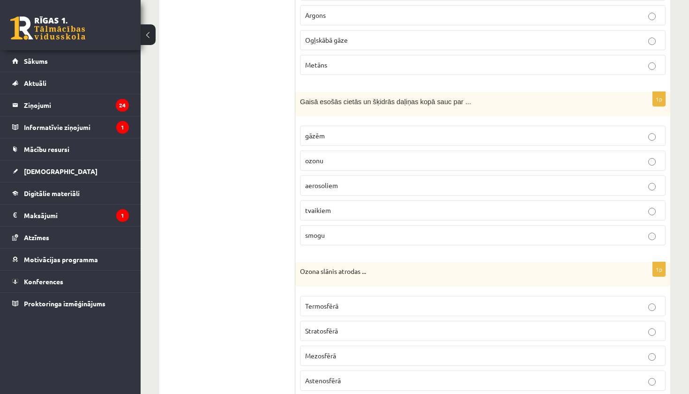
scroll to position [597, 0]
click at [320, 182] on span "aerosoliem" at bounding box center [321, 184] width 33 height 8
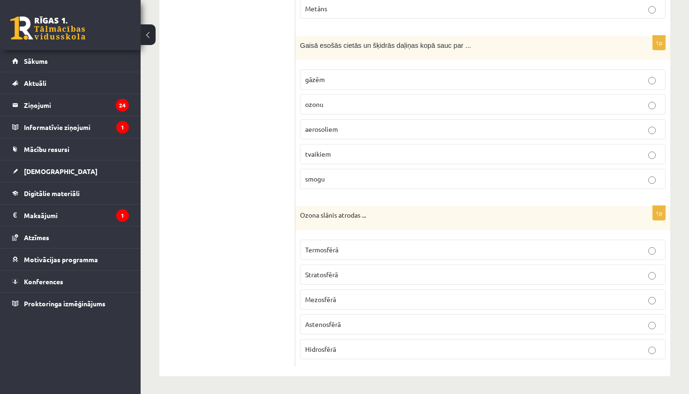
scroll to position [652, 0]
click at [350, 265] on label "Stratosfērā" at bounding box center [483, 275] width 366 height 20
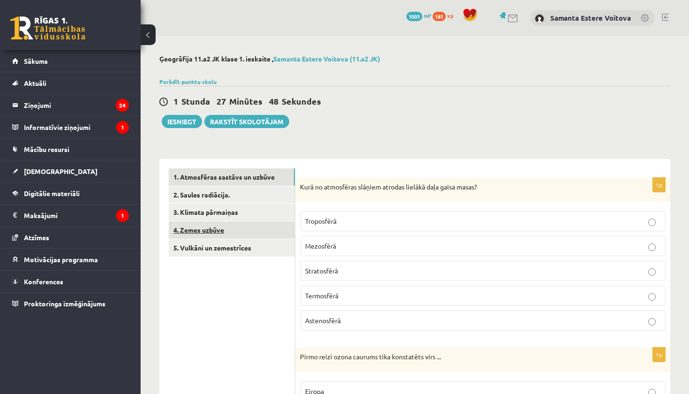
scroll to position [0, 0]
click at [203, 192] on link "2. Saules radiācija." at bounding box center [232, 194] width 126 height 17
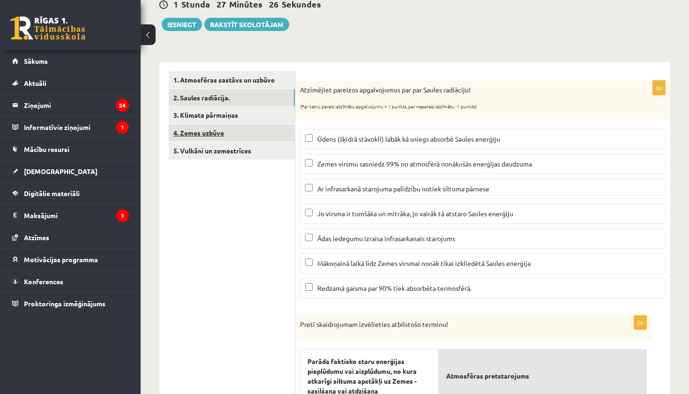
scroll to position [98, 0]
click at [374, 160] on span "Zemes virsmu sasniedz 99% no atmosfērā nonākušās enerģijas daudzuma" at bounding box center [424, 163] width 215 height 8
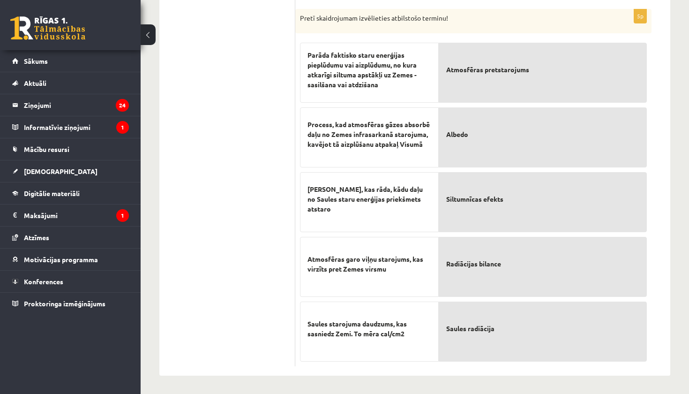
scroll to position [403, 0]
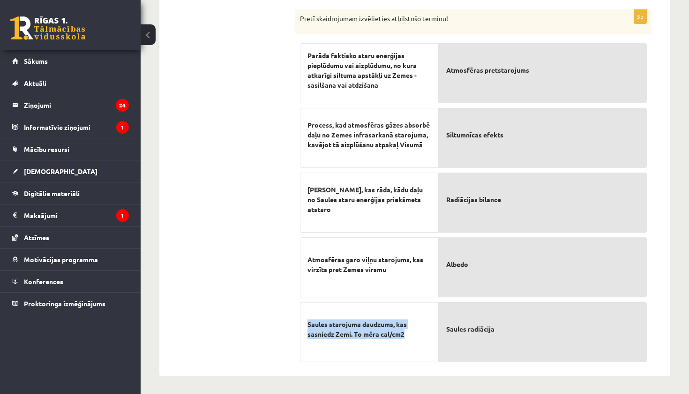
drag, startPoint x: 306, startPoint y: 322, endPoint x: 408, endPoint y: 337, distance: 102.8
click at [408, 337] on div "Saules starojuma daudzums, kas sasniedz Zemi. To mēra cal/cm2" at bounding box center [369, 332] width 139 height 60
copy span "Saules starojuma daudzums, kas sasniedz Zemi. To mēra cal/cm2"
click at [208, 298] on ul "1. Atmosfēras sastāvs un uzbūve 2. Saules radiācija. 3. Klimata pārmaiņas 4. Ze…" at bounding box center [232, 66] width 127 height 601
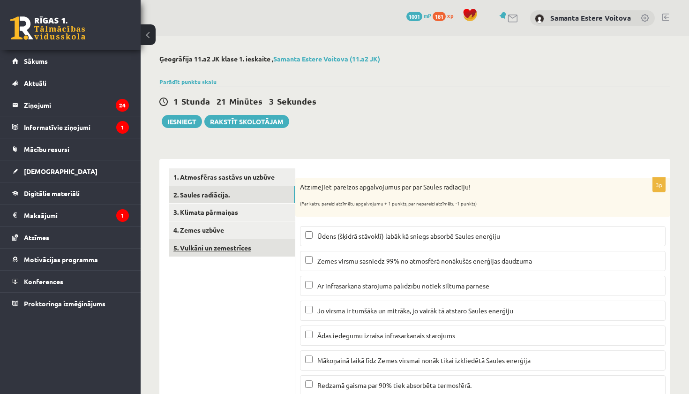
scroll to position [0, 0]
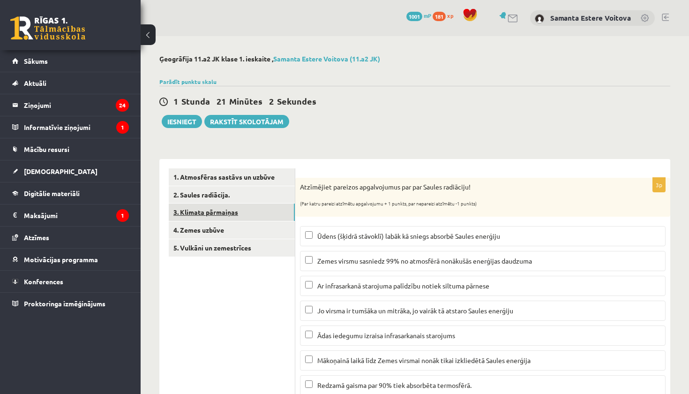
click at [217, 216] on link "3. Klimata pārmaiņas" at bounding box center [232, 211] width 126 height 17
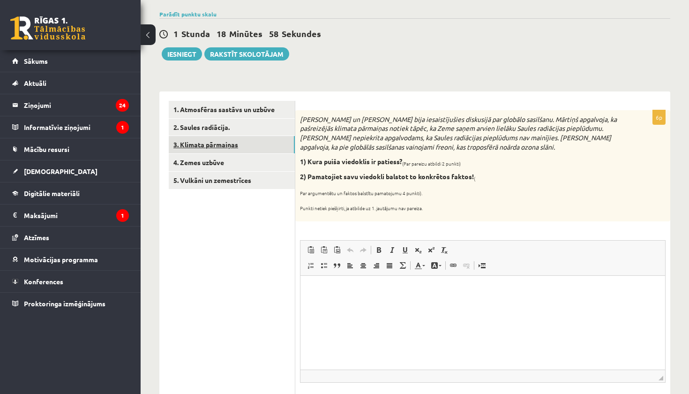
scroll to position [80, 0]
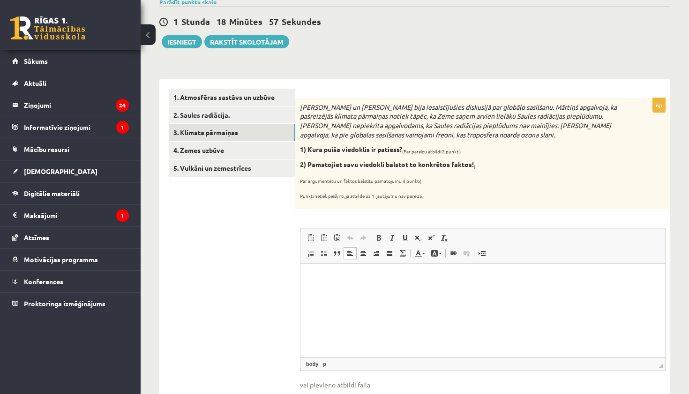
click at [331, 283] on html at bounding box center [483, 277] width 365 height 29
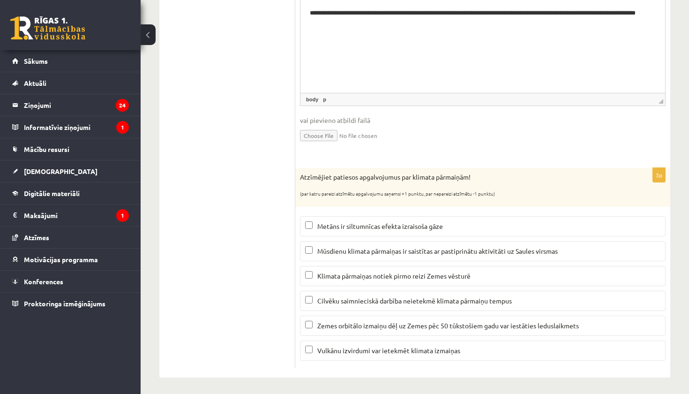
scroll to position [344, 0]
click at [330, 322] on span "Zemes orbitālo izmaiņu dēļ uz Zemes pēc 50 tūkstošiem gadu var iestāties ledusl…" at bounding box center [448, 326] width 262 height 8
click at [323, 352] on p "Vulkānu izvirdumi var ietekmēt klimata izmaiņas" at bounding box center [482, 351] width 355 height 10
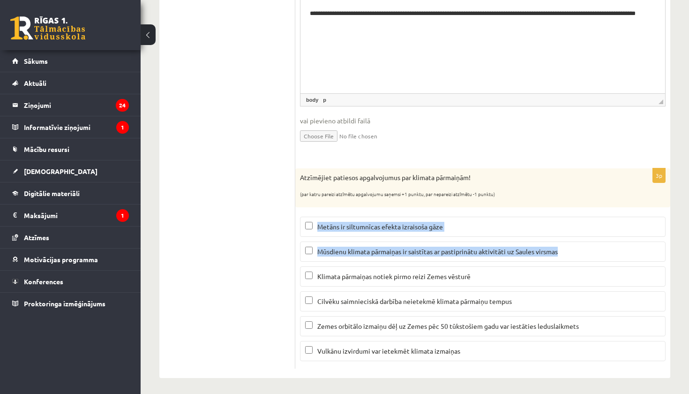
drag, startPoint x: 317, startPoint y: 225, endPoint x: 404, endPoint y: 255, distance: 92.2
click at [404, 255] on fieldset "Metāns ir siltumnīcas efekta izraisoša gāze Mūsdienu klimata pārmaiņas ir saist…" at bounding box center [483, 288] width 366 height 152
copy fieldset "Metāns ir siltumnīcas efekta izraisoša gāze Mūsdienu klimata pārmaiņas ir saist…"
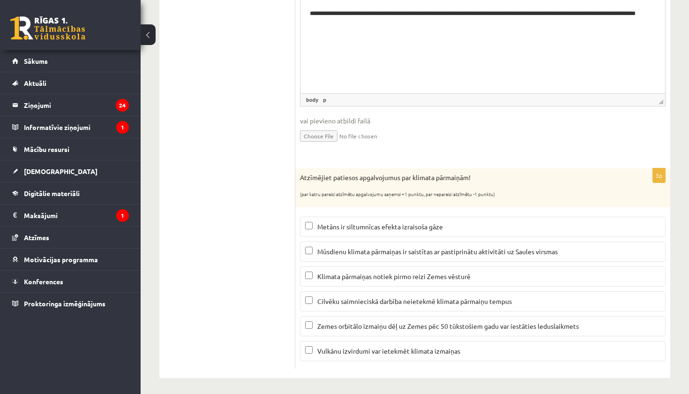
click at [256, 273] on ul "1. Atmosfēras sastāvs un uzbūve 2. Saules radiācija. 3. Klimata pārmaiņas 4. Ze…" at bounding box center [232, 97] width 127 height 544
click at [356, 222] on span "Metāns ir siltumnīcas efekta izraisoša gāze" at bounding box center [380, 226] width 126 height 8
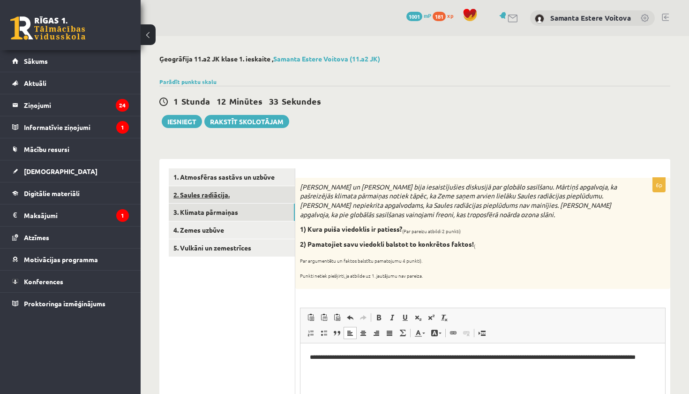
scroll to position [0, 0]
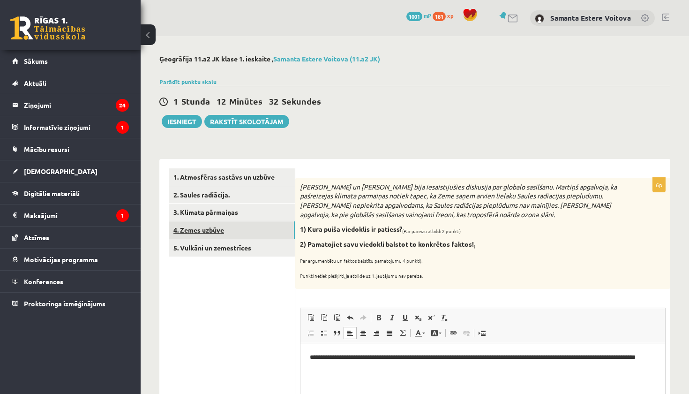
click at [198, 231] on link "4. Zemes uzbūve" at bounding box center [232, 229] width 126 height 17
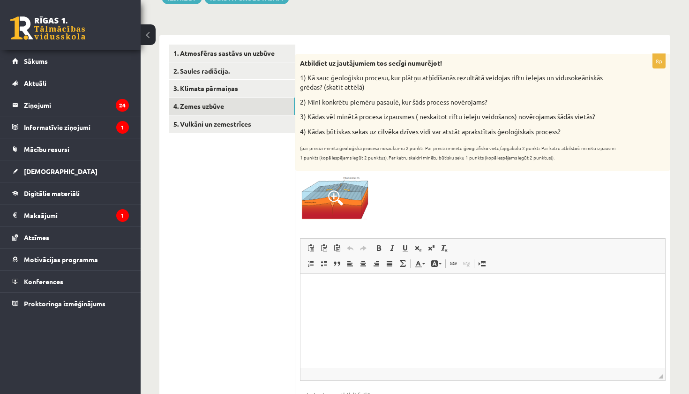
scroll to position [132, 0]
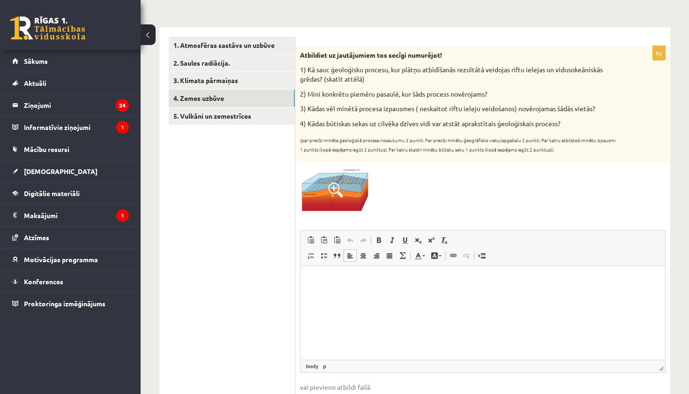
click at [372, 282] on p "Editor, wiswyg-editor-user-answer-47025008465100" at bounding box center [483, 280] width 346 height 10
click at [337, 183] on span at bounding box center [335, 189] width 15 height 15
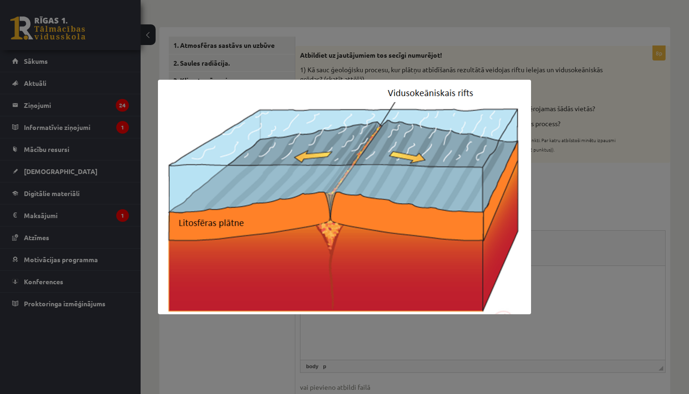
click at [542, 225] on div at bounding box center [344, 197] width 689 height 394
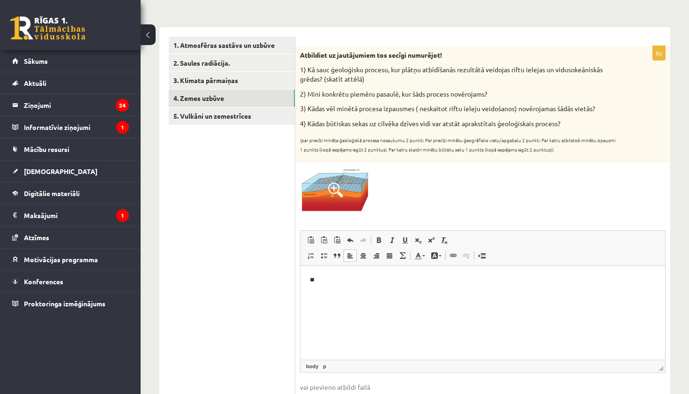
click at [344, 273] on html "**" at bounding box center [483, 279] width 365 height 28
click at [330, 276] on p "**" at bounding box center [483, 279] width 346 height 9
click at [338, 186] on span at bounding box center [335, 189] width 15 height 15
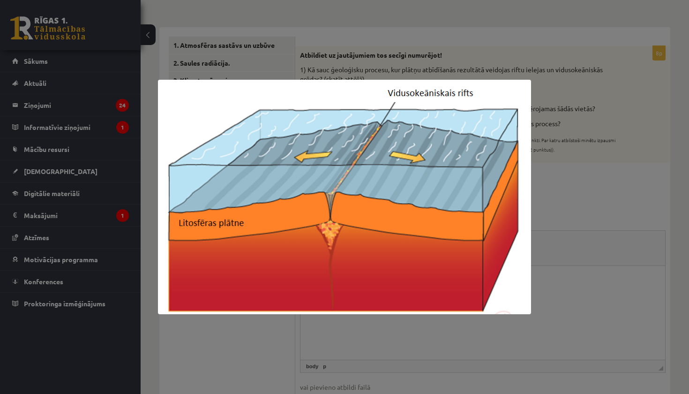
click at [580, 239] on div at bounding box center [344, 197] width 689 height 394
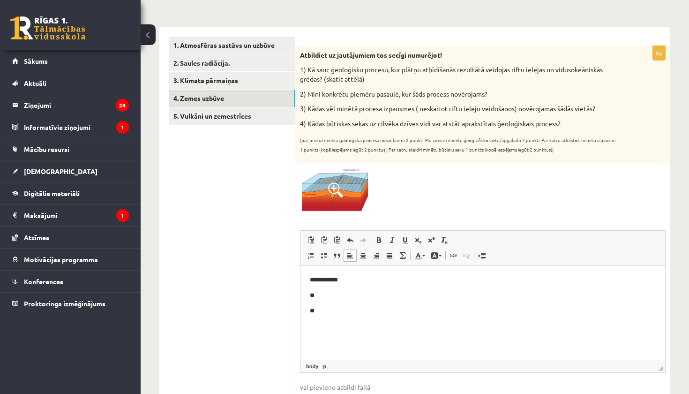
click at [334, 312] on p "**" at bounding box center [483, 310] width 346 height 9
drag, startPoint x: 307, startPoint y: 108, endPoint x: 549, endPoint y: 108, distance: 241.9
click at [549, 108] on p "3) Kādas vēl minētā procesa izpausmes ( neskaitot riftu ieleju veidošanos) novē…" at bounding box center [459, 108] width 319 height 9
drag, startPoint x: 556, startPoint y: 108, endPoint x: 604, endPoint y: 103, distance: 49.0
click at [593, 104] on p "3) Kādas vēl minētā procesa izpausmes ( neskaitot riftu ieleju veidošanos) novē…" at bounding box center [459, 108] width 319 height 9
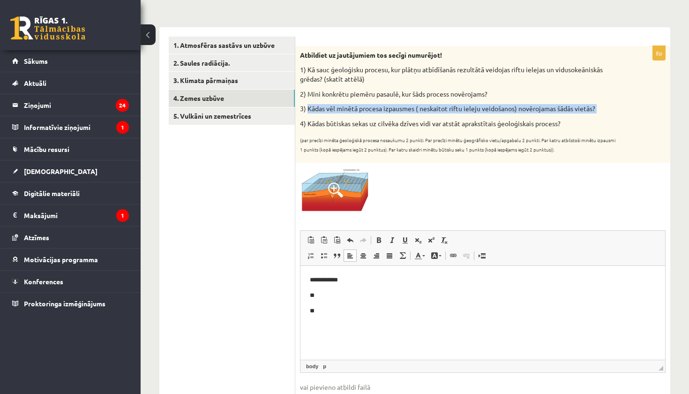
drag, startPoint x: 307, startPoint y: 106, endPoint x: 583, endPoint y: 115, distance: 275.8
click at [583, 115] on div "Atbildiet uz jautājumiem tos secīgi numurējot! 1) Kā sauc ģeoloģisku procesu, k…" at bounding box center [482, 104] width 375 height 117
copy div "Kādas vēl minētā procesa izpausmes ( neskaitot riftu ieleju veidošanos) novēroj…"
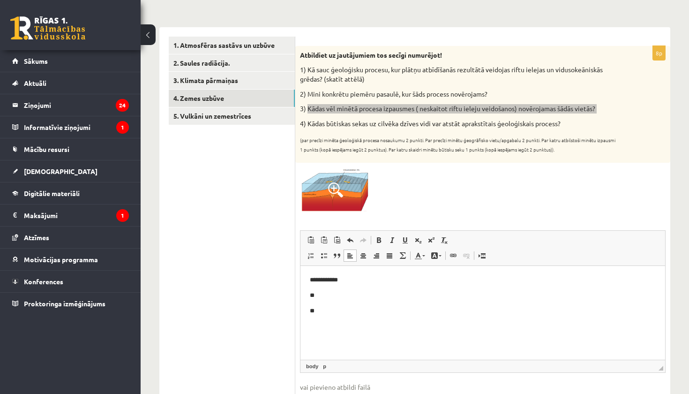
drag, startPoint x: 631, startPoint y: 573, endPoint x: 331, endPoint y: 309, distance: 399.7
click at [331, 309] on p "**" at bounding box center [483, 310] width 346 height 9
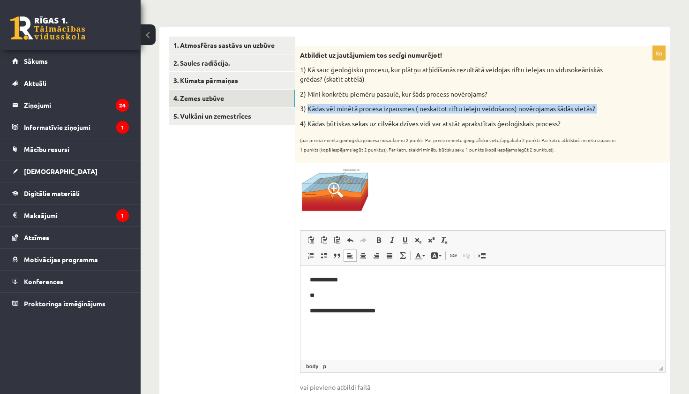
click at [340, 182] on span at bounding box center [335, 189] width 15 height 15
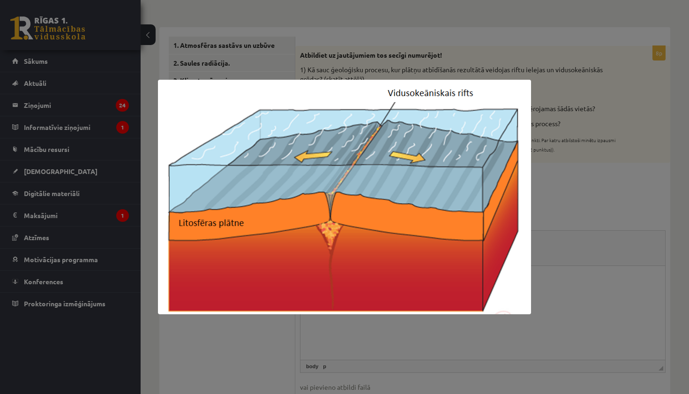
click at [569, 196] on div at bounding box center [344, 197] width 689 height 394
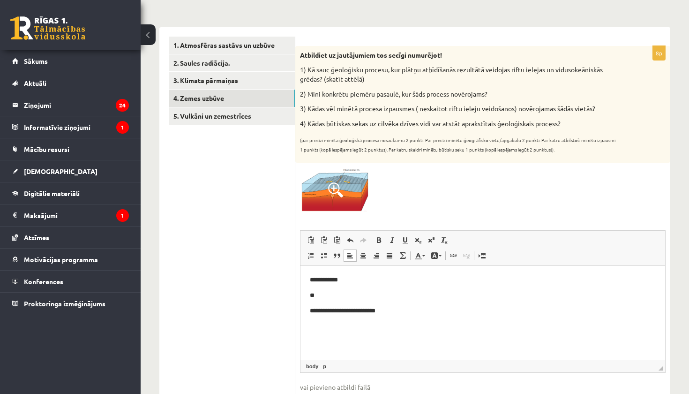
click at [339, 184] on span at bounding box center [335, 189] width 15 height 15
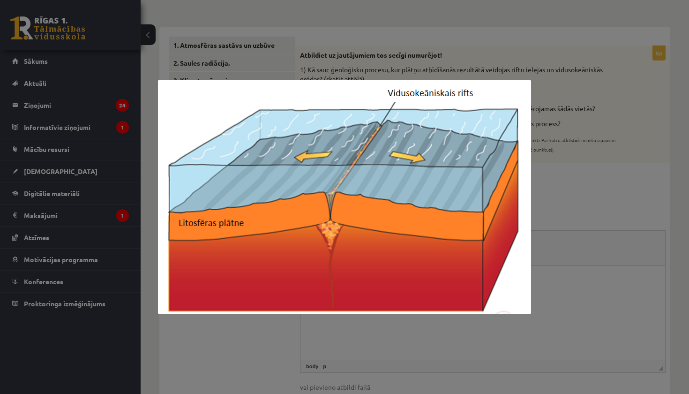
click at [557, 163] on div at bounding box center [344, 197] width 689 height 394
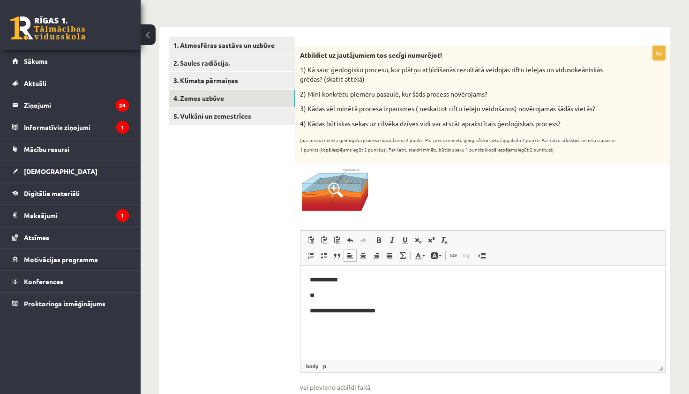
click at [398, 311] on p "**********" at bounding box center [483, 310] width 346 height 9
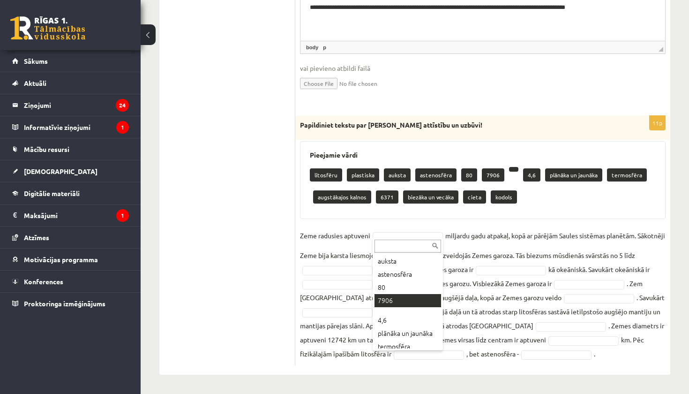
scroll to position [41, 0]
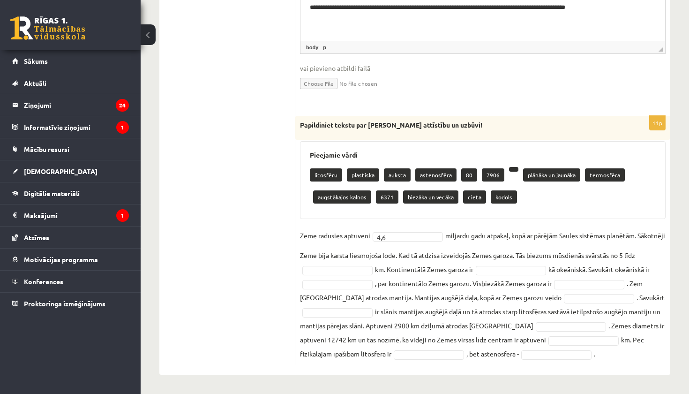
click at [341, 261] on fieldset "Zeme radusies aptuveni 4,6 *** miljardu gadu atpakaļ, kopā ar pārējām Saules si…" at bounding box center [483, 294] width 366 height 132
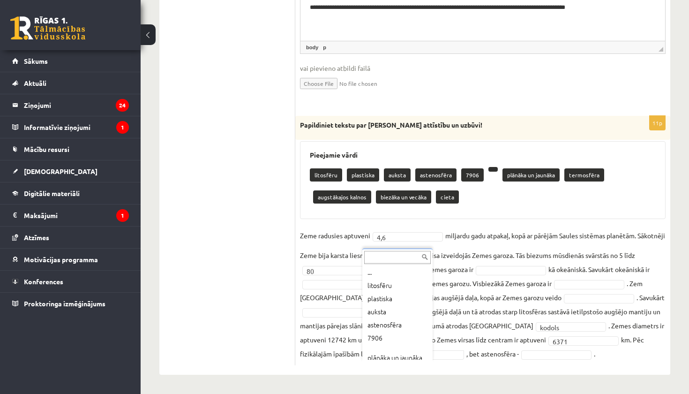
scroll to position [0, 0]
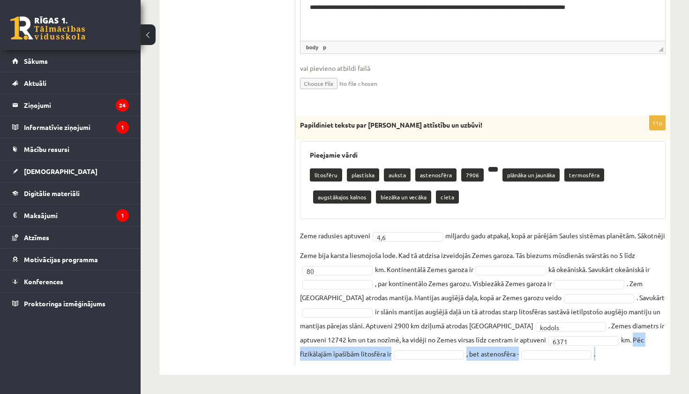
drag, startPoint x: 608, startPoint y: 340, endPoint x: 670, endPoint y: 382, distance: 74.5
copy fieldset "Pēc fizikālajām īpašībām litosfēra ir , bet astenosfēra - ."
click at [574, 365] on div "11p Papildiniet tekstu par Zemes attīstību un uzbūvi! Pieejamie vārdi litosfēru…" at bounding box center [482, 240] width 375 height 249
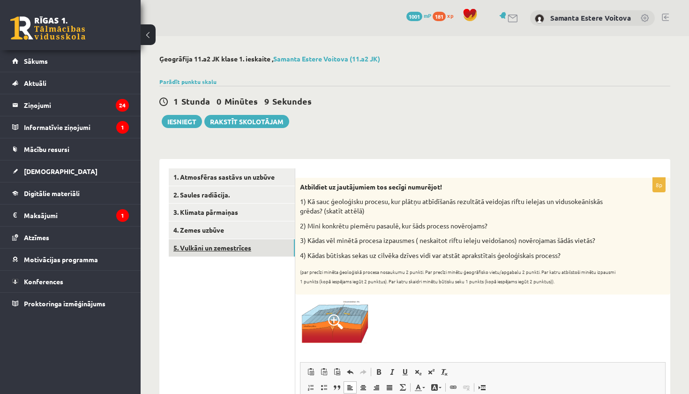
click at [227, 250] on link "5. Vulkāni un zemestrīces" at bounding box center [232, 247] width 126 height 17
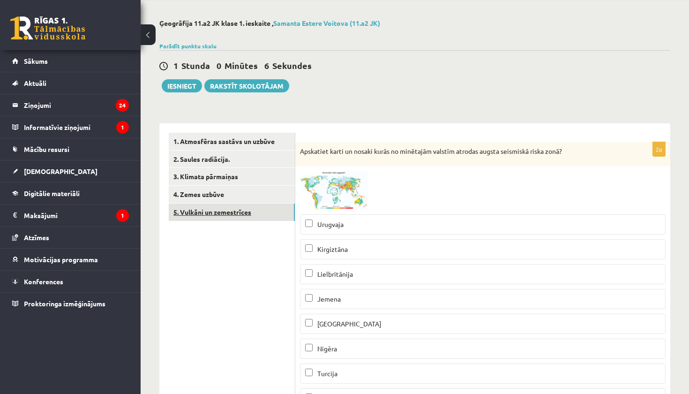
scroll to position [38, 0]
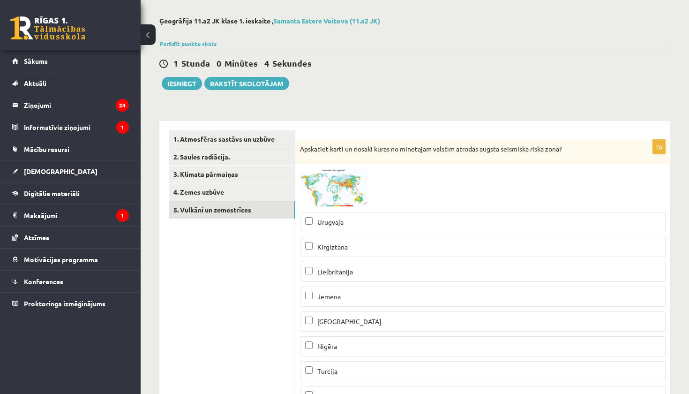
click at [335, 184] on span at bounding box center [335, 190] width 15 height 15
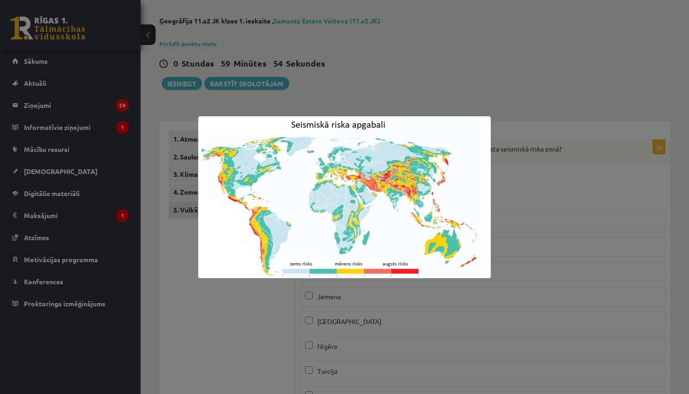
click at [412, 319] on div at bounding box center [344, 197] width 689 height 394
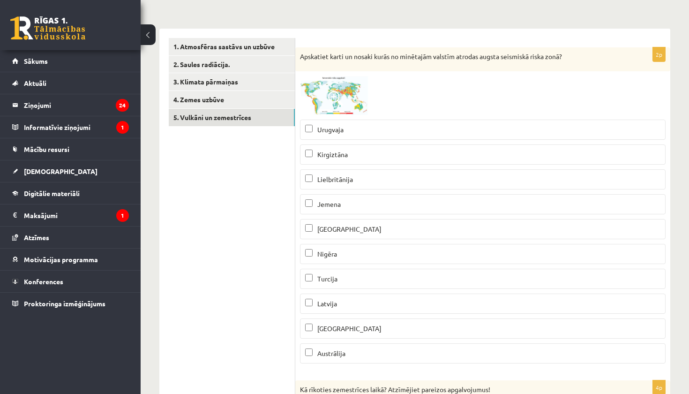
scroll to position [130, 0]
click at [349, 98] on img at bounding box center [335, 95] width 70 height 39
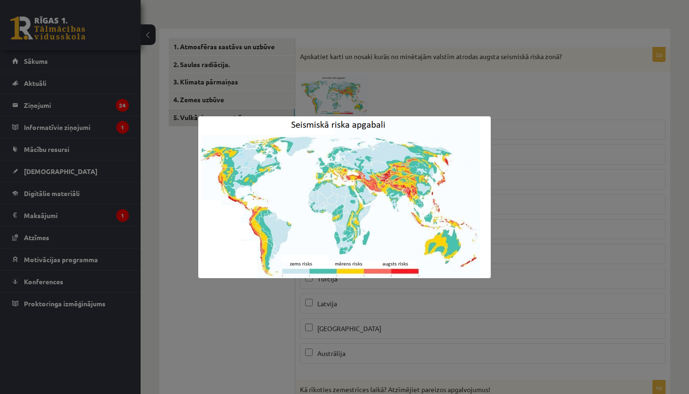
scroll to position [0, 0]
click at [387, 333] on div at bounding box center [344, 197] width 689 height 394
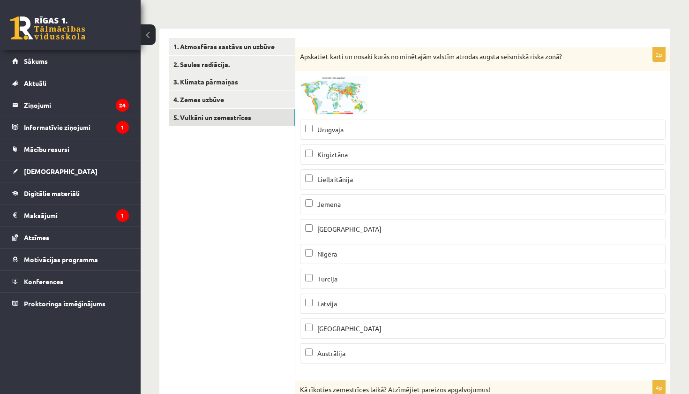
click at [332, 107] on img at bounding box center [335, 95] width 70 height 39
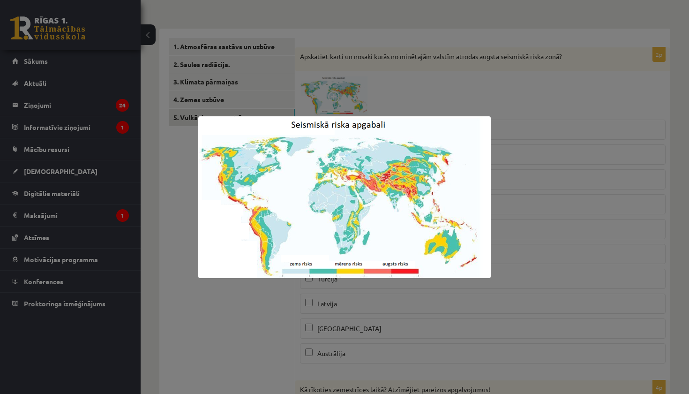
click at [343, 304] on div at bounding box center [344, 197] width 689 height 394
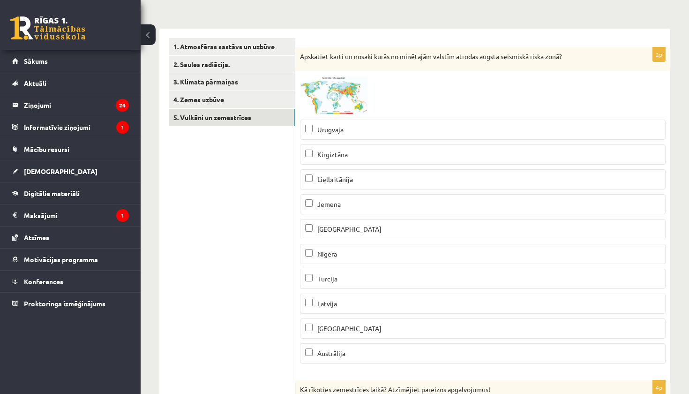
click at [334, 90] on img at bounding box center [335, 95] width 70 height 39
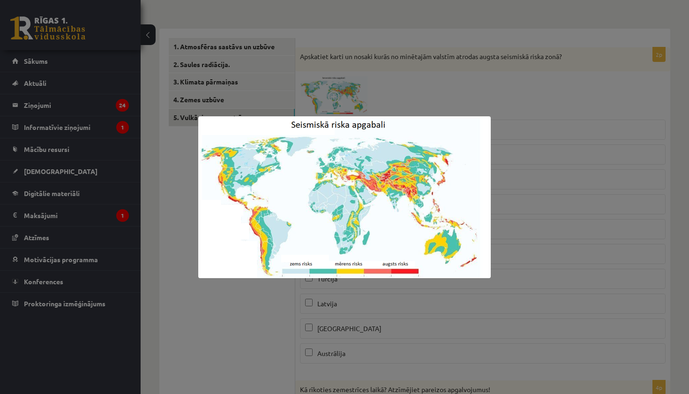
click at [347, 299] on div at bounding box center [344, 197] width 689 height 394
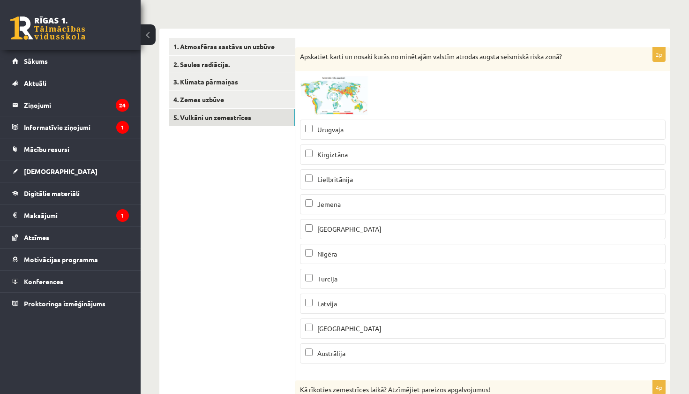
click at [333, 275] on span "Turcija" at bounding box center [327, 278] width 20 height 8
click at [327, 110] on img at bounding box center [335, 95] width 70 height 39
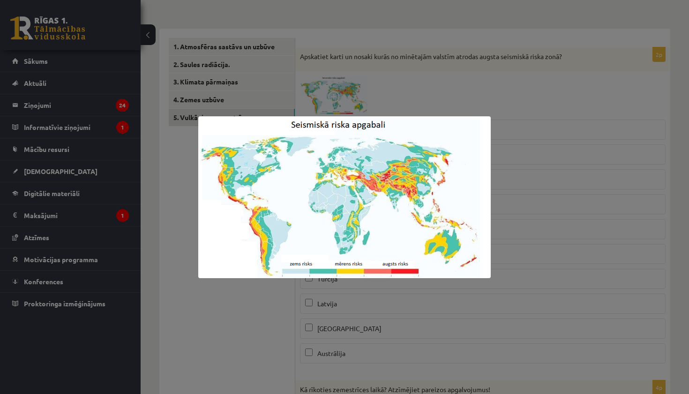
click at [361, 302] on div at bounding box center [344, 197] width 689 height 394
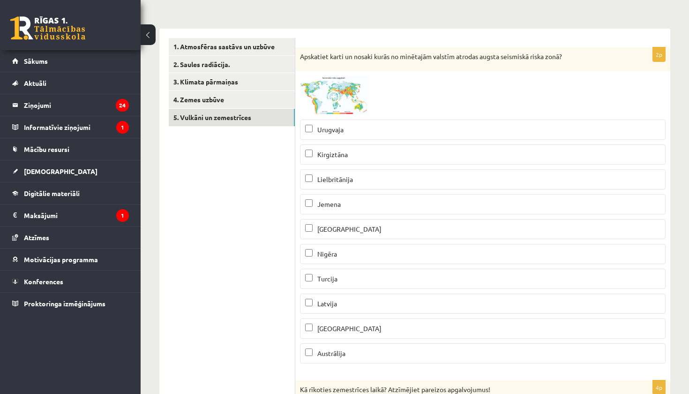
click at [337, 106] on img at bounding box center [335, 95] width 70 height 39
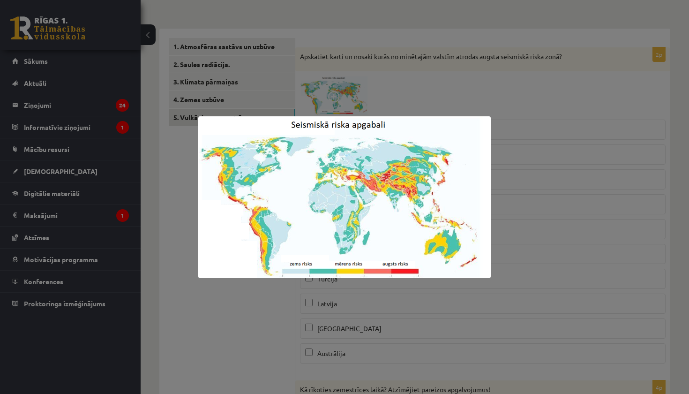
click at [374, 286] on div at bounding box center [344, 197] width 689 height 394
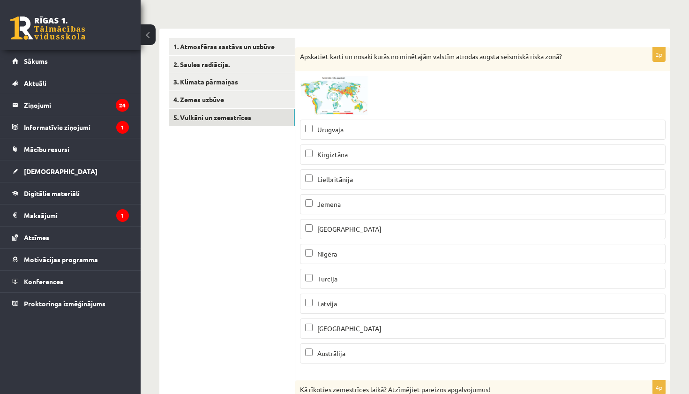
click at [359, 231] on p "Peru" at bounding box center [482, 229] width 355 height 10
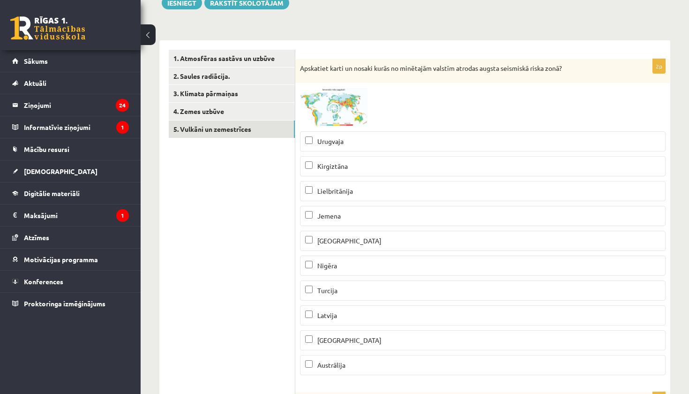
scroll to position [117, 0]
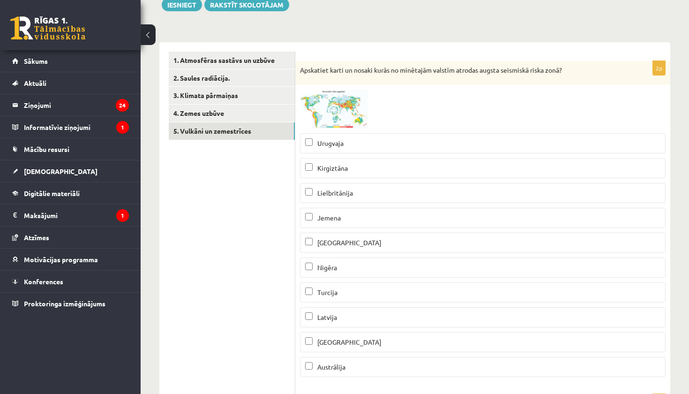
click at [337, 109] on span at bounding box center [335, 112] width 15 height 15
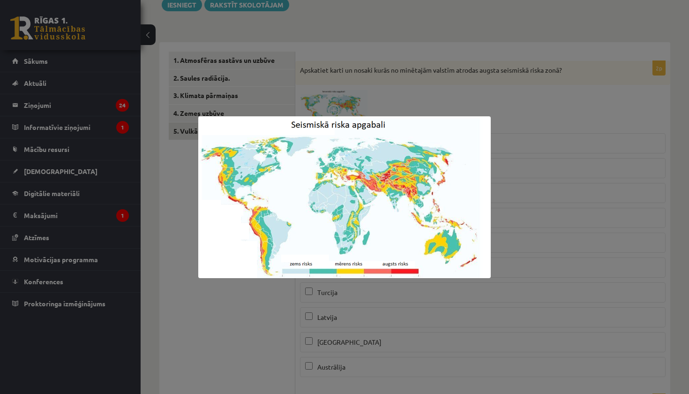
click at [382, 313] on div at bounding box center [344, 197] width 689 height 394
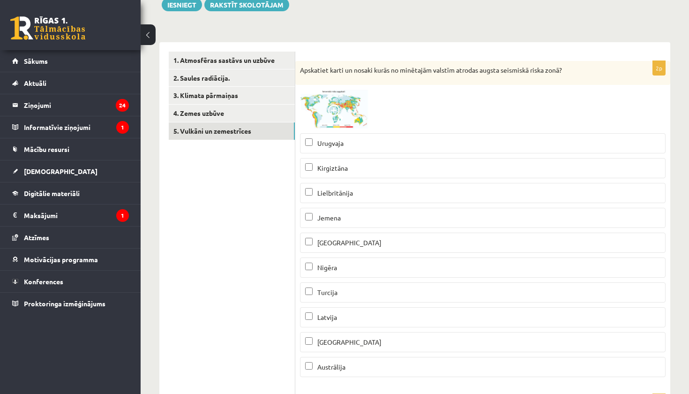
click at [332, 113] on span at bounding box center [335, 112] width 15 height 15
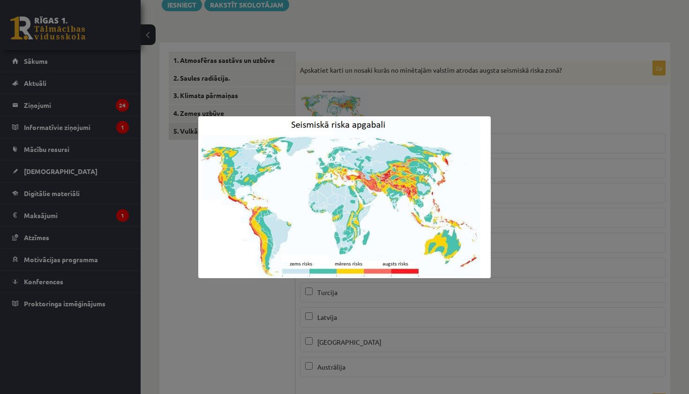
click at [367, 323] on div at bounding box center [344, 197] width 689 height 394
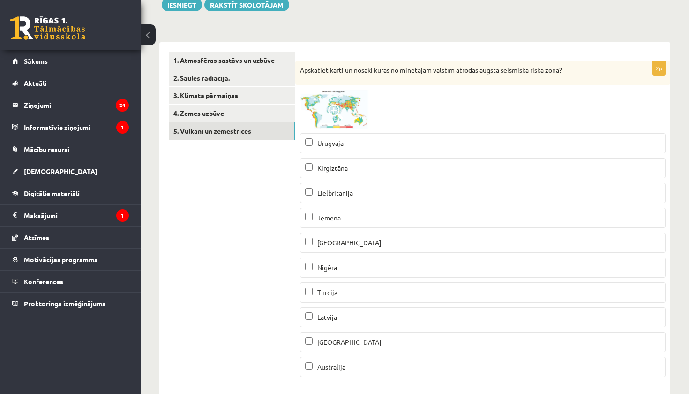
click at [338, 212] on label "Jemena" at bounding box center [483, 218] width 366 height 20
click at [334, 108] on span at bounding box center [335, 112] width 15 height 15
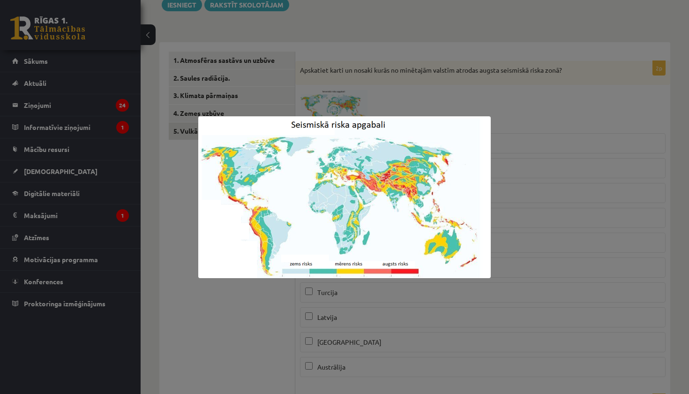
click at [177, 189] on div at bounding box center [344, 197] width 689 height 394
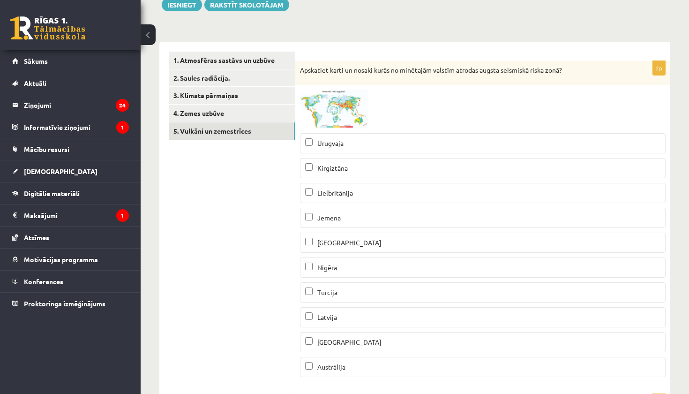
click at [335, 105] on span at bounding box center [335, 112] width 15 height 15
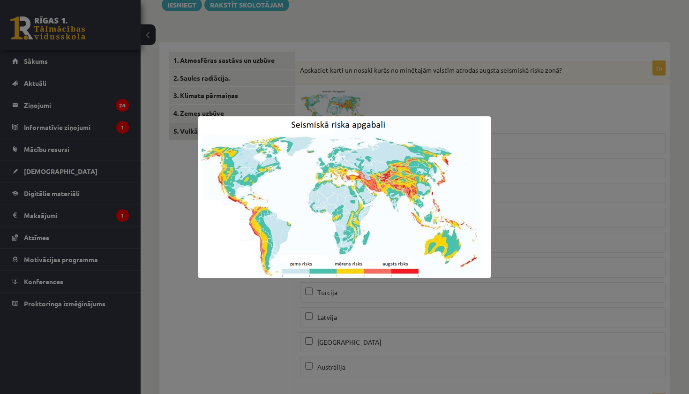
click at [241, 335] on div at bounding box center [344, 197] width 689 height 394
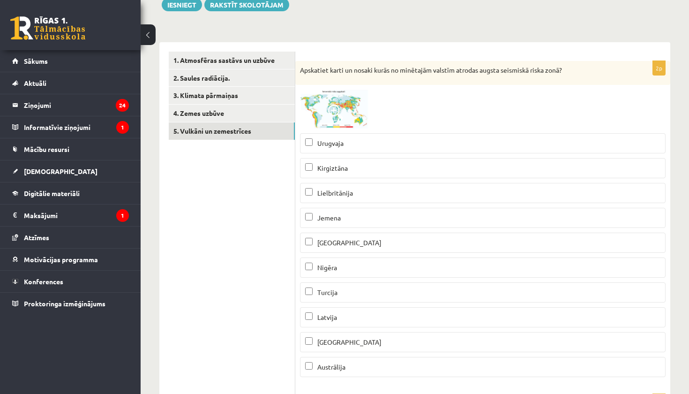
click at [378, 166] on p "Kirgiztāna" at bounding box center [482, 168] width 355 height 10
click at [338, 103] on img at bounding box center [335, 109] width 70 height 39
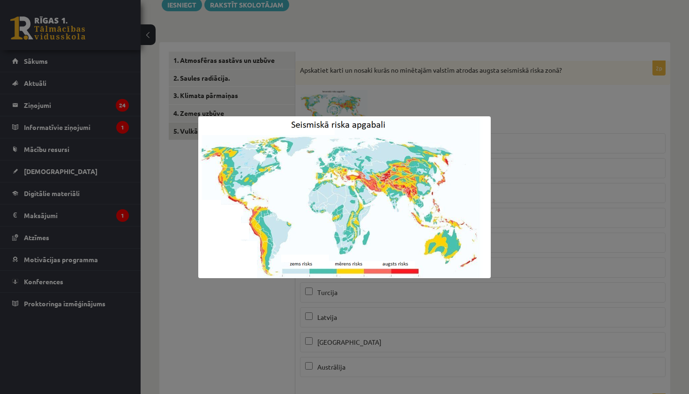
click at [172, 249] on div at bounding box center [344, 197] width 689 height 394
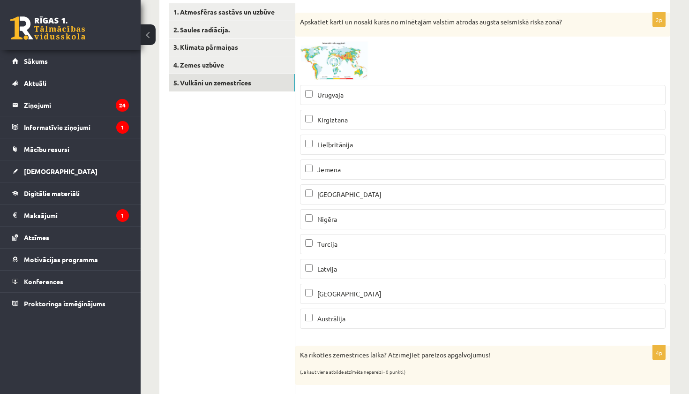
scroll to position [174, 0]
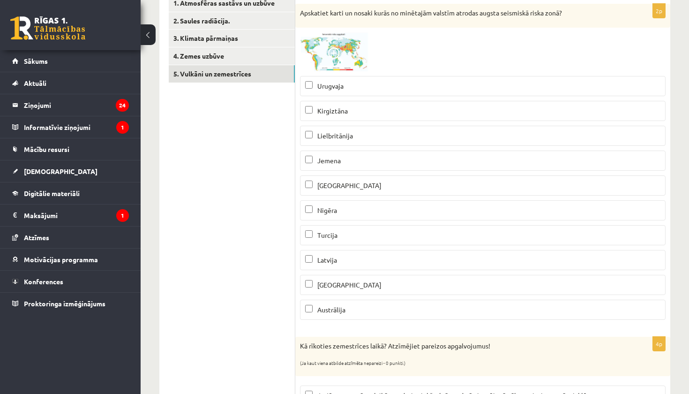
click at [350, 53] on img at bounding box center [335, 51] width 70 height 39
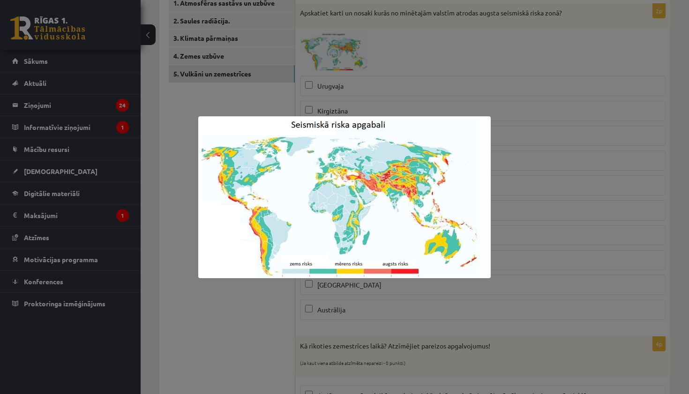
click at [303, 94] on div at bounding box center [344, 197] width 689 height 394
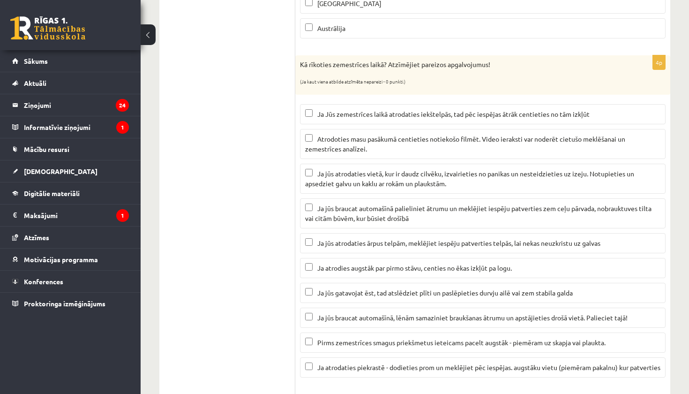
scroll to position [456, 0]
click at [276, 212] on ul "1. Atmosfēras sastāvs un uzbūve 2. Saules radiācija. 3. Klimata pārmaiņas 4. Ze…" at bounding box center [232, 309] width 127 height 1194
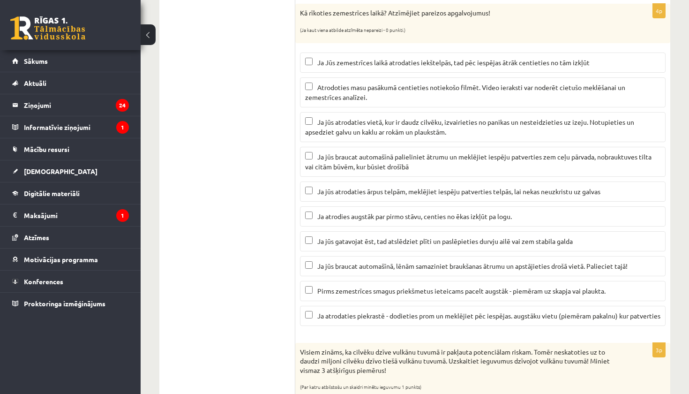
scroll to position [509, 0]
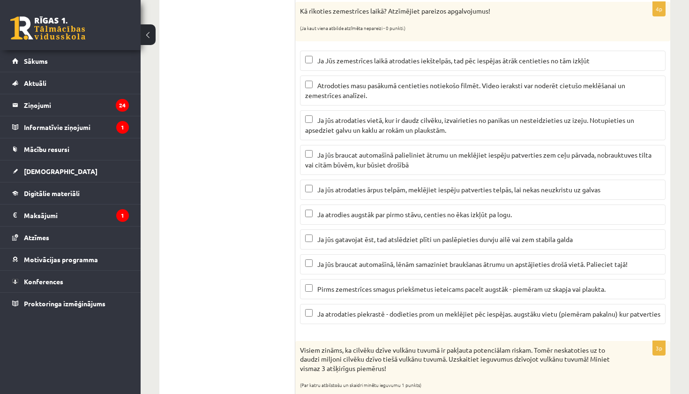
click at [301, 312] on label "Ja atrodaties piekrastē - dodieties prom un meklējiet pēc iespējas. augstāku vi…" at bounding box center [483, 314] width 366 height 20
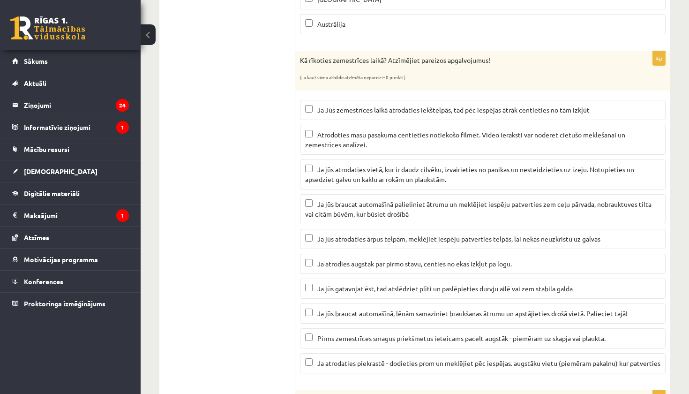
scroll to position [458, 0]
click at [361, 112] on span "Ja Jūs zemestrīces laikā atrodaties iekštelpās, tad pēc iespējas ātrāk centieti…" at bounding box center [453, 111] width 272 height 8
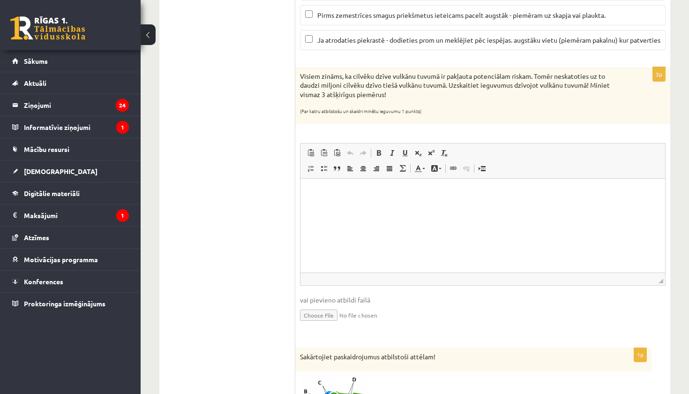
scroll to position [783, 0]
click at [351, 206] on html at bounding box center [483, 192] width 365 height 29
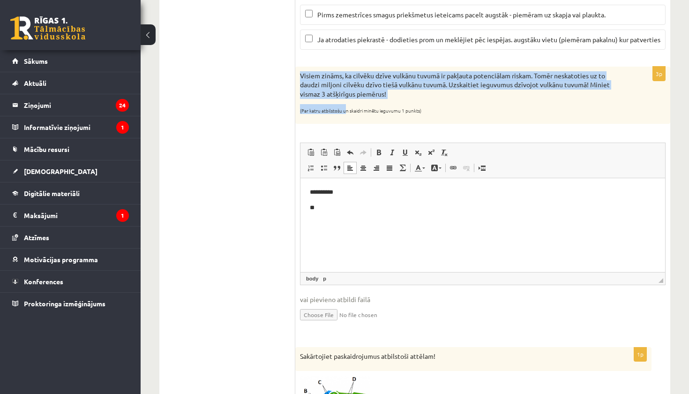
drag, startPoint x: 297, startPoint y: 84, endPoint x: 346, endPoint y: 113, distance: 57.3
click at [346, 113] on div "Visiem zināms, ka cilvēku dzīve vulkānu tuvumā ir pakļauta potenciālam riskam. …" at bounding box center [482, 95] width 375 height 57
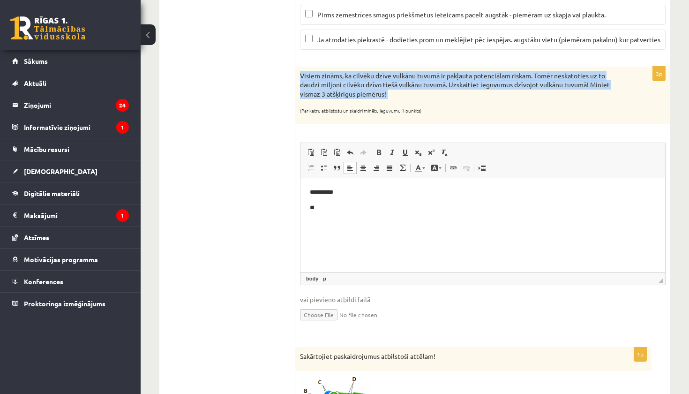
drag, startPoint x: 296, startPoint y: 83, endPoint x: 344, endPoint y: 110, distance: 54.6
click at [344, 109] on div "Visiem zināms, ka cilvēku dzīve vulkānu tuvumā ir pakļauta potenciālam riskam. …" at bounding box center [482, 95] width 375 height 57
copy div "Visiem zināms, ka cilvēku dzīve vulkānu tuvumā ir pakļauta potenciālam riskam. …"
drag, startPoint x: 343, startPoint y: 92, endPoint x: 294, endPoint y: 124, distance: 58.3
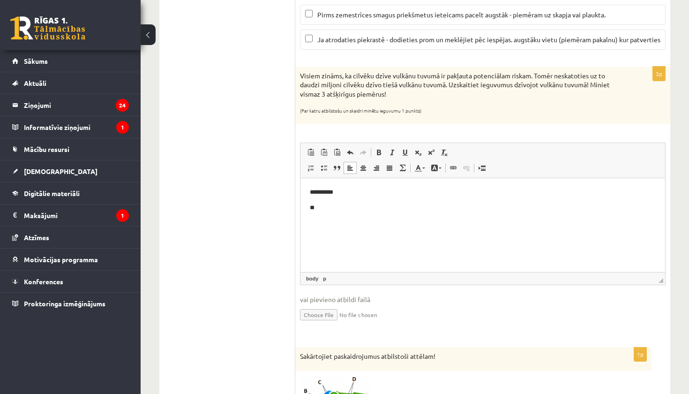
click at [326, 214] on html "**********" at bounding box center [483, 200] width 365 height 44
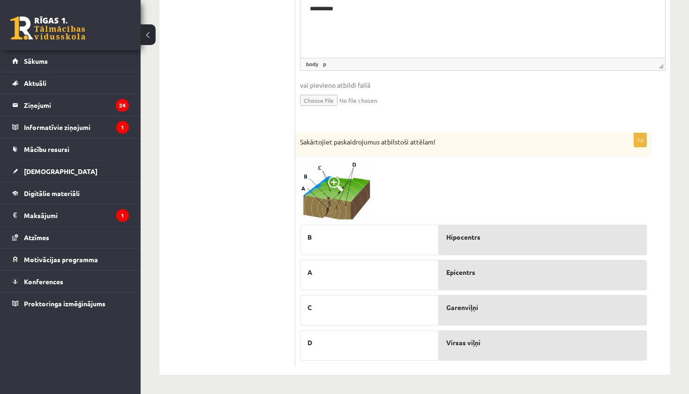
scroll to position [1004, 0]
click at [337, 181] on span at bounding box center [335, 183] width 15 height 15
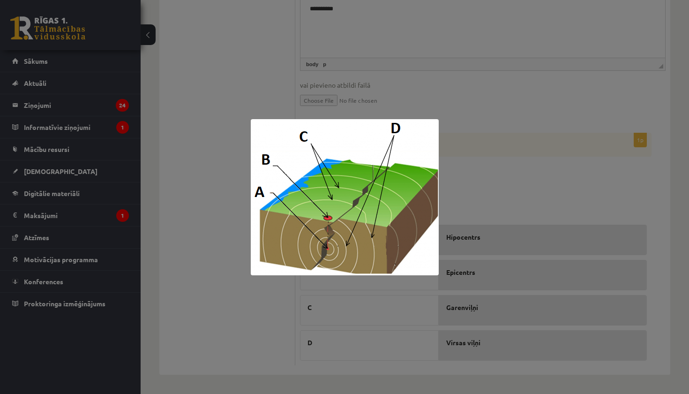
click at [486, 217] on div at bounding box center [344, 197] width 689 height 394
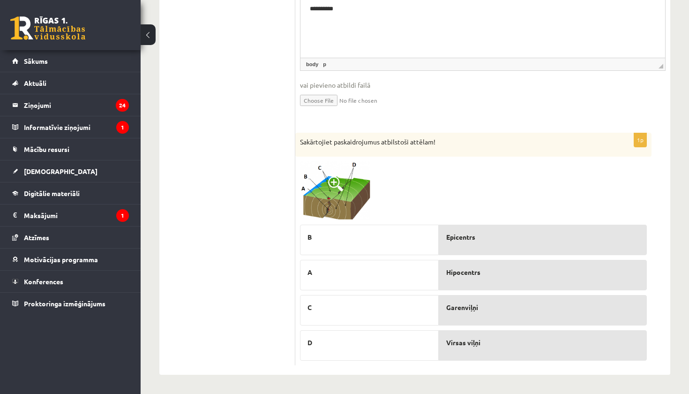
click at [343, 190] on img at bounding box center [335, 190] width 70 height 59
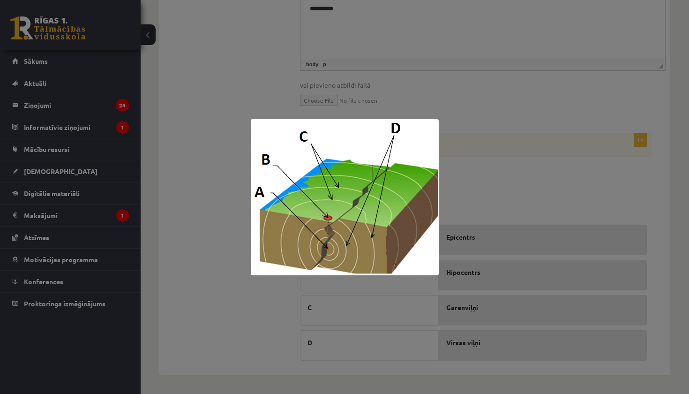
click at [467, 175] on div at bounding box center [344, 197] width 689 height 394
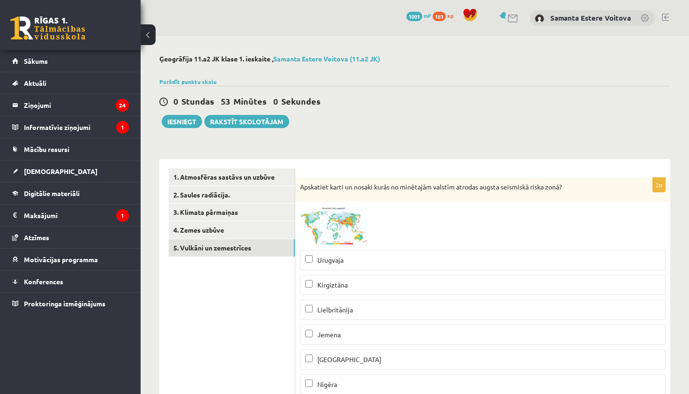
scroll to position [0, 0]
click at [177, 120] on button "Iesniegt" at bounding box center [182, 121] width 40 height 13
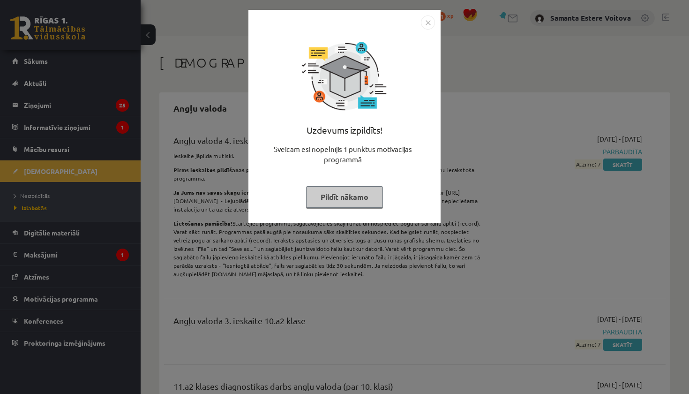
click at [428, 23] on img "Close" at bounding box center [428, 22] width 14 height 14
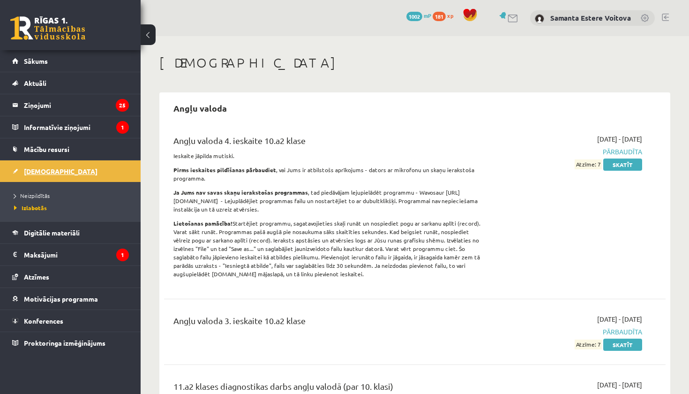
click at [45, 169] on span "[DEMOGRAPHIC_DATA]" at bounding box center [61, 171] width 74 height 8
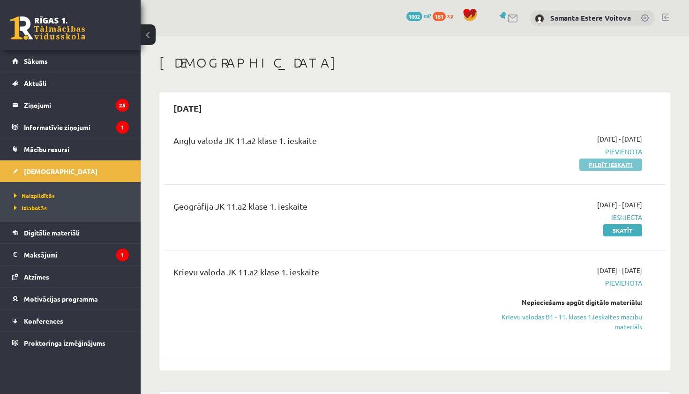
click at [595, 161] on link "Pildīt ieskaiti" at bounding box center [611, 164] width 63 height 12
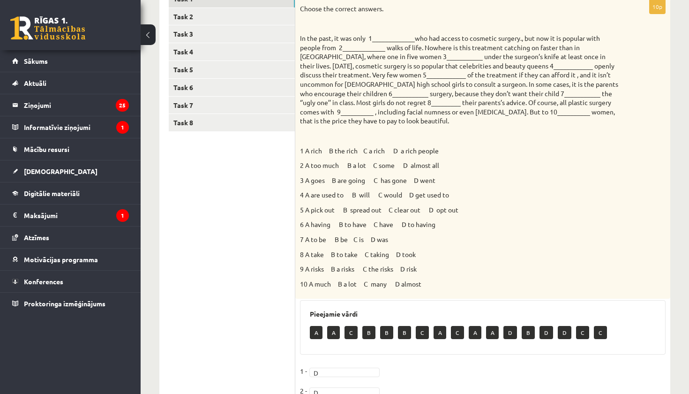
scroll to position [178, 0]
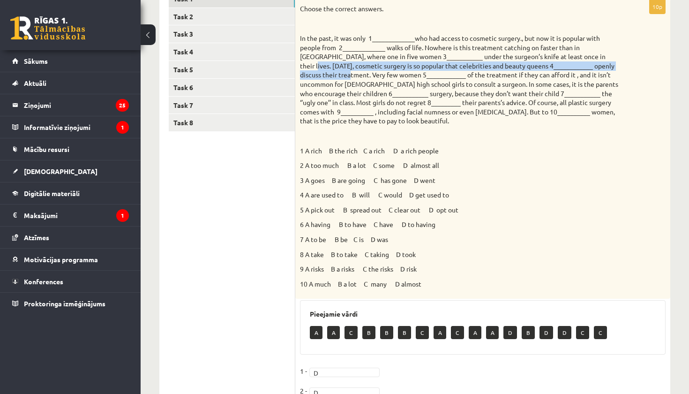
drag, startPoint x: 594, startPoint y: 53, endPoint x: 333, endPoint y: 71, distance: 260.9
click at [333, 71] on p "In the past, it was only 1_____________who had access to cosmetic surgery., but…" at bounding box center [459, 80] width 319 height 92
copy p "[DATE], cosmetic surgery is so popular that celebrities and beauty queens 4____…"
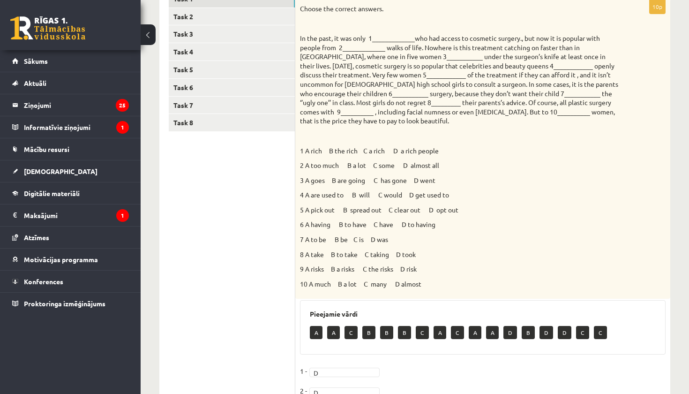
click at [256, 158] on ul "Task 1 Task 2 Task 3 Task 4 Task 5 Task 6 Task 7 Task 8" at bounding box center [232, 277] width 127 height 575
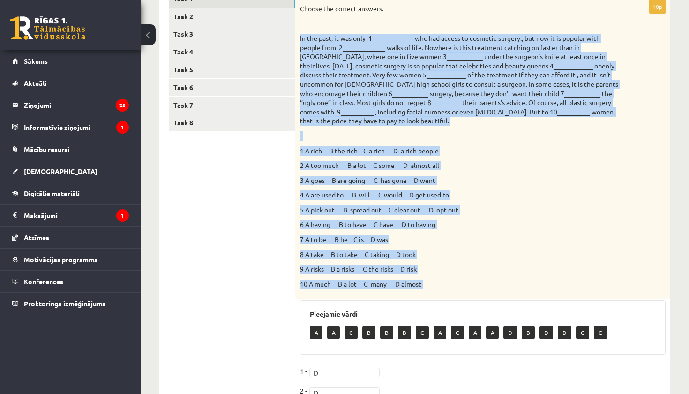
drag, startPoint x: 298, startPoint y: 37, endPoint x: 373, endPoint y: 299, distance: 272.5
click at [373, 299] on div "10p Choose the correct answers. 1 A rich B the rich C a rich D a rich people 2 …" at bounding box center [482, 283] width 375 height 566
copy div "Lo ips dolo, si ame cons 8_____________adi eli seddoe te incididu utlabor., etd…"
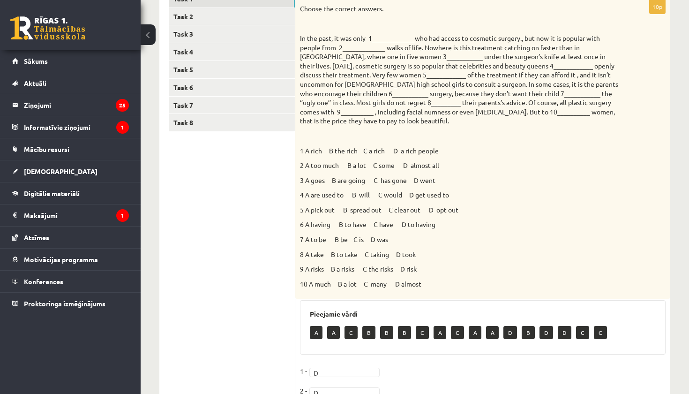
click at [227, 260] on ul "Task 1 Task 2 Task 3 Task 4 Task 5 Task 6 Task 7 Task 8" at bounding box center [232, 277] width 127 height 575
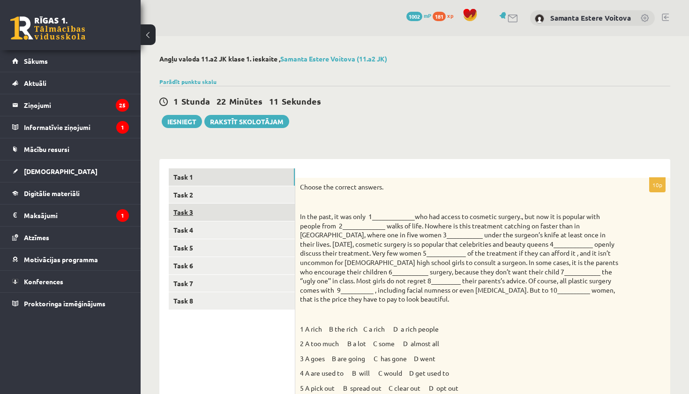
scroll to position [0, 0]
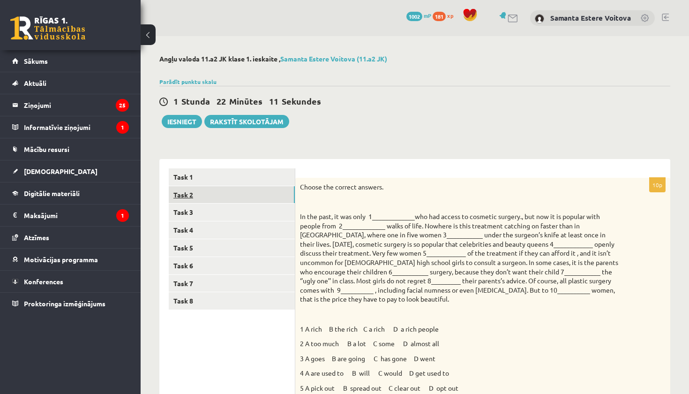
click at [190, 196] on link "Task 2" at bounding box center [232, 194] width 126 height 17
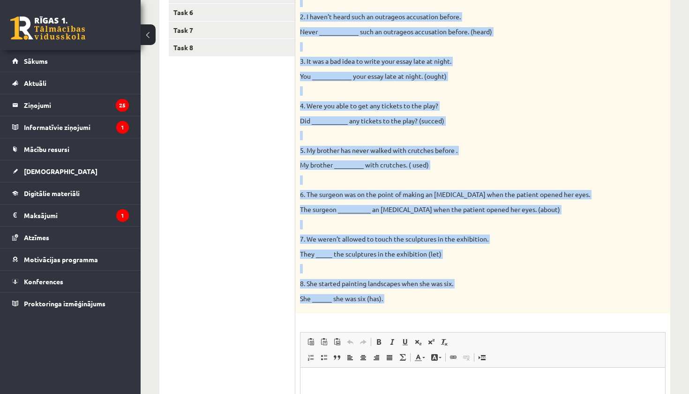
scroll to position [267, 0]
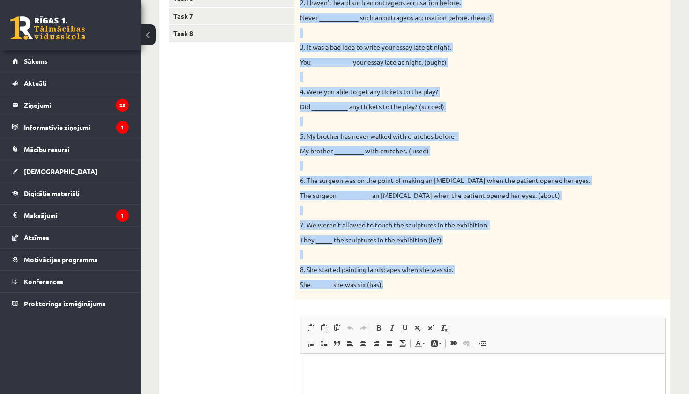
drag, startPoint x: 298, startPoint y: 81, endPoint x: 349, endPoint y: 287, distance: 212.1
click at [349, 288] on div "Complete the second sentence so that it has a similar meaning to the first sent…" at bounding box center [482, 104] width 375 height 389
copy div "Complete the second sentence so that it has a similar meaning to the first sent…"
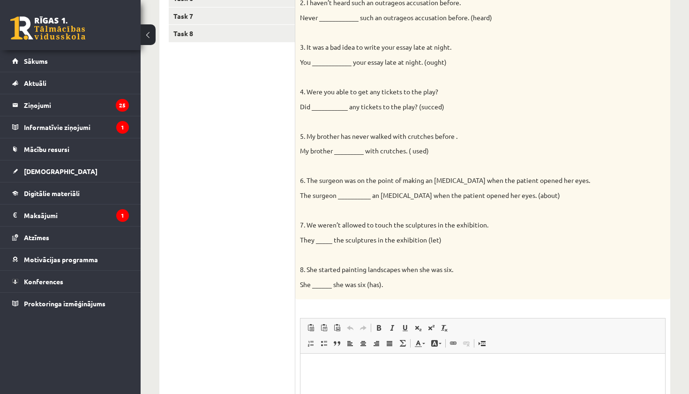
click at [284, 205] on ul "Task 1 Task 2 Task 3 Task 4 Task 5 Task 6 Task 7 Task 8" at bounding box center [232, 207] width 127 height 612
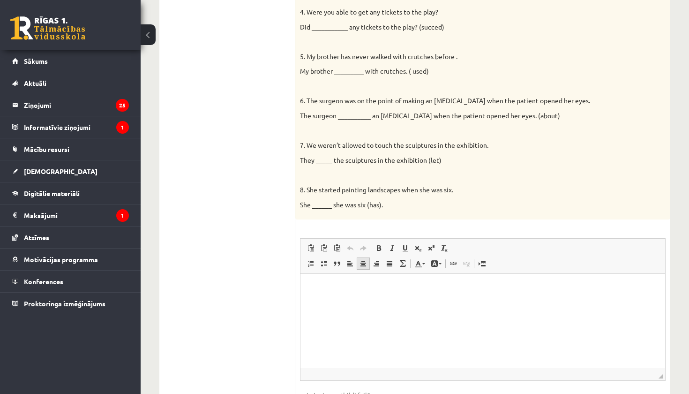
scroll to position [351, 0]
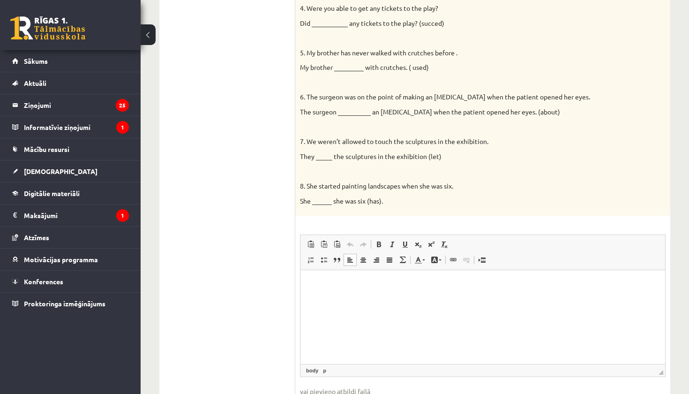
click at [331, 297] on html at bounding box center [483, 284] width 365 height 29
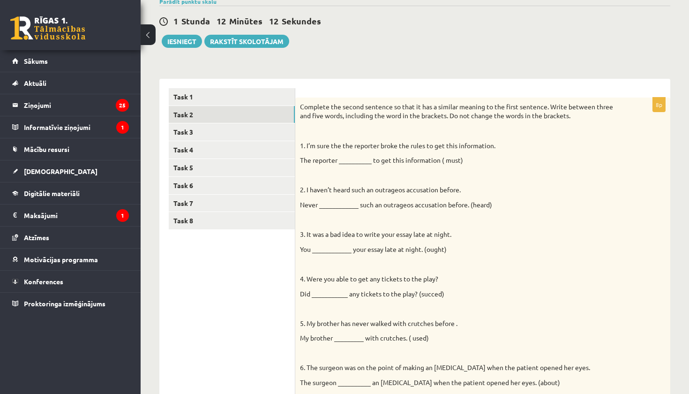
scroll to position [54, 0]
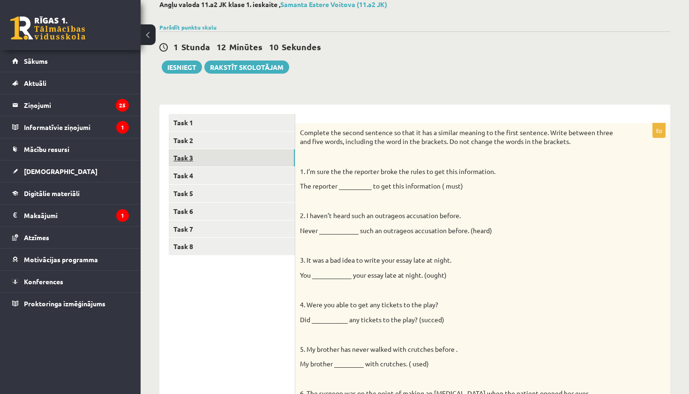
click at [185, 161] on link "Task 3" at bounding box center [232, 157] width 126 height 17
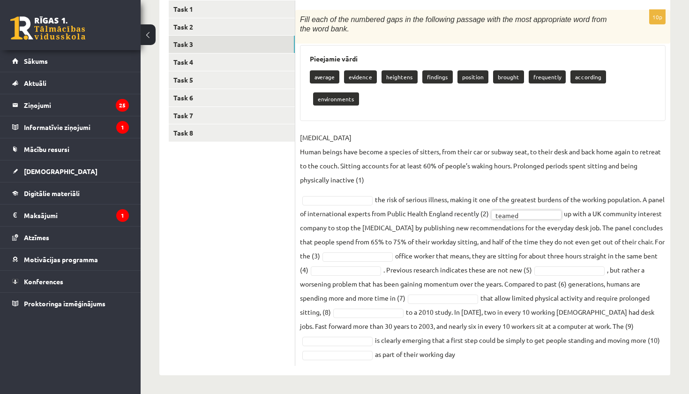
scroll to position [146, 0]
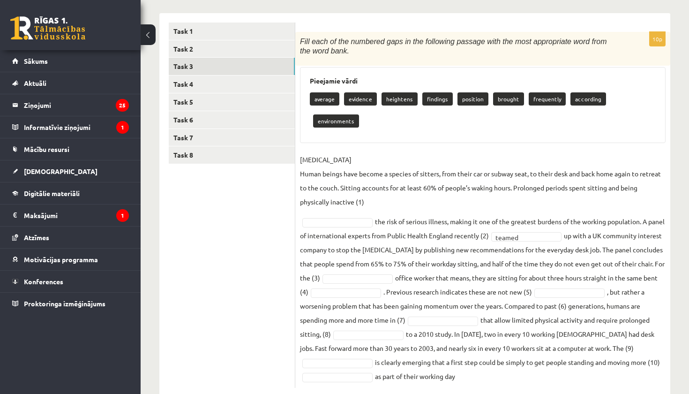
drag, startPoint x: 300, startPoint y: 39, endPoint x: 391, endPoint y: 364, distance: 337.9
click at [391, 364] on div "10p Fill each of the numbered gaps in the following passage with the most appro…" at bounding box center [482, 210] width 375 height 356
copy div "Fill each of the numbered gaps in the following passage with the most appropria…"
click at [290, 293] on ul "Task 1 Task 2 Task 3 Task 4 Task 5 Task 6 Task 7 Task 8" at bounding box center [232, 206] width 127 height 366
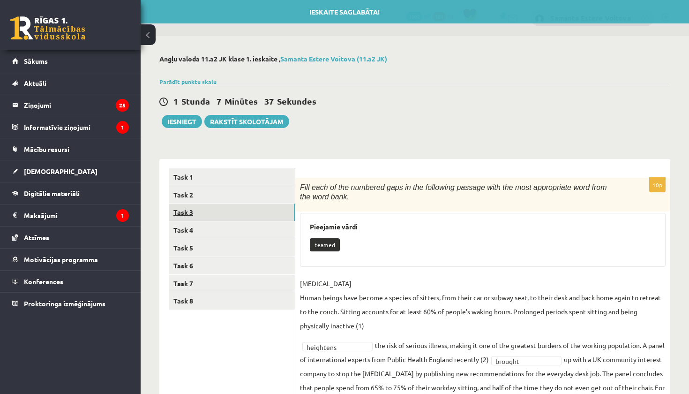
scroll to position [0, 0]
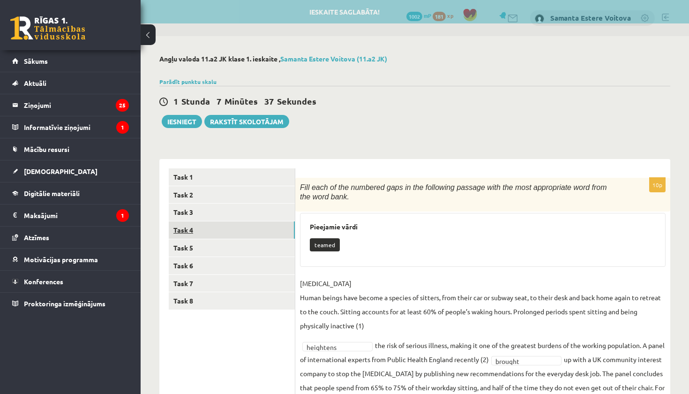
click at [191, 233] on link "Task 4" at bounding box center [232, 229] width 126 height 17
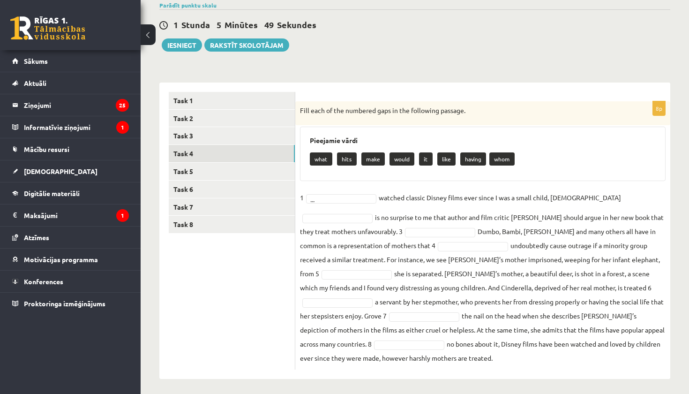
scroll to position [80, 0]
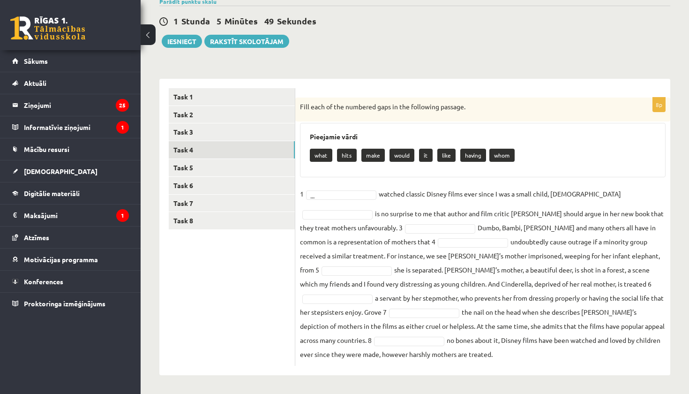
drag, startPoint x: 301, startPoint y: 135, endPoint x: 408, endPoint y: 366, distance: 254.7
click at [409, 367] on div "8p Fill each of the numbered gaps in the following passage. Pieejamie vārdi wha…" at bounding box center [482, 227] width 375 height 296
copy div "Fill each of the numbered gaps in the following passage. Pieejamie vārdi what h…"
click at [258, 271] on ul "Task 1 Task 2 Task 3 Task 4 Task 5 Task 6 Task 7 Task 8" at bounding box center [232, 227] width 127 height 278
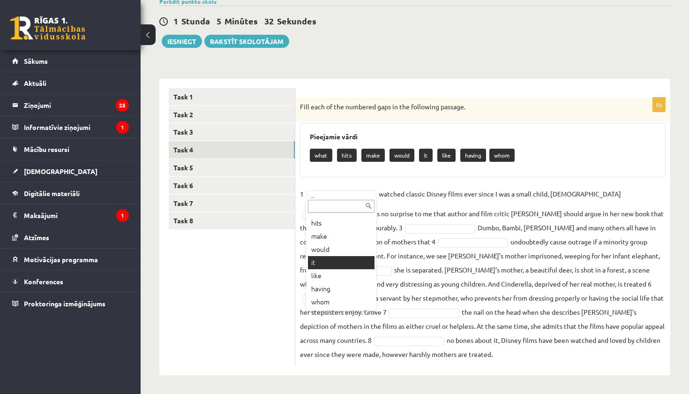
scroll to position [24, 0]
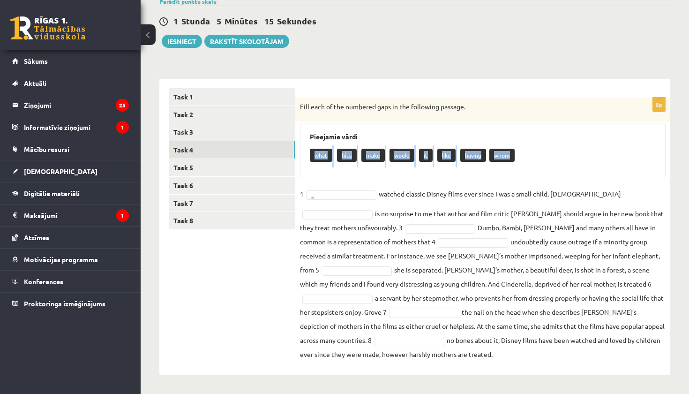
drag, startPoint x: 312, startPoint y: 155, endPoint x: 507, endPoint y: 164, distance: 195.7
click at [507, 164] on div "what hits make would it like having whom" at bounding box center [483, 156] width 346 height 22
copy div "what hits make would it like having whom"
click at [572, 4] on div "Parādīt punktu skalu Atzīme No Līdz 1 0 17 2 18 26 3 27 34 4 35 43 5 44 51 6 52…" at bounding box center [414, 1] width 511 height 8
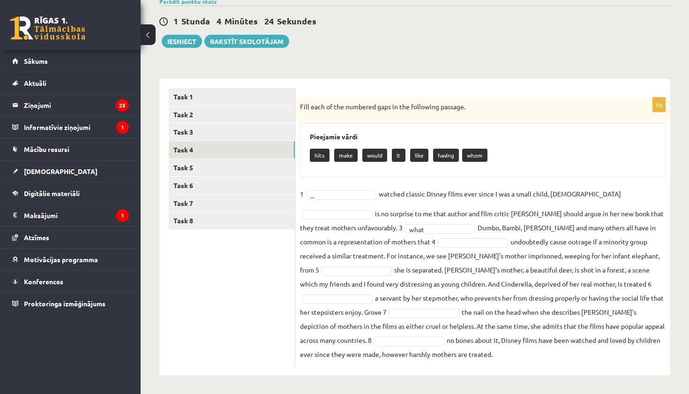
click at [346, 199] on fieldset "1 ... watched classic Disney films ever since I was a small child, 2 is no surp…" at bounding box center [483, 274] width 366 height 174
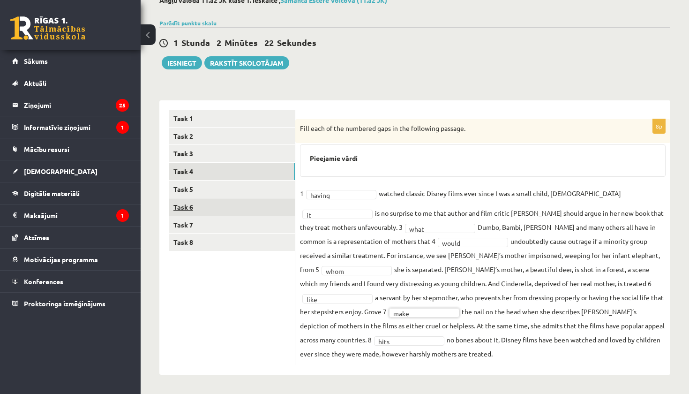
scroll to position [58, 0]
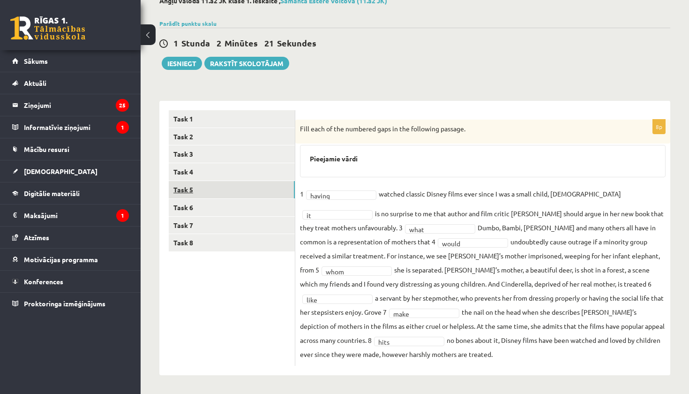
click at [191, 192] on link "Task 5" at bounding box center [232, 189] width 126 height 17
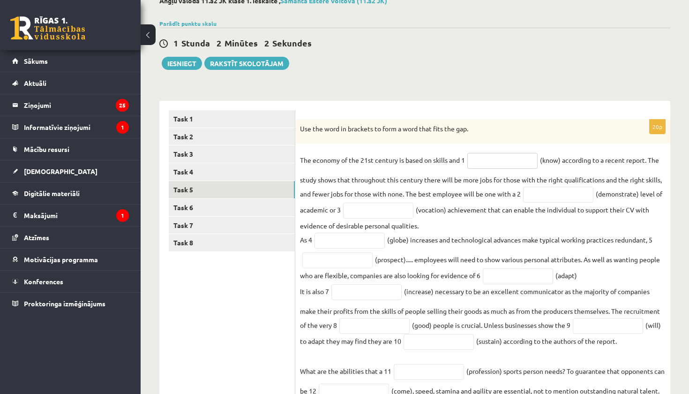
click at [504, 165] on input "text" at bounding box center [502, 161] width 70 height 16
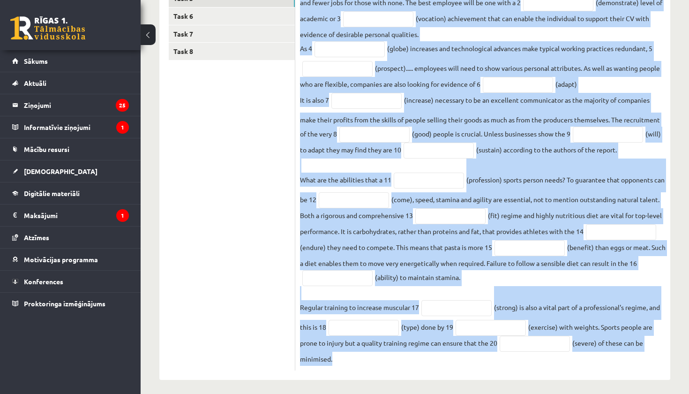
scroll to position [256, 0]
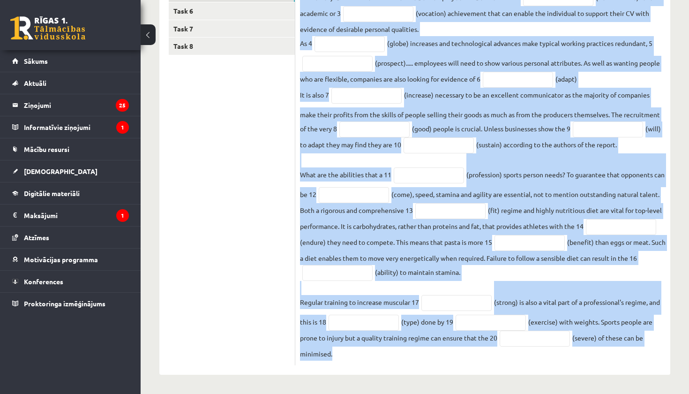
drag, startPoint x: 300, startPoint y: 124, endPoint x: 504, endPoint y: 380, distance: 327.3
click at [504, 380] on div "Angļu valoda 11.a2 JK klase 1. ieskaite , Samanta Estere Voitova (11.a2 JK) Par…" at bounding box center [415, 88] width 549 height 612
copy div "Use the word in brackets to form a word that fits the gap. The economy of the 2…"
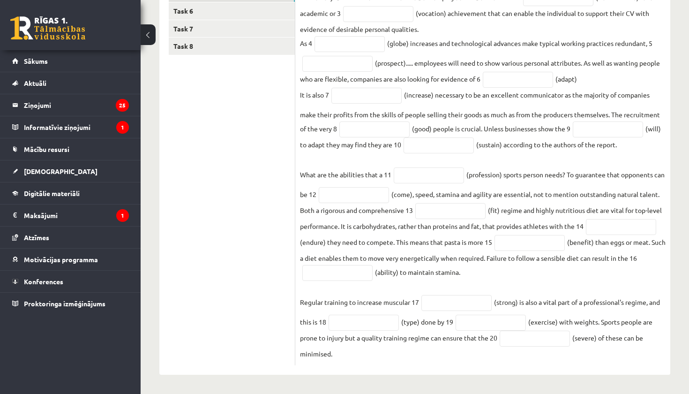
click at [256, 214] on ul "Task 1 Task 2 Task 3 Task 4 Task 5 Task 6 Task 7 Task 8" at bounding box center [232, 140] width 127 height 452
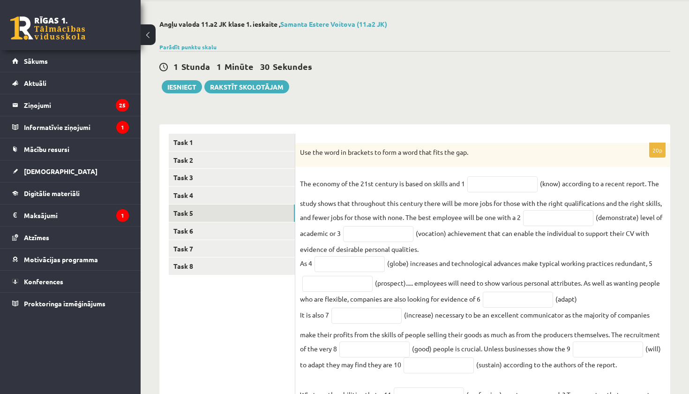
scroll to position [33, 0]
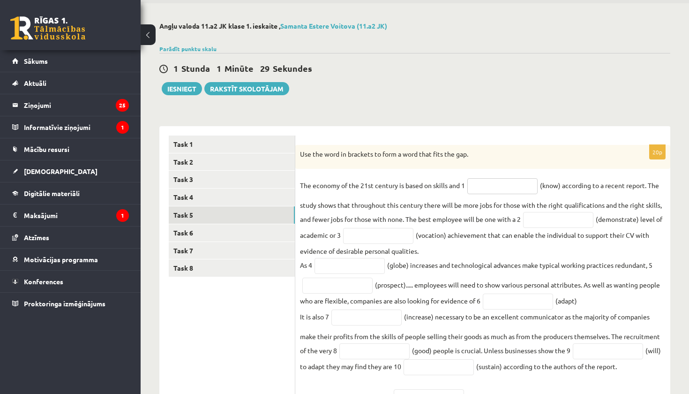
click at [496, 183] on input "text" at bounding box center [502, 186] width 70 height 16
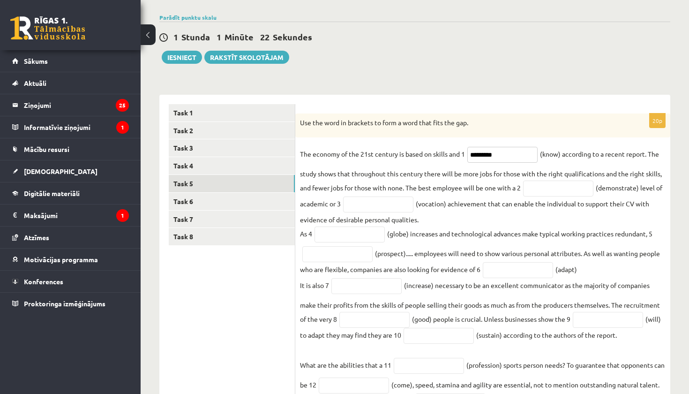
scroll to position [68, 0]
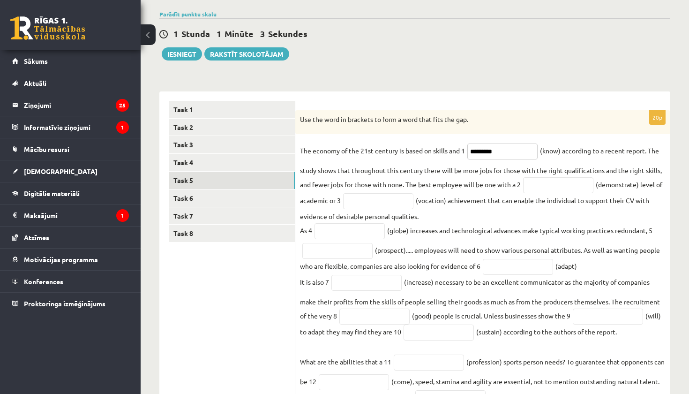
type input "*********"
click at [575, 193] on input "text" at bounding box center [558, 185] width 70 height 16
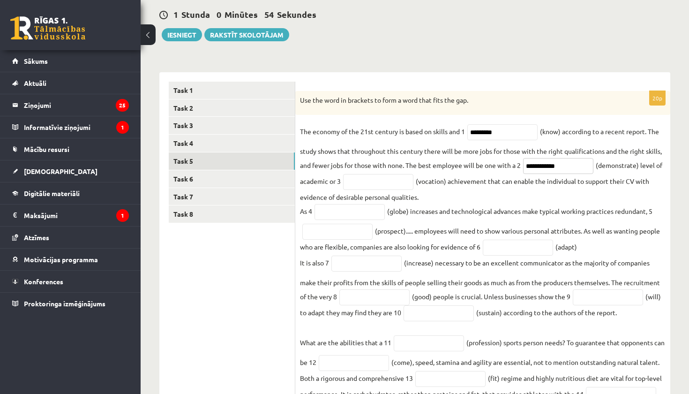
scroll to position [88, 0]
type input "**********"
click at [375, 178] on input "text" at bounding box center [378, 181] width 70 height 16
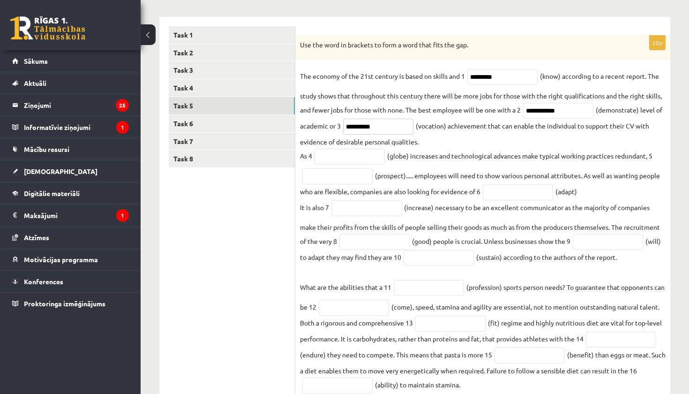
scroll to position [143, 0]
type input "**********"
click at [360, 159] on input "text" at bounding box center [350, 156] width 70 height 16
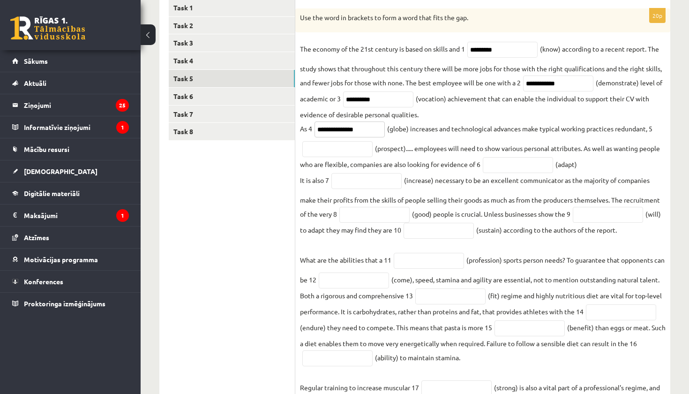
scroll to position [172, 0]
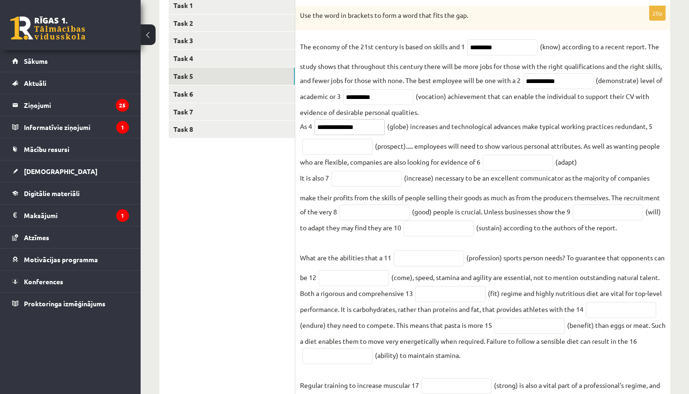
type input "**********"
click at [327, 151] on input "text" at bounding box center [337, 147] width 70 height 16
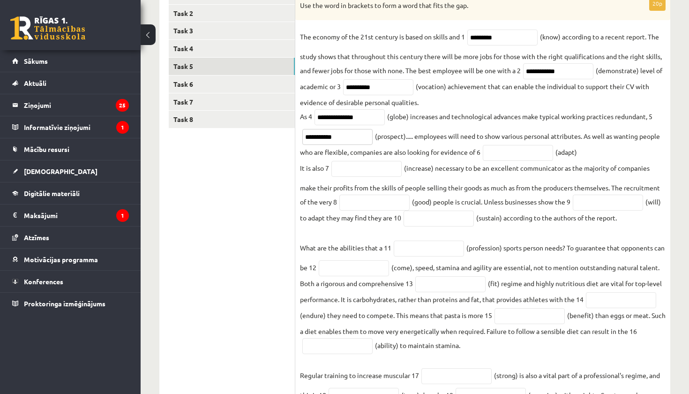
type input "**********"
click at [533, 161] on input "text" at bounding box center [518, 153] width 70 height 16
type input "**********"
click at [378, 170] on input "text" at bounding box center [366, 169] width 70 height 16
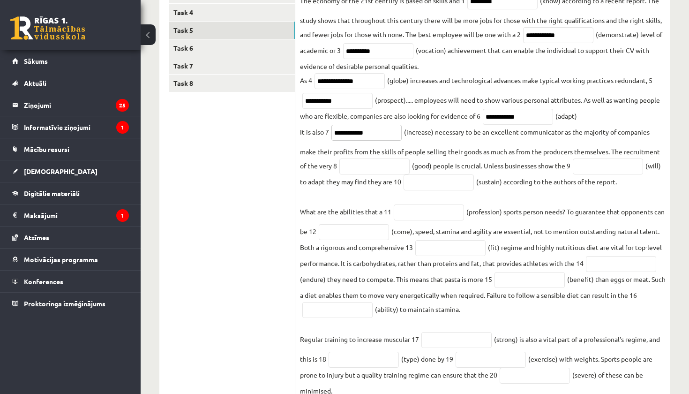
scroll to position [221, 0]
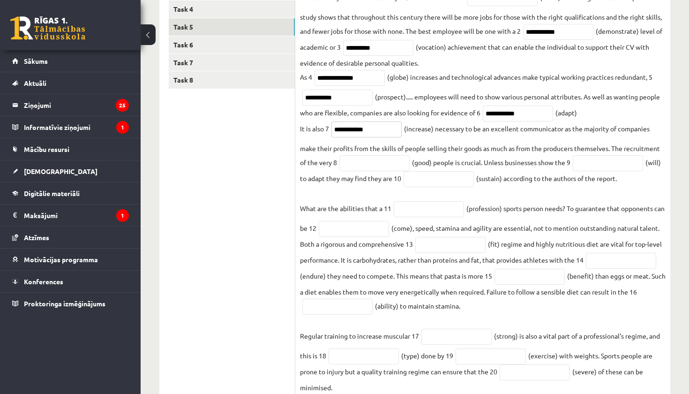
type input "**********"
click at [376, 174] on fieldset "**********" at bounding box center [483, 192] width 366 height 404
click at [375, 171] on input "text" at bounding box center [374, 163] width 70 height 16
type input "****"
click at [621, 167] on input "text" at bounding box center [608, 163] width 70 height 16
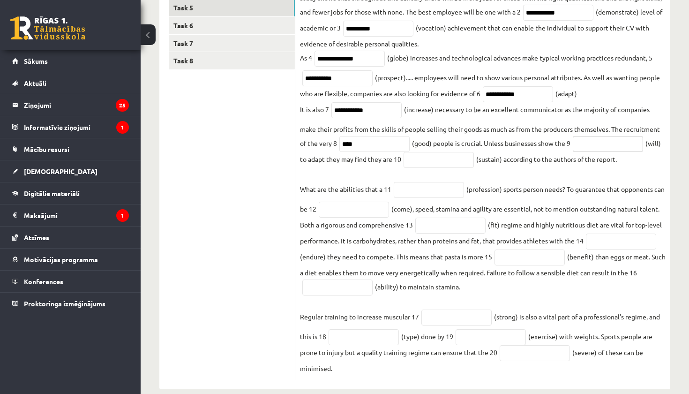
scroll to position [241, 0]
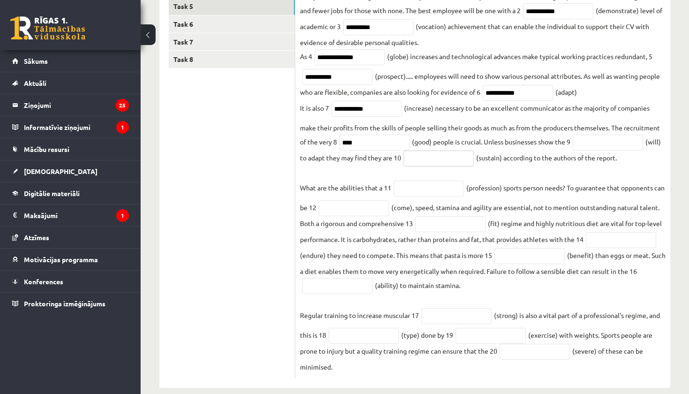
click at [447, 163] on input "text" at bounding box center [439, 159] width 70 height 16
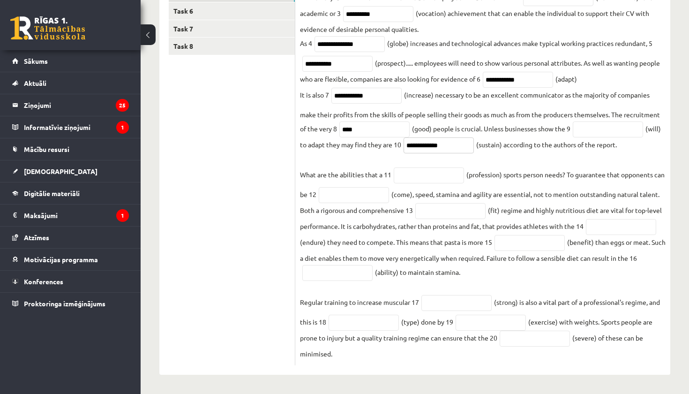
scroll to position [256, 0]
type input "**********"
click at [433, 179] on input "text" at bounding box center [429, 175] width 70 height 16
type input "**********"
click at [384, 201] on input "text" at bounding box center [354, 195] width 70 height 16
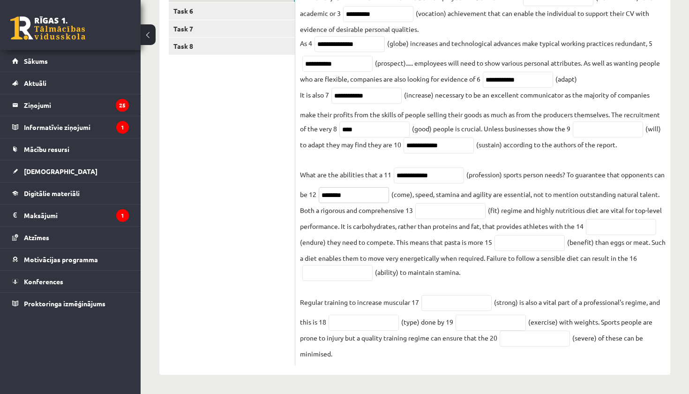
type input "********"
click at [477, 214] on input "text" at bounding box center [450, 211] width 70 height 16
type input "*******"
click at [586, 235] on input "text" at bounding box center [621, 227] width 70 height 16
type input "*********"
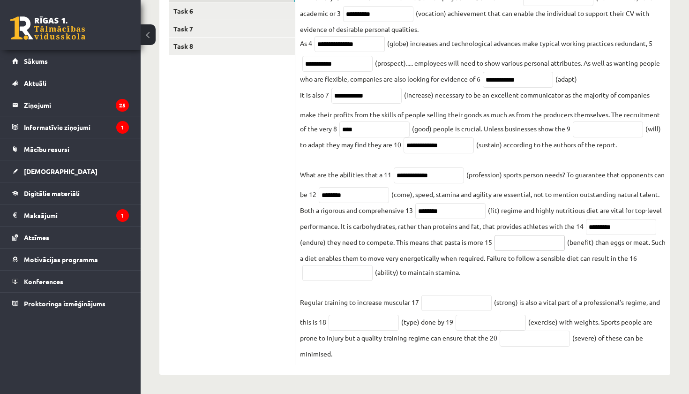
click at [565, 246] on input "text" at bounding box center [530, 243] width 70 height 16
type input "**********"
click at [373, 271] on input "text" at bounding box center [337, 273] width 70 height 16
click at [438, 301] on input "text" at bounding box center [457, 303] width 70 height 16
type input "********"
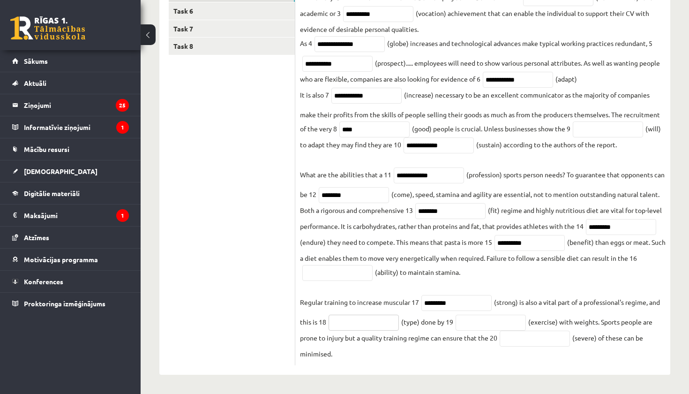
click at [359, 317] on input "text" at bounding box center [364, 323] width 70 height 16
type input "*********"
click at [506, 325] on input "text" at bounding box center [491, 323] width 70 height 16
type input "**********"
click at [550, 340] on input "text" at bounding box center [535, 339] width 70 height 16
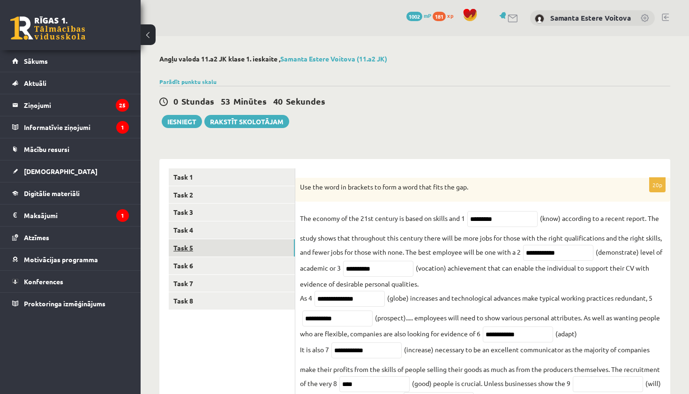
scroll to position [0, 0]
type input "********"
click at [189, 263] on link "Task 6" at bounding box center [232, 265] width 126 height 17
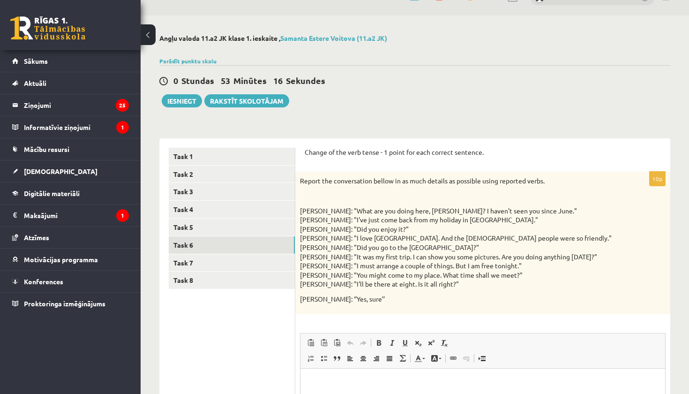
scroll to position [143, 0]
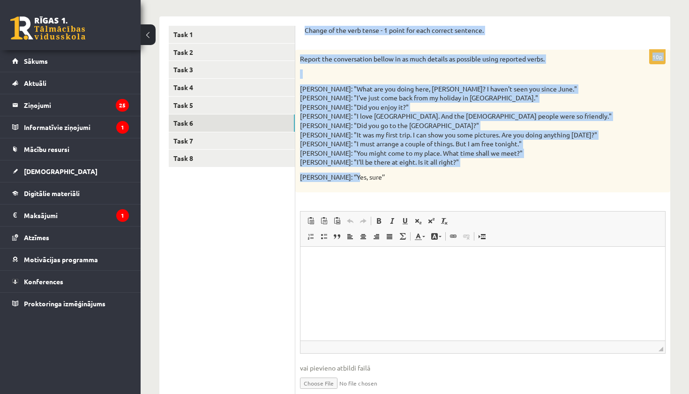
drag, startPoint x: 301, startPoint y: 30, endPoint x: 387, endPoint y: 173, distance: 166.9
click at [387, 173] on div "Change of the verb tense - 1 point for each correct sentence. 10p Report the co…" at bounding box center [482, 215] width 375 height 399
copy form "Change of the verb tense - 1 point for each correct sentence. 10p Report the co…"
click at [401, 181] on div "Report the conversation bellow in as much details as possible using reported ve…" at bounding box center [482, 121] width 375 height 142
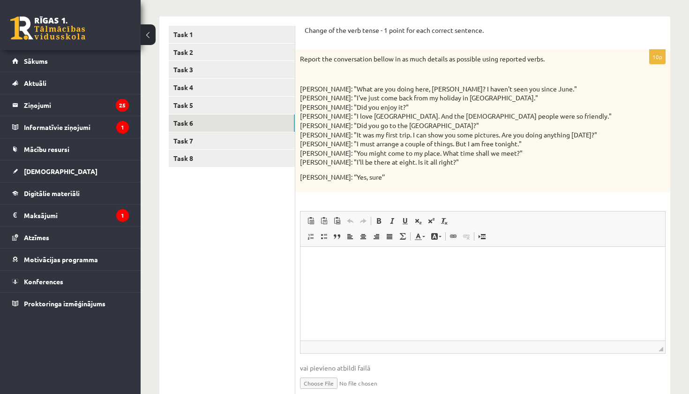
click at [373, 266] on html at bounding box center [483, 260] width 365 height 29
click at [340, 258] on p "**********" at bounding box center [483, 260] width 346 height 9
click at [435, 259] on p "**********" at bounding box center [483, 260] width 346 height 9
click at [484, 259] on p "**********" at bounding box center [483, 260] width 346 height 9
click at [544, 263] on p "**********" at bounding box center [483, 260] width 346 height 9
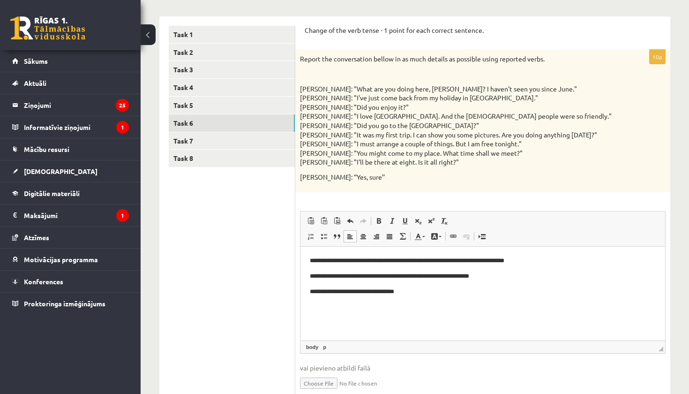
click at [592, 0] on div "Angļu valoda 11.a2 JK klase 1. ieskaite , Samanta Estere Voitova (11.a2 JK) Par…" at bounding box center [415, 164] width 549 height 541
click at [419, 289] on p "**********" at bounding box center [483, 290] width 346 height 9
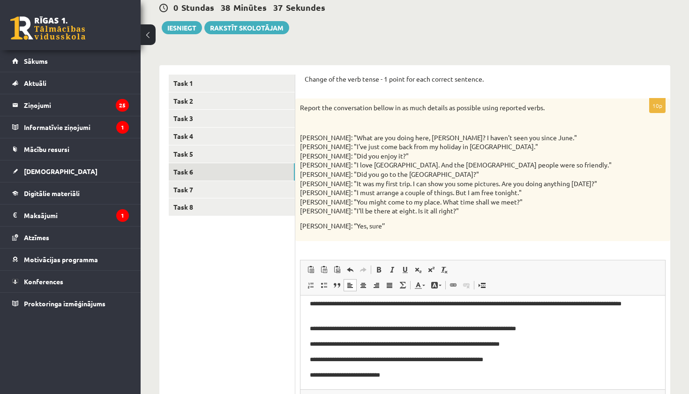
scroll to position [48, 0]
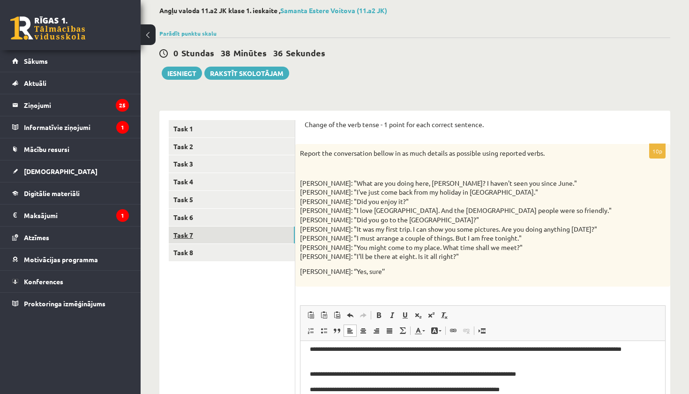
click at [177, 235] on link "Task 7" at bounding box center [232, 234] width 126 height 17
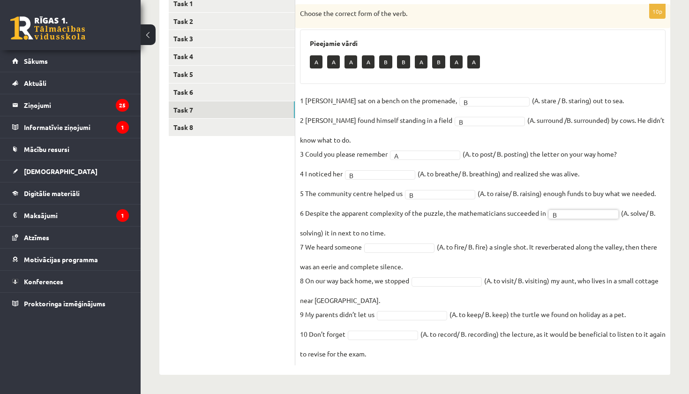
scroll to position [173, 0]
drag, startPoint x: 306, startPoint y: 246, endPoint x: 413, endPoint y: 259, distance: 107.8
click at [414, 259] on fieldset "1 Jill sat on a bench on the promenade, B * (A. stare / B. staring) out to sea.…" at bounding box center [483, 227] width 366 height 267
copy fieldset "We heard someone (A. to fire/ B. fire) a single shot. It reverberated along the…"
click at [284, 277] on ul "Task 1 Task 2 Task 3 Task 4 Task 5 Task 6 Task 7 Task 8" at bounding box center [232, 180] width 127 height 370
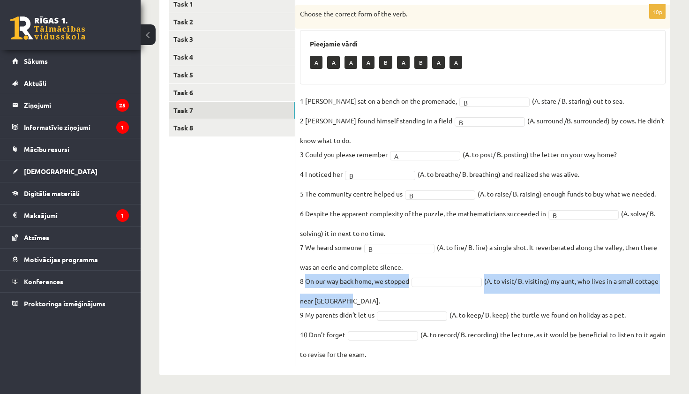
drag, startPoint x: 305, startPoint y: 281, endPoint x: 344, endPoint y: 300, distance: 42.8
click at [344, 300] on fieldset "1 Jill sat on a bench on the promenade, B * (A. stare / B. staring) out to sea.…" at bounding box center [483, 227] width 366 height 267
copy fieldset "On our way back home, we stopped (A. to visit/ B. visiting) my aunt, who lives …"
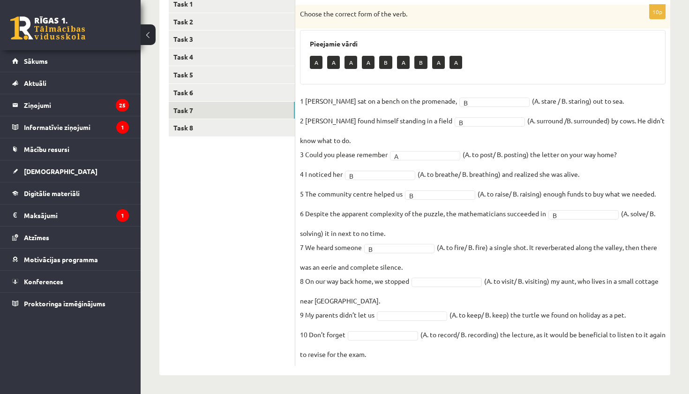
click at [259, 282] on ul "Task 1 Task 2 Task 3 Task 4 Task 5 Task 6 Task 7 Task 8" at bounding box center [232, 180] width 127 height 370
drag, startPoint x: 304, startPoint y: 313, endPoint x: 638, endPoint y: 304, distance: 334.4
click at [638, 304] on fieldset "1 Jill sat on a bench on the promenade, B * (A. stare / B. staring) out to sea.…" at bounding box center [483, 227] width 366 height 267
click at [593, 293] on fieldset "1 Jill sat on a bench on the promenade, B * (A. stare / B. staring) out to sea.…" at bounding box center [483, 227] width 366 height 267
click at [184, 127] on link "Task 8" at bounding box center [232, 127] width 126 height 17
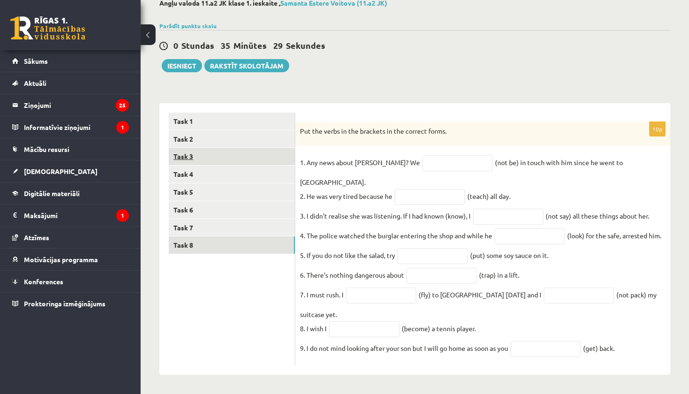
scroll to position [50, 0]
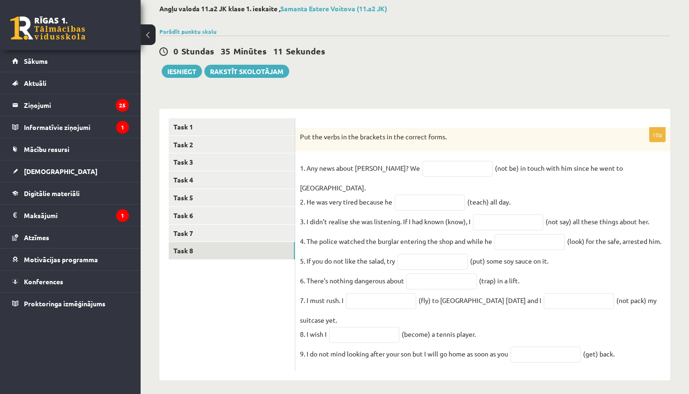
drag, startPoint x: 299, startPoint y: 136, endPoint x: 399, endPoint y: 361, distance: 246.2
click at [399, 361] on div "10p Put the verbs in the brackets in the correct forms. 1. Any news about Georg…" at bounding box center [482, 250] width 375 height 244
click at [291, 308] on ul "Task 1 Task 2 Task 3 Task 4 Task 5 Task 6 Task 7 Task 8" at bounding box center [232, 244] width 127 height 253
click at [437, 168] on input "text" at bounding box center [457, 169] width 70 height 16
type input "**********"
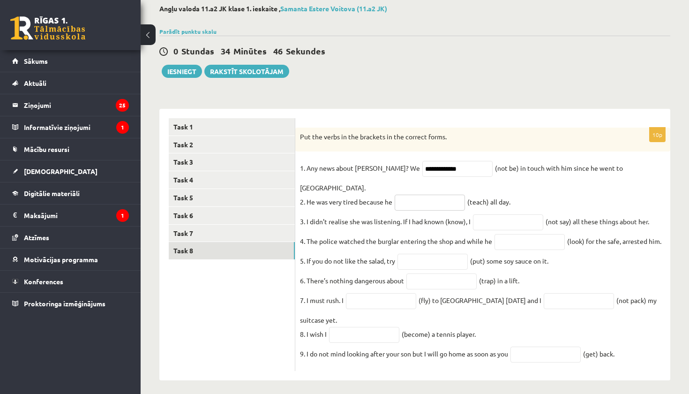
click at [447, 195] on input "text" at bounding box center [430, 203] width 70 height 16
type input "**********"
click at [512, 214] on input "text" at bounding box center [508, 222] width 70 height 16
type input "**********"
click at [533, 234] on input "text" at bounding box center [530, 242] width 70 height 16
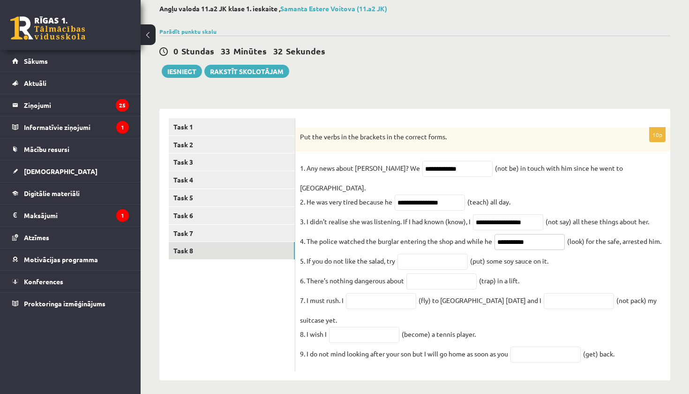
type input "**********"
click at [438, 254] on input "text" at bounding box center [433, 262] width 70 height 16
type input "*******"
click at [455, 274] on input "text" at bounding box center [442, 281] width 70 height 16
type input "**********"
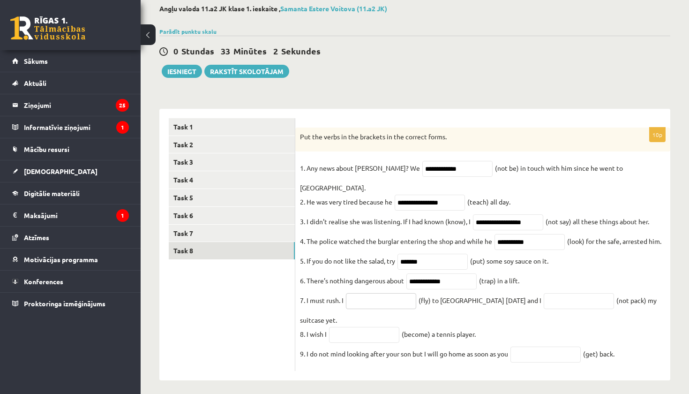
click at [389, 300] on input "text" at bounding box center [381, 301] width 70 height 16
type input "*********"
click at [551, 293] on input "text" at bounding box center [579, 301] width 70 height 16
type input "**********"
click at [369, 327] on input "text" at bounding box center [364, 335] width 70 height 16
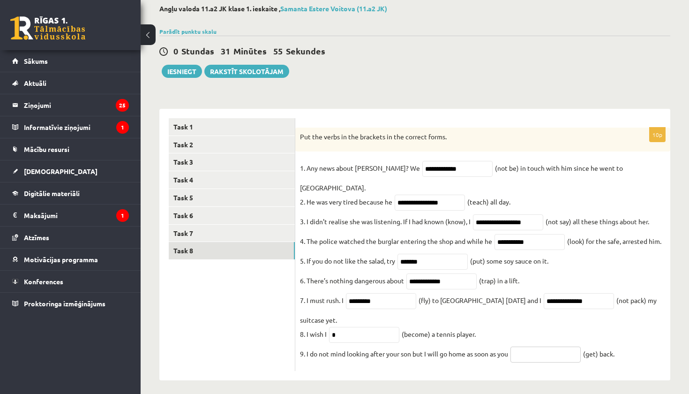
click at [567, 346] on input "text" at bounding box center [546, 354] width 70 height 16
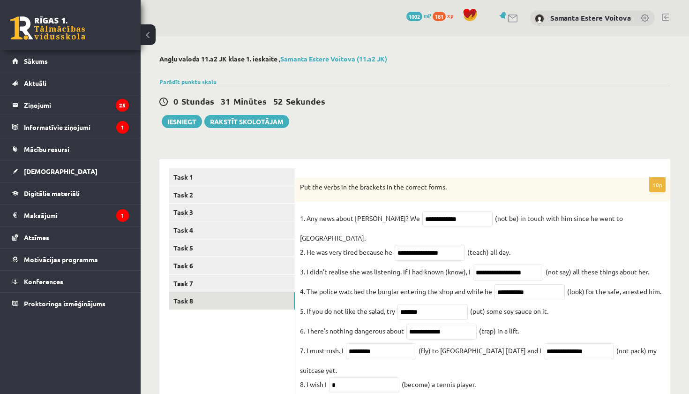
scroll to position [0, 0]
type input "***"
click at [183, 121] on button "Iesniegt" at bounding box center [182, 121] width 40 height 13
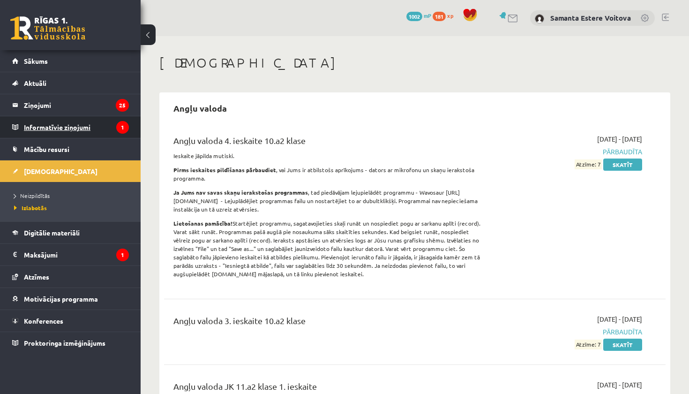
click at [58, 132] on legend "Informatīvie ziņojumi 1" at bounding box center [76, 127] width 105 height 22
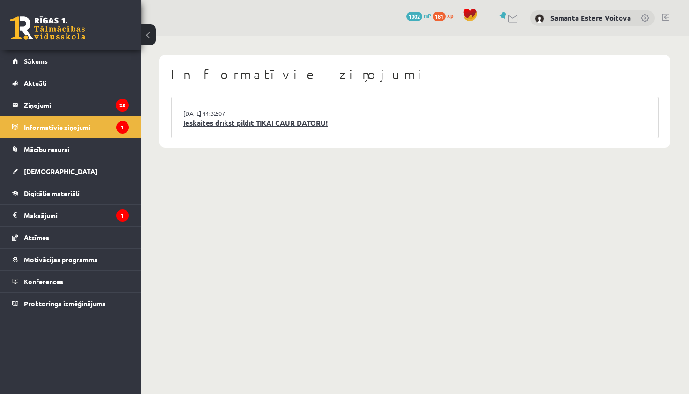
click at [310, 122] on link "Ieskaites drīkst pildīt TIKAI CAUR DATORU!" at bounding box center [414, 123] width 463 height 11
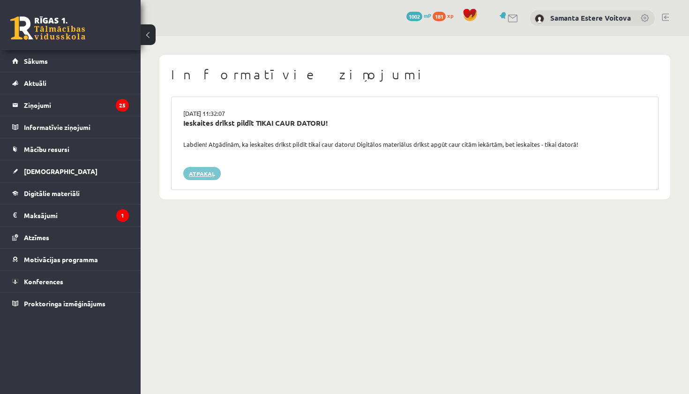
click at [199, 171] on link "Atpakaļ" at bounding box center [202, 173] width 38 height 13
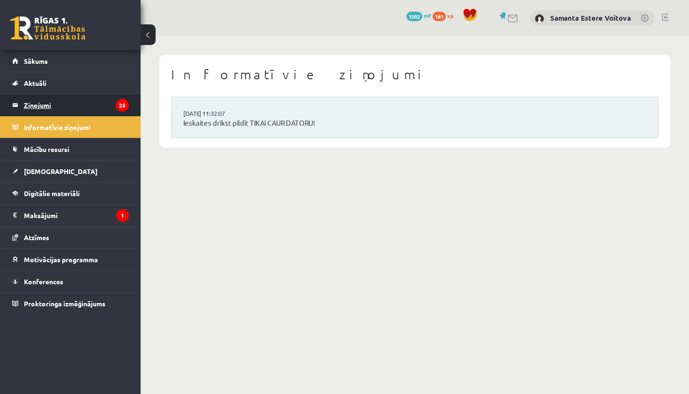
click at [43, 110] on legend "Ziņojumi 25" at bounding box center [76, 105] width 105 height 22
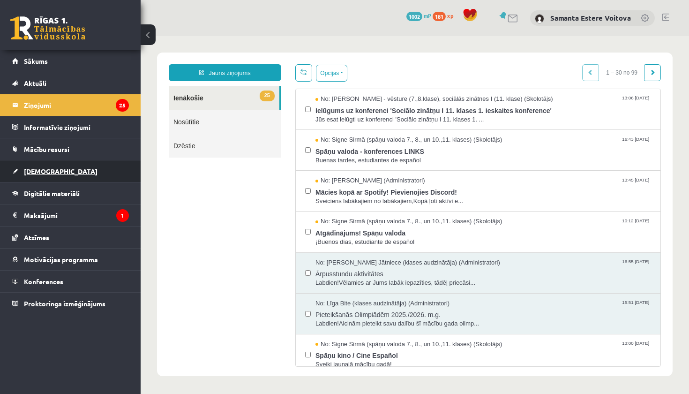
click at [44, 172] on span "[DEMOGRAPHIC_DATA]" at bounding box center [61, 171] width 74 height 8
